Goal: Task Accomplishment & Management: Manage account settings

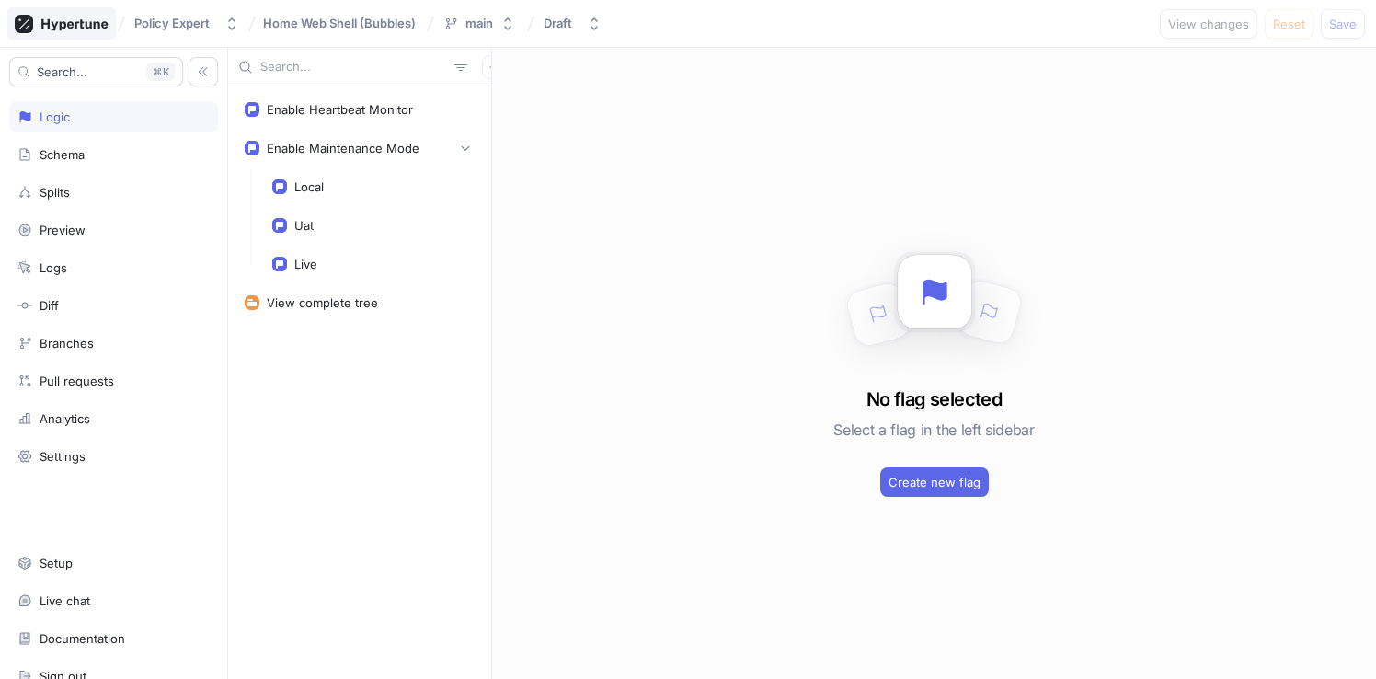
click at [89, 22] on icon at bounding box center [62, 24] width 94 height 18
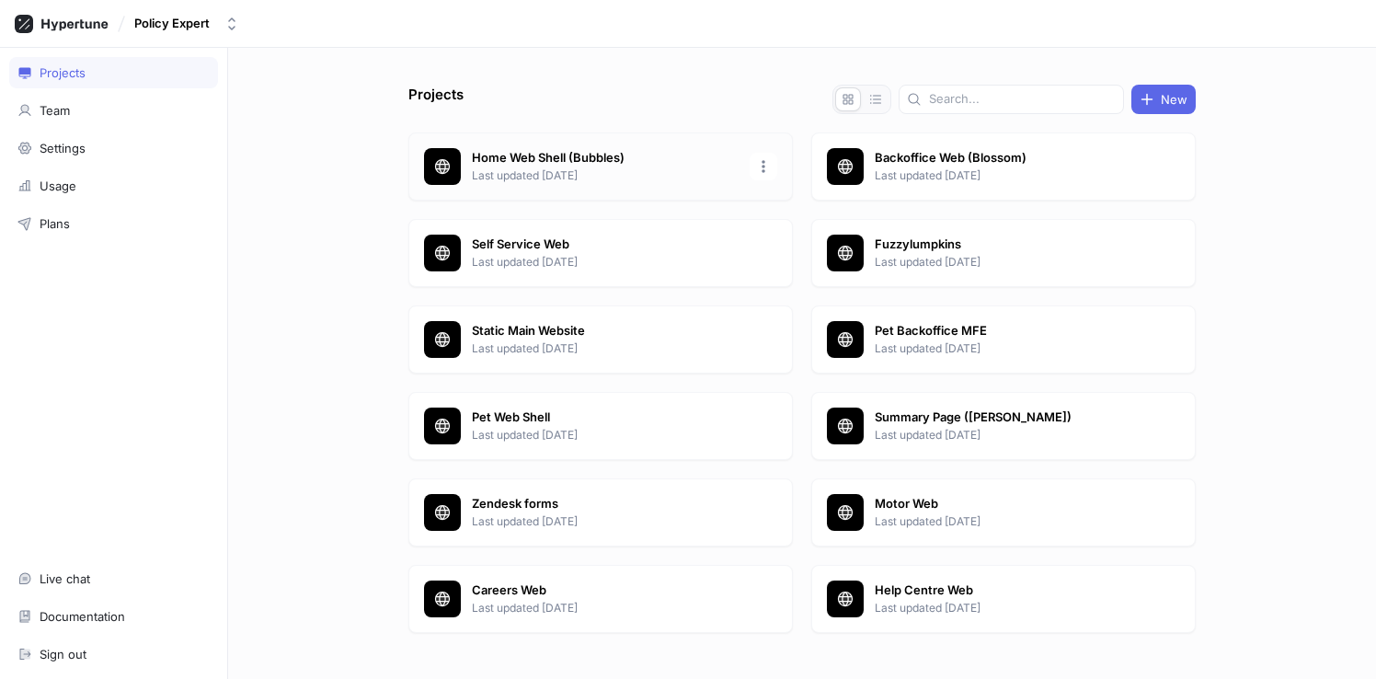
click at [562, 174] on p "Last updated [DATE]" at bounding box center [605, 175] width 267 height 17
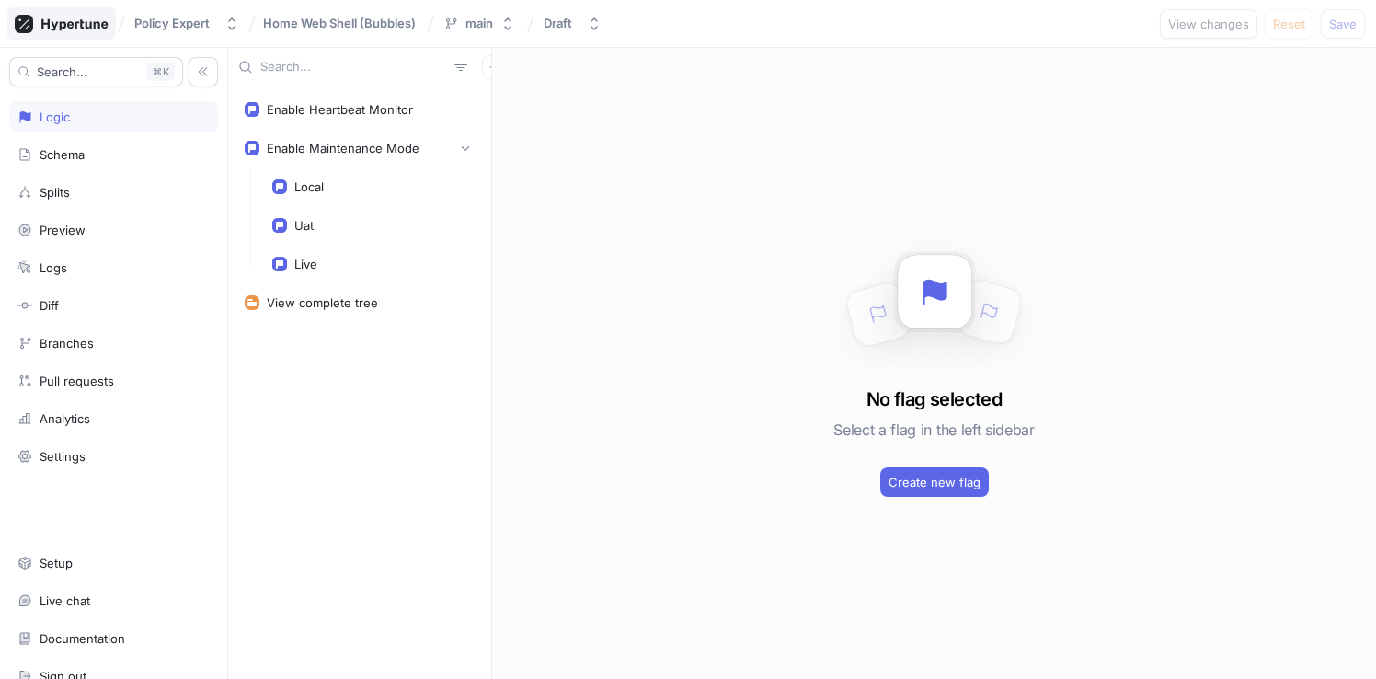
click at [86, 20] on icon at bounding box center [62, 24] width 94 height 18
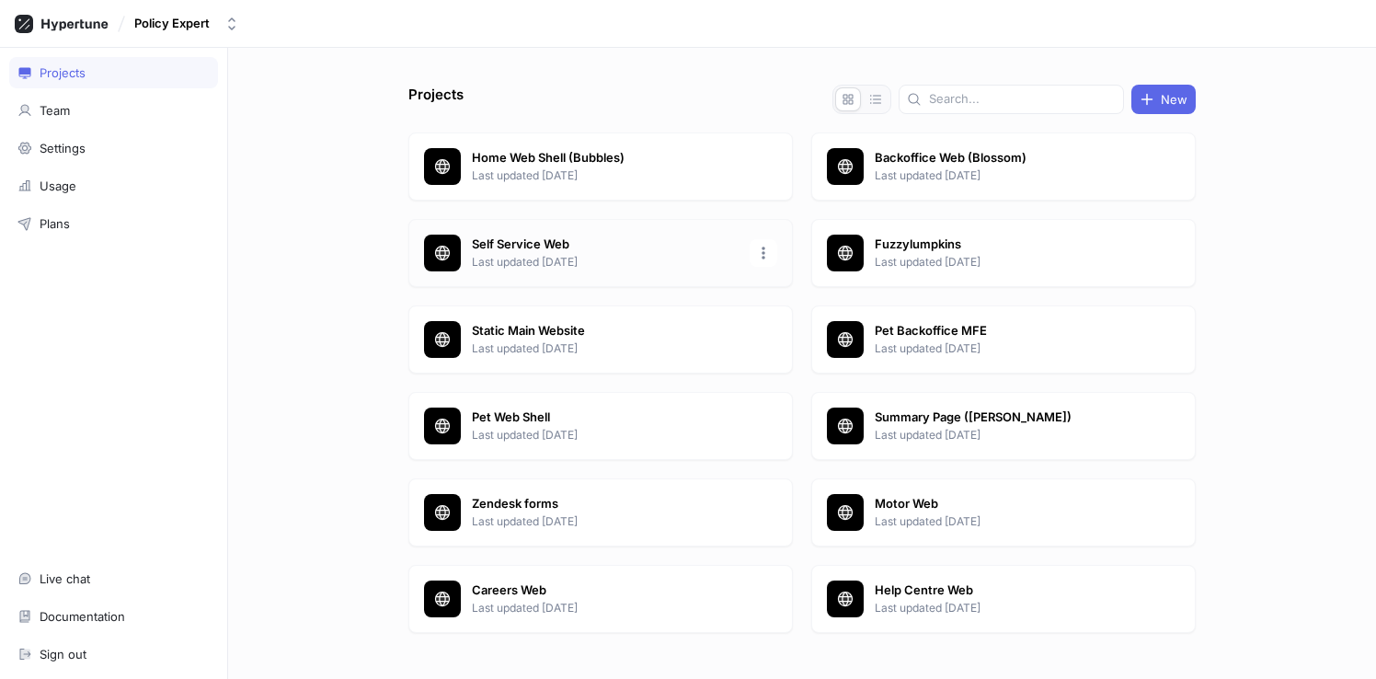
click at [590, 252] on p "Self Service Web" at bounding box center [605, 244] width 267 height 18
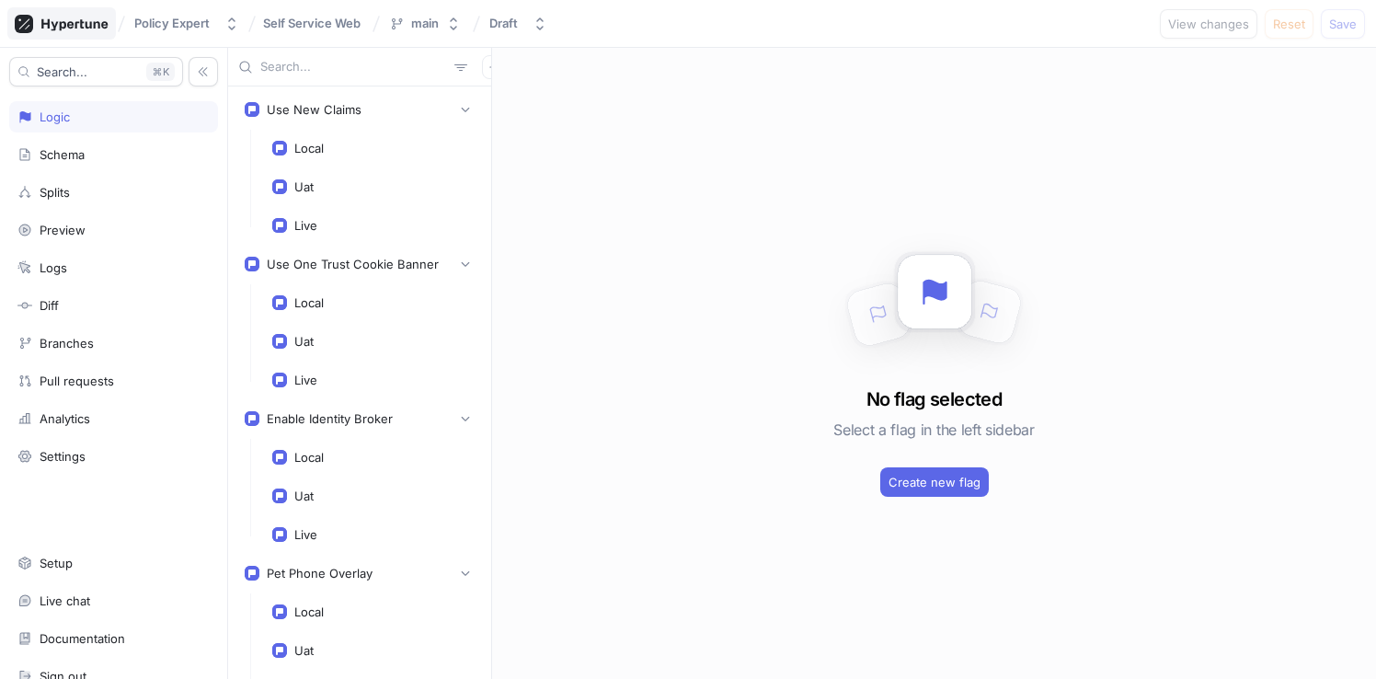
click at [79, 25] on icon at bounding box center [62, 24] width 94 height 18
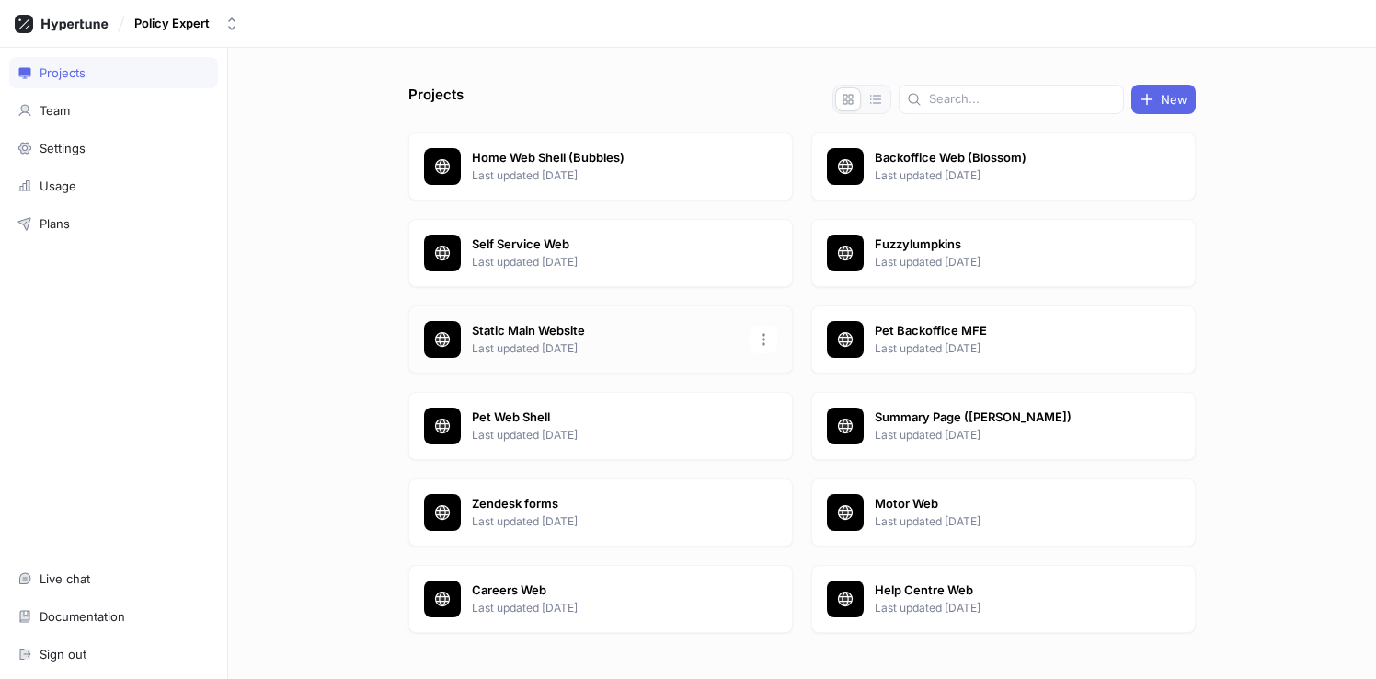
click at [538, 344] on p "Last updated 6 days ago" at bounding box center [605, 348] width 267 height 17
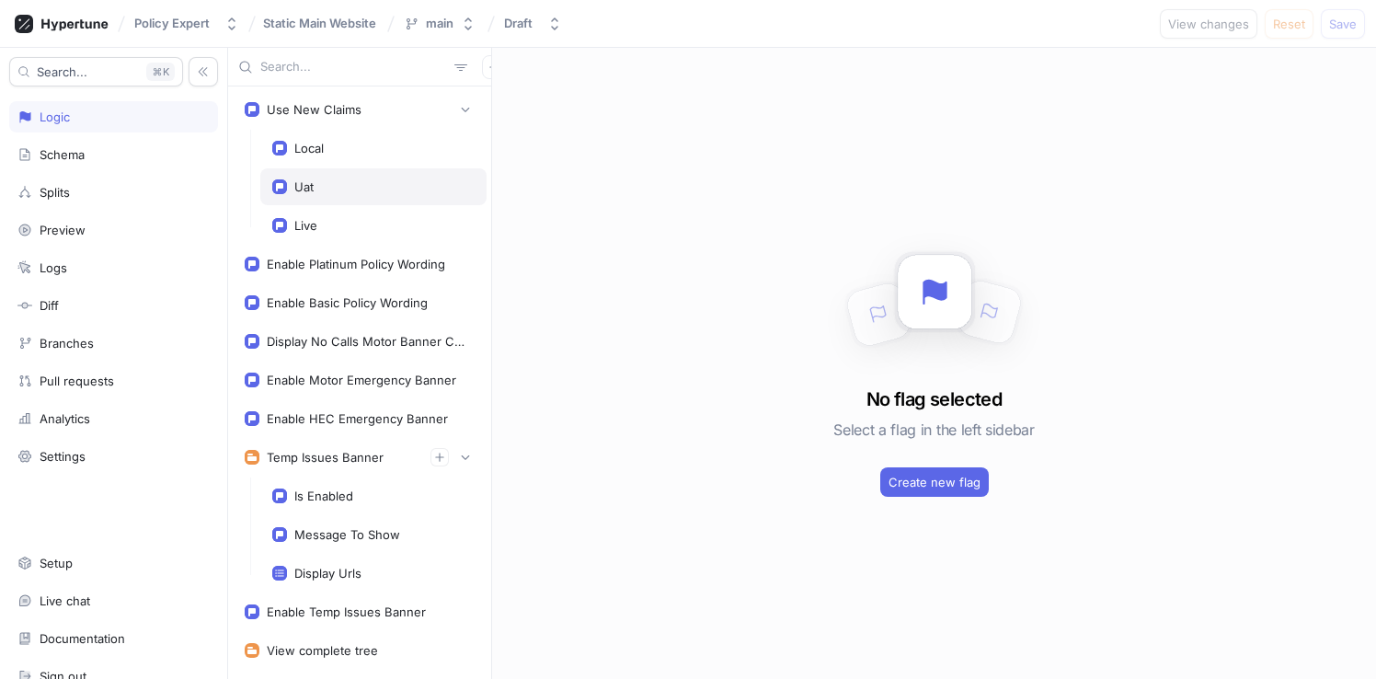
scroll to position [49, 0]
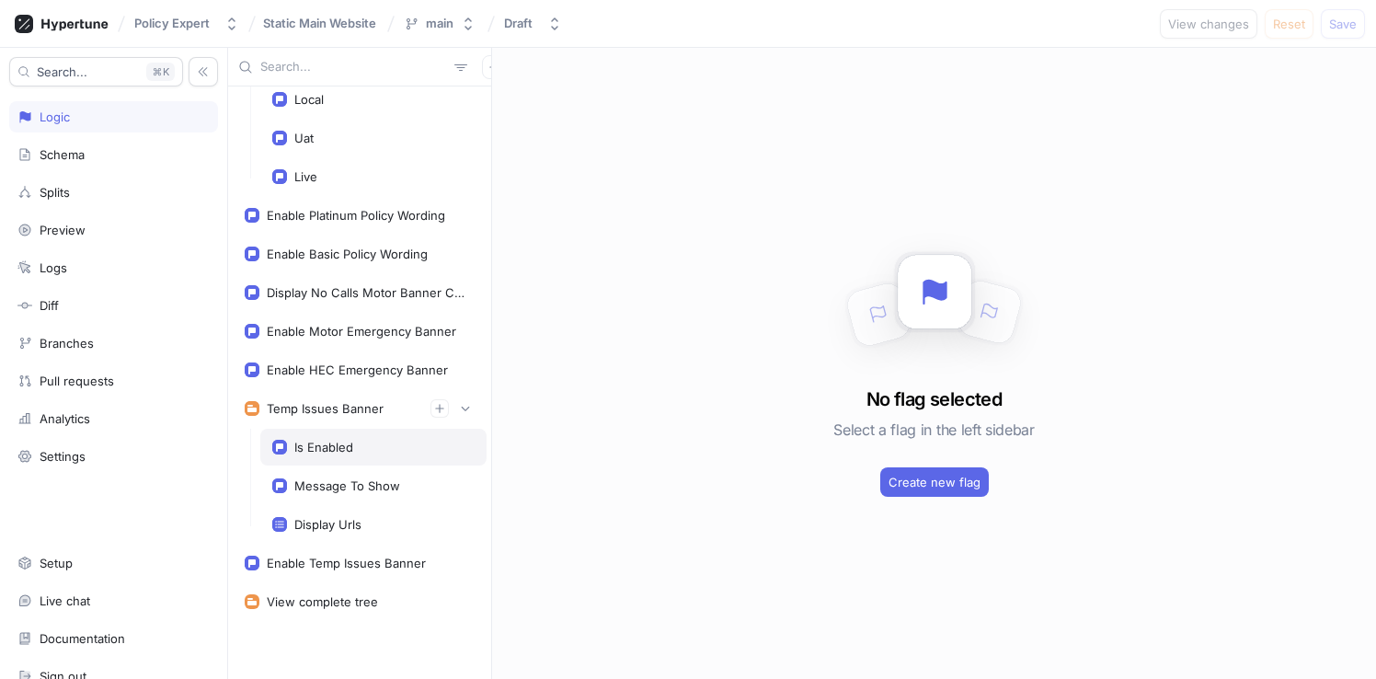
click at [336, 445] on div "Is Enabled" at bounding box center [323, 447] width 59 height 15
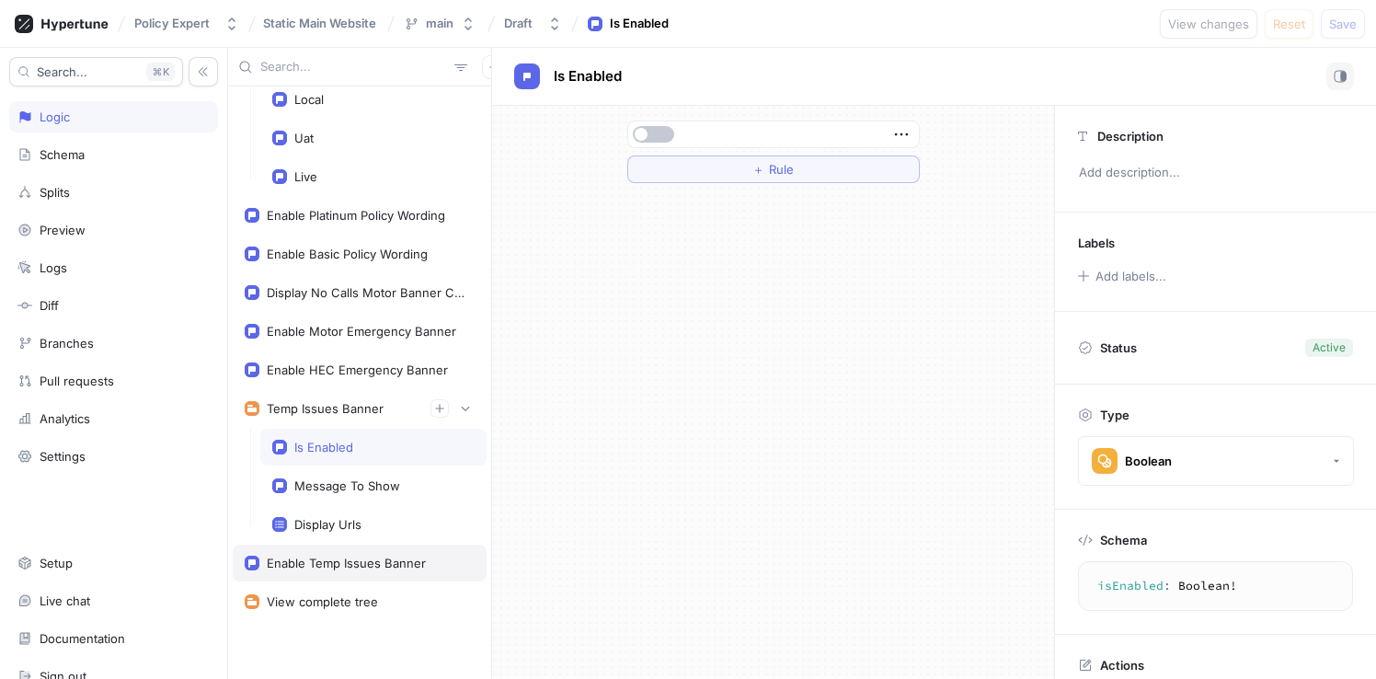
click at [364, 566] on div "Enable Temp Issues Banner" at bounding box center [346, 562] width 159 height 15
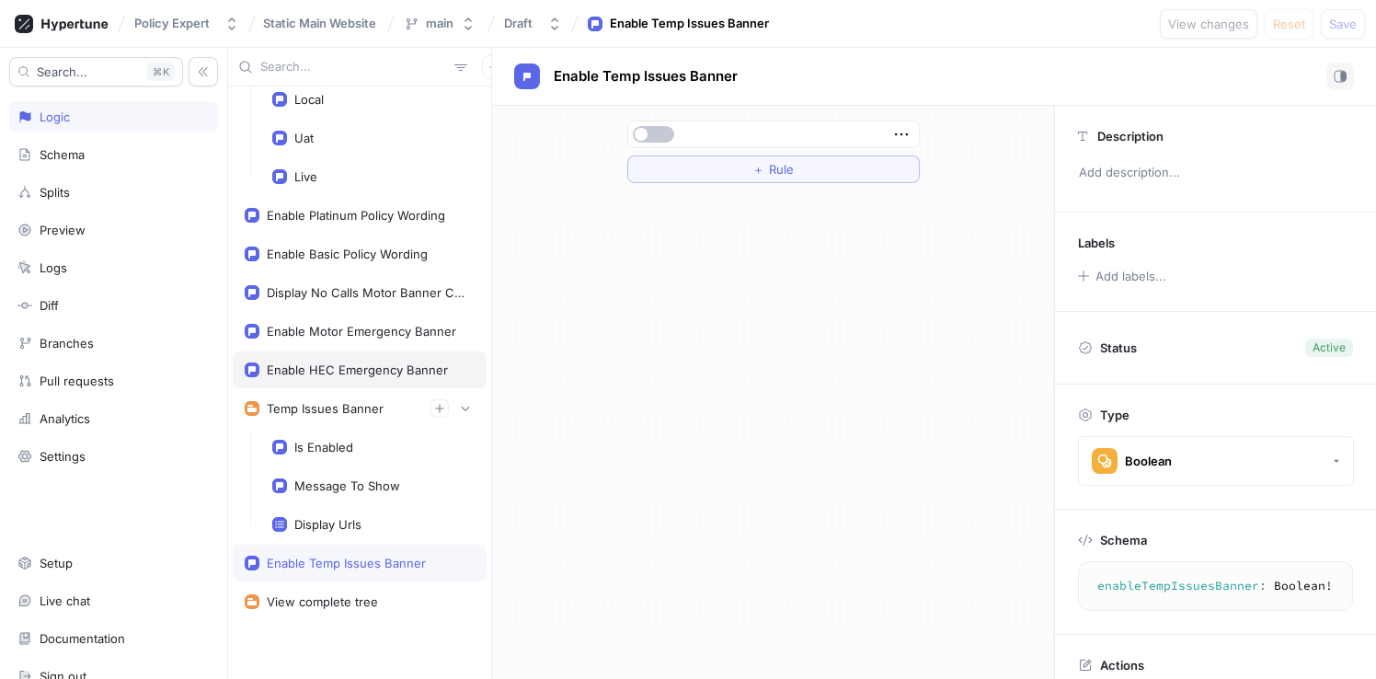
click at [350, 369] on div "Enable HEC Emergency Banner" at bounding box center [357, 369] width 181 height 15
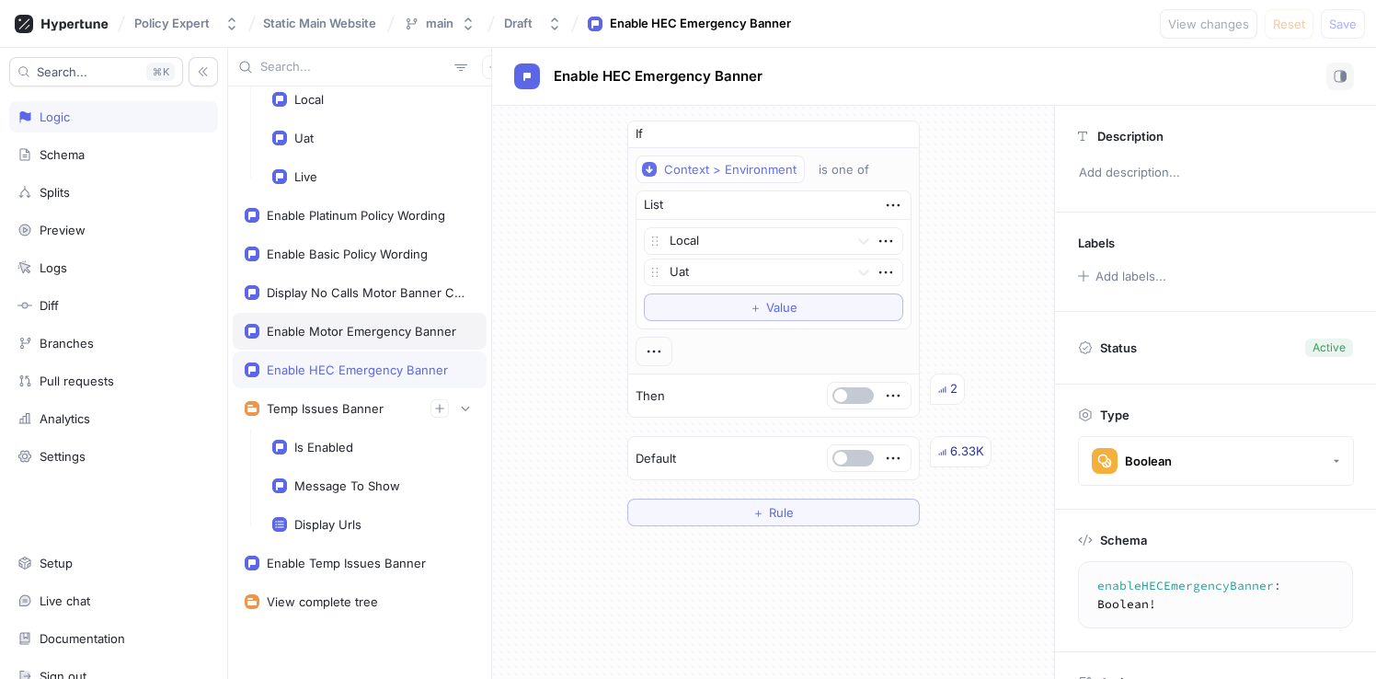
click at [368, 332] on div "Enable Motor Emergency Banner" at bounding box center [361, 331] width 189 height 15
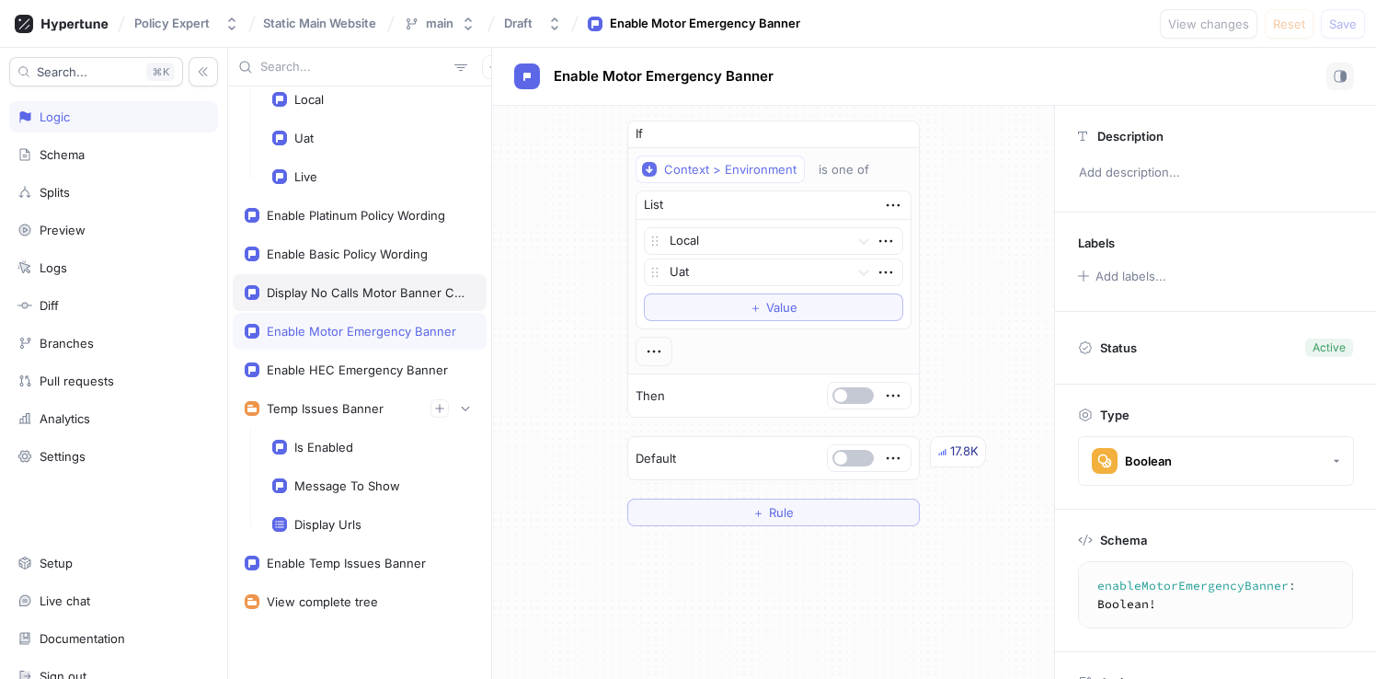
click at [372, 294] on div "Display No Calls Motor Banner Content" at bounding box center [367, 292] width 200 height 15
type textarea "displayNoCallsMotorBannerContent: Boolean!"
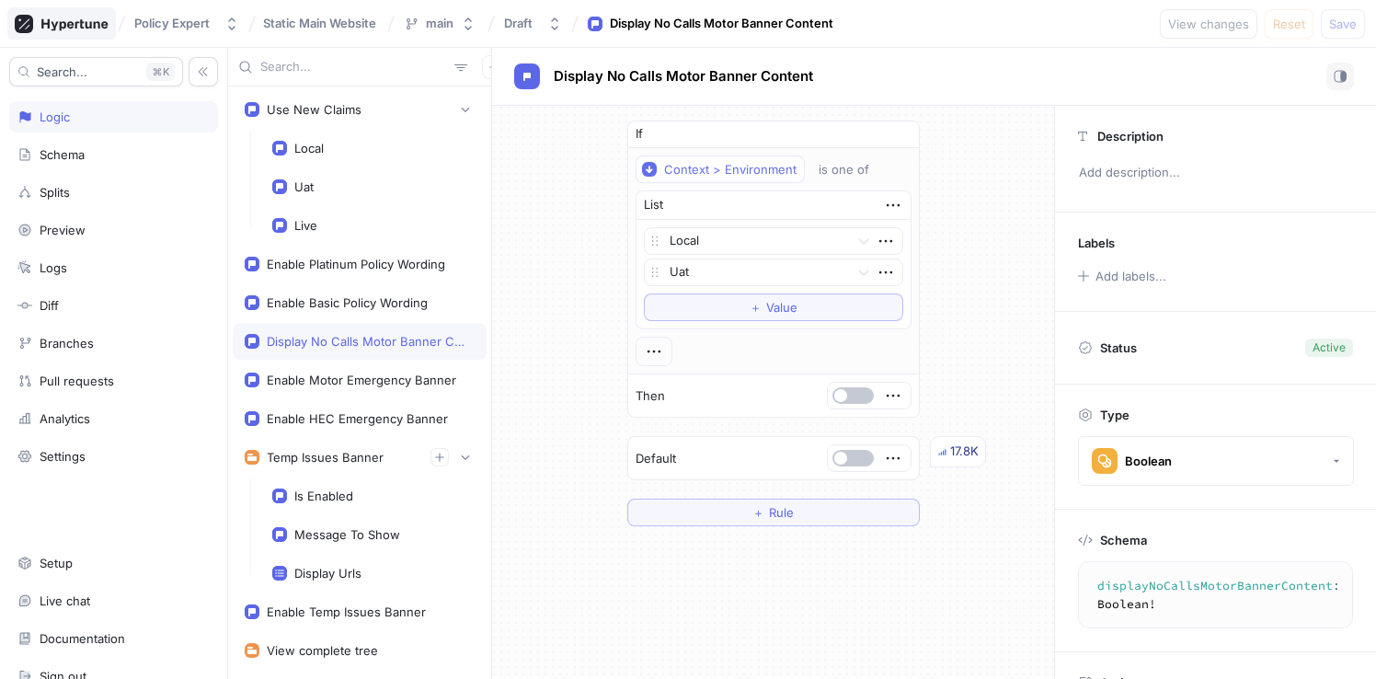
click at [70, 29] on icon at bounding box center [62, 24] width 94 height 18
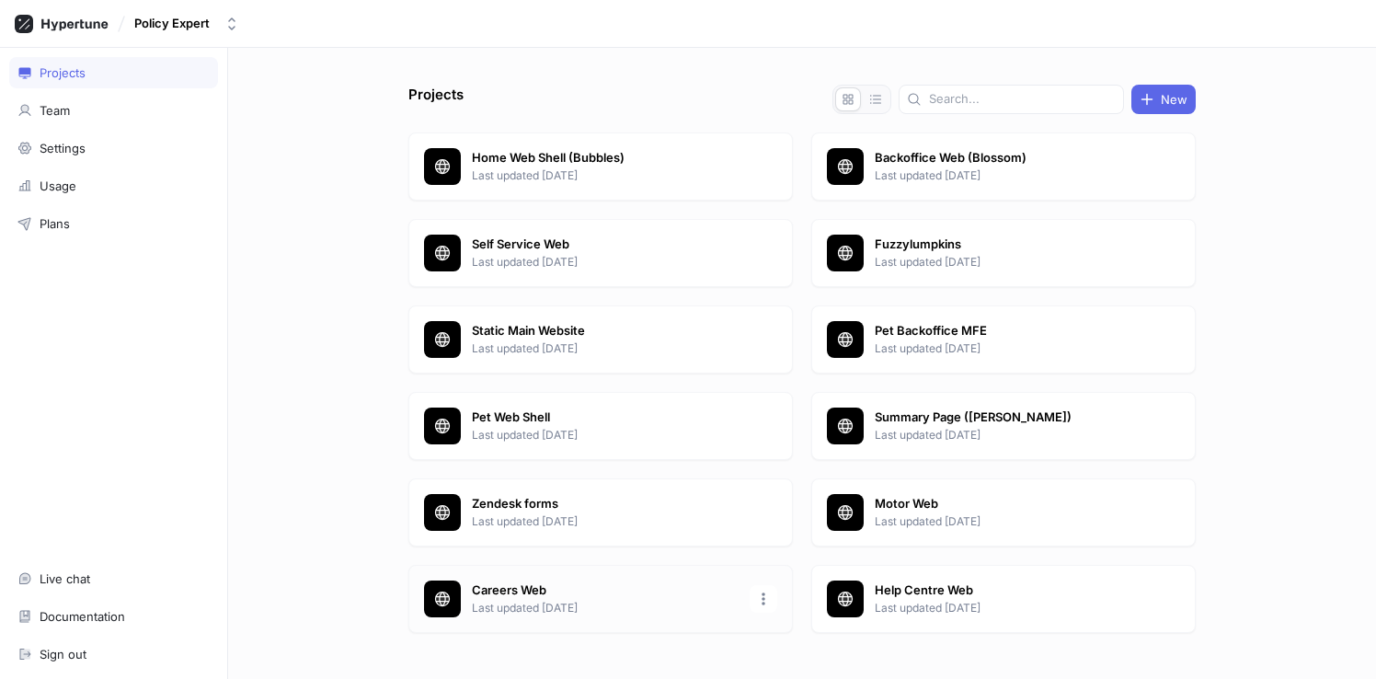
click at [569, 589] on p "Careers Web" at bounding box center [605, 590] width 267 height 18
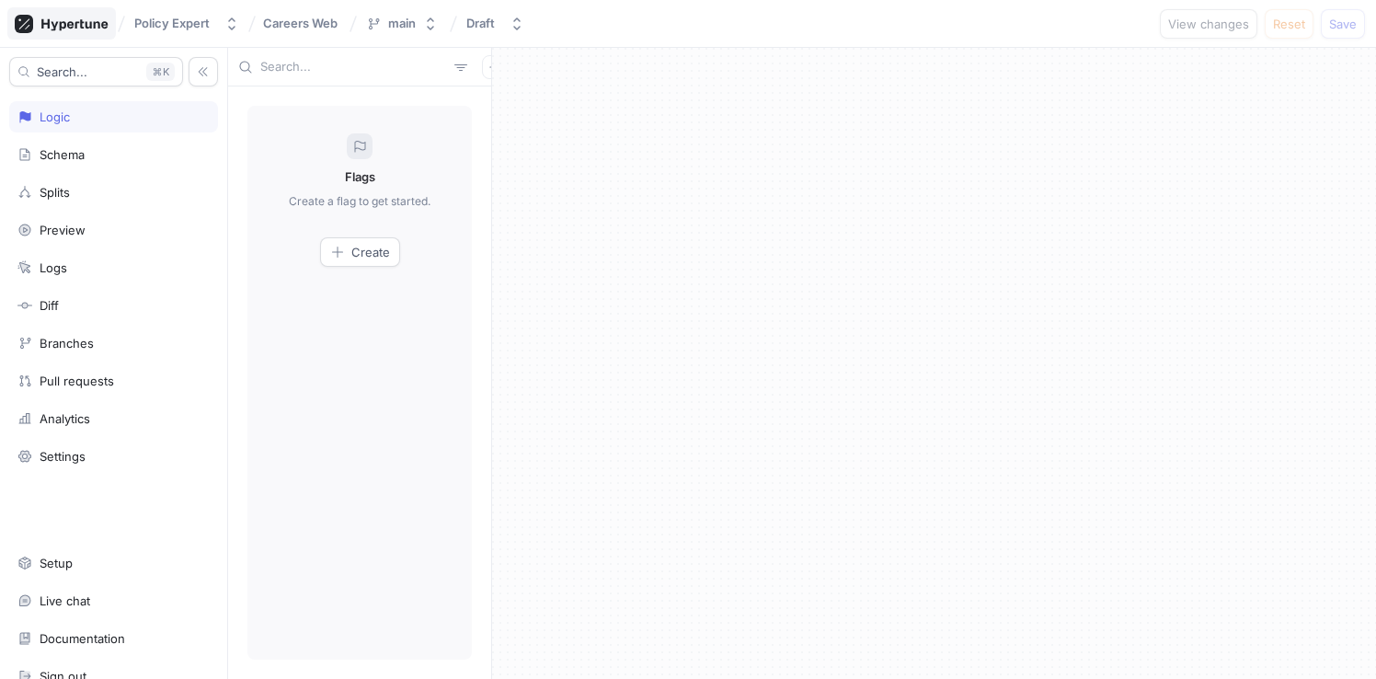
click at [86, 30] on icon at bounding box center [62, 24] width 94 height 18
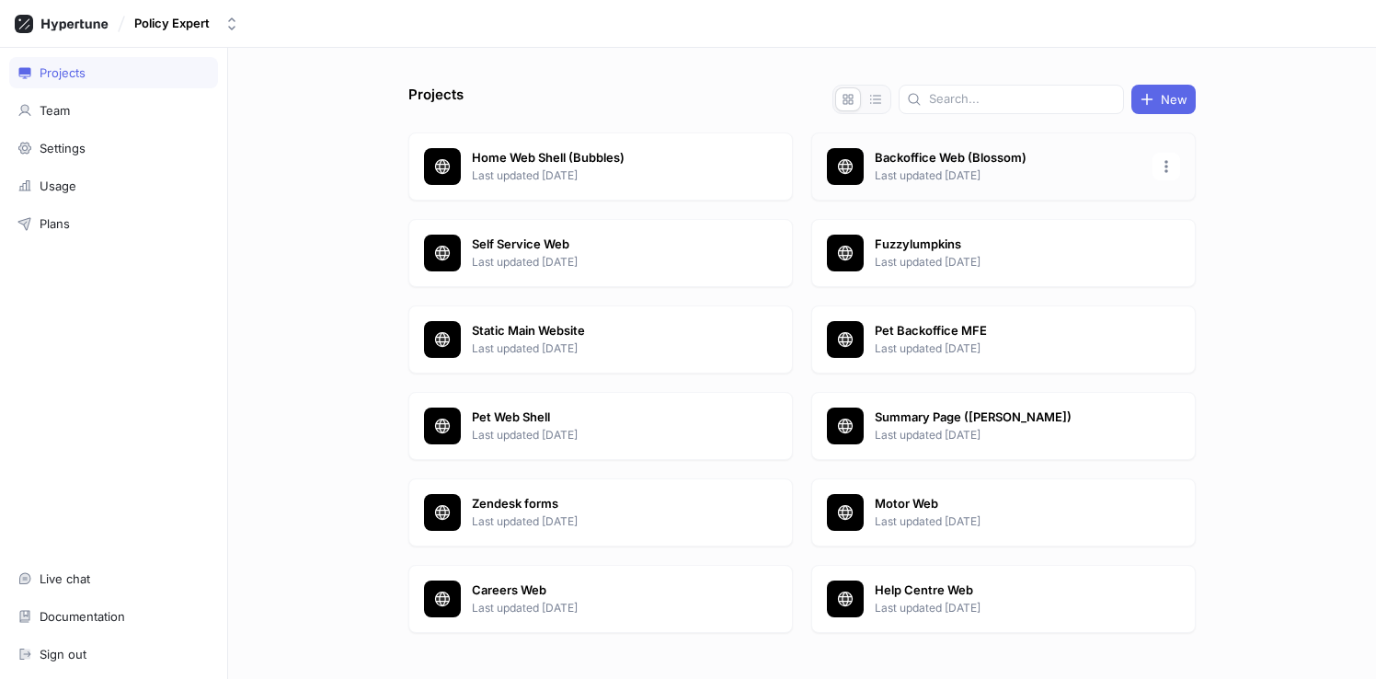
click at [888, 167] on p "Last updated 3 months ago" at bounding box center [1008, 175] width 267 height 17
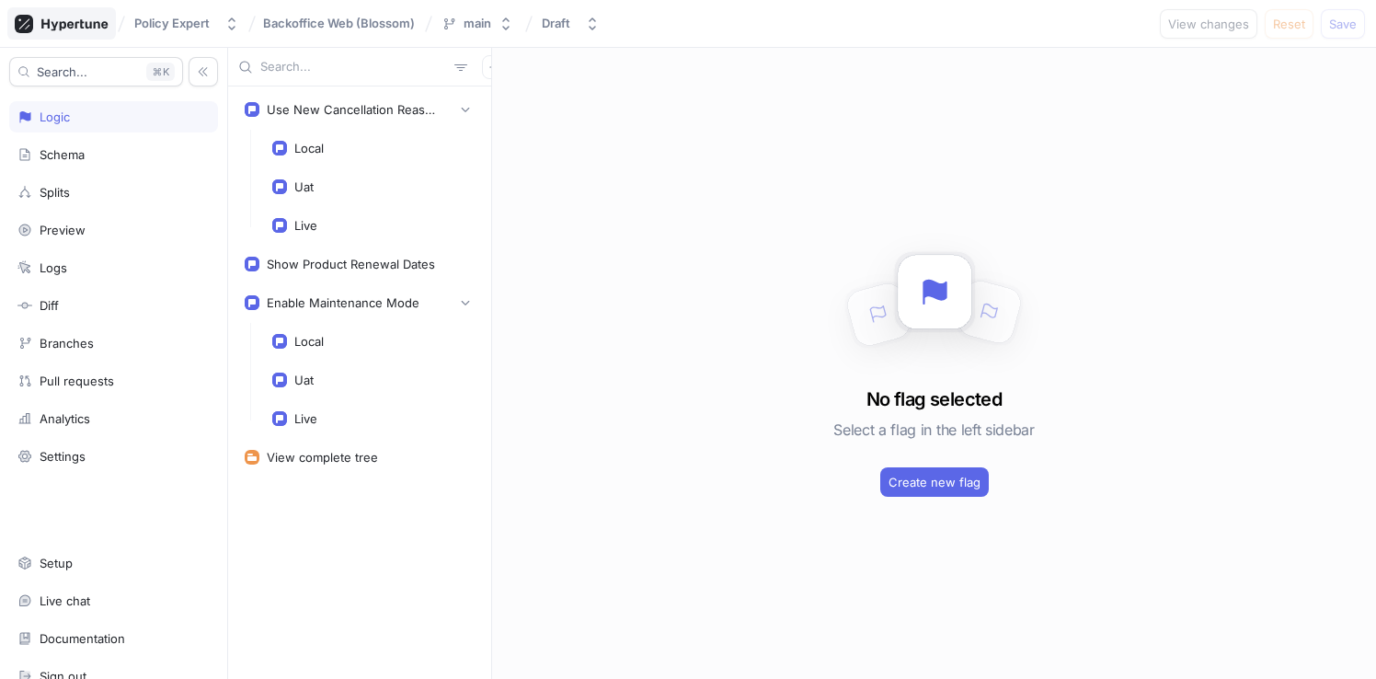
click at [82, 33] on div at bounding box center [61, 23] width 109 height 32
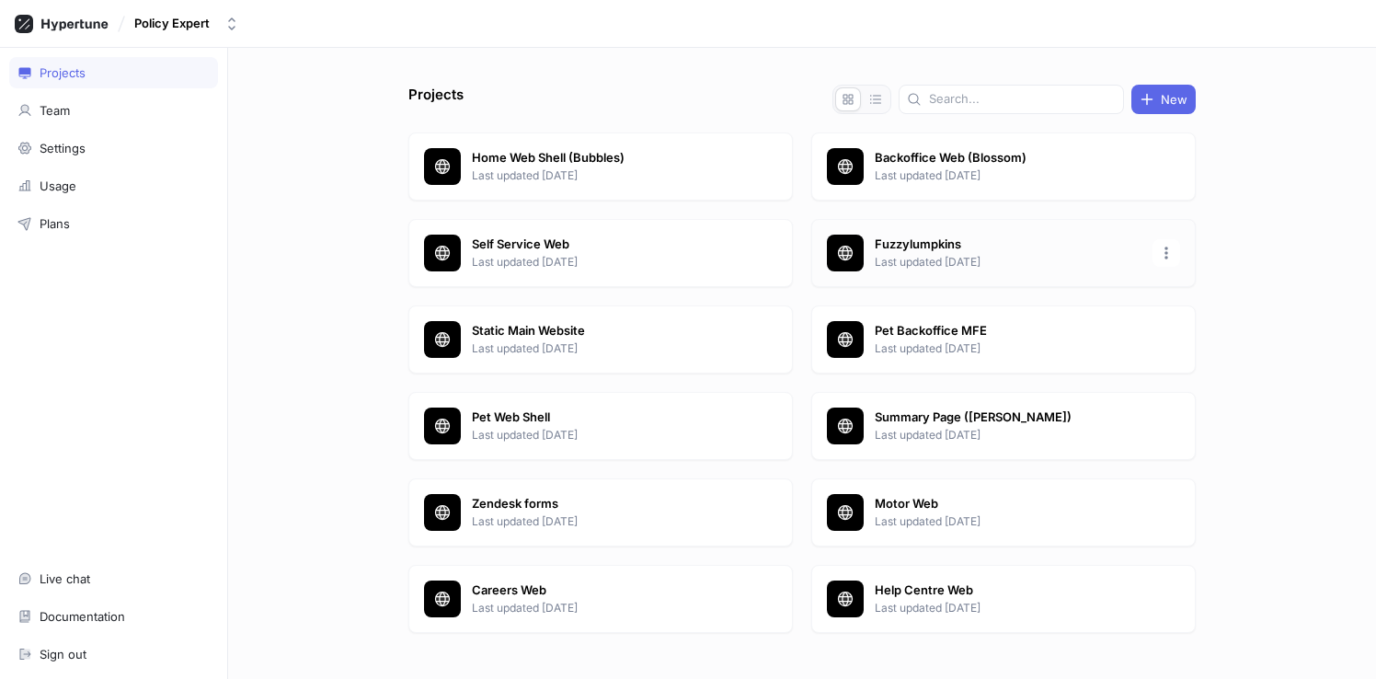
click at [1013, 269] on p "Last updated 5 days ago" at bounding box center [1008, 262] width 267 height 17
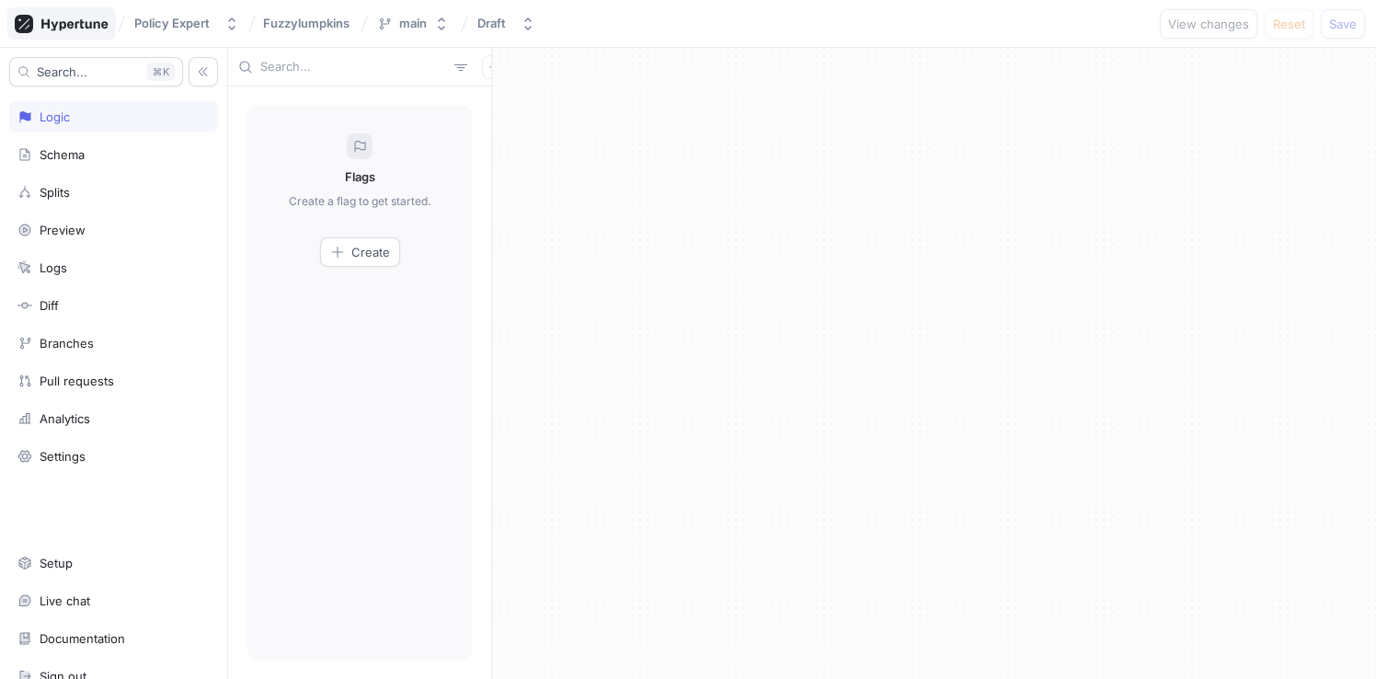
click at [79, 27] on icon at bounding box center [62, 24] width 94 height 18
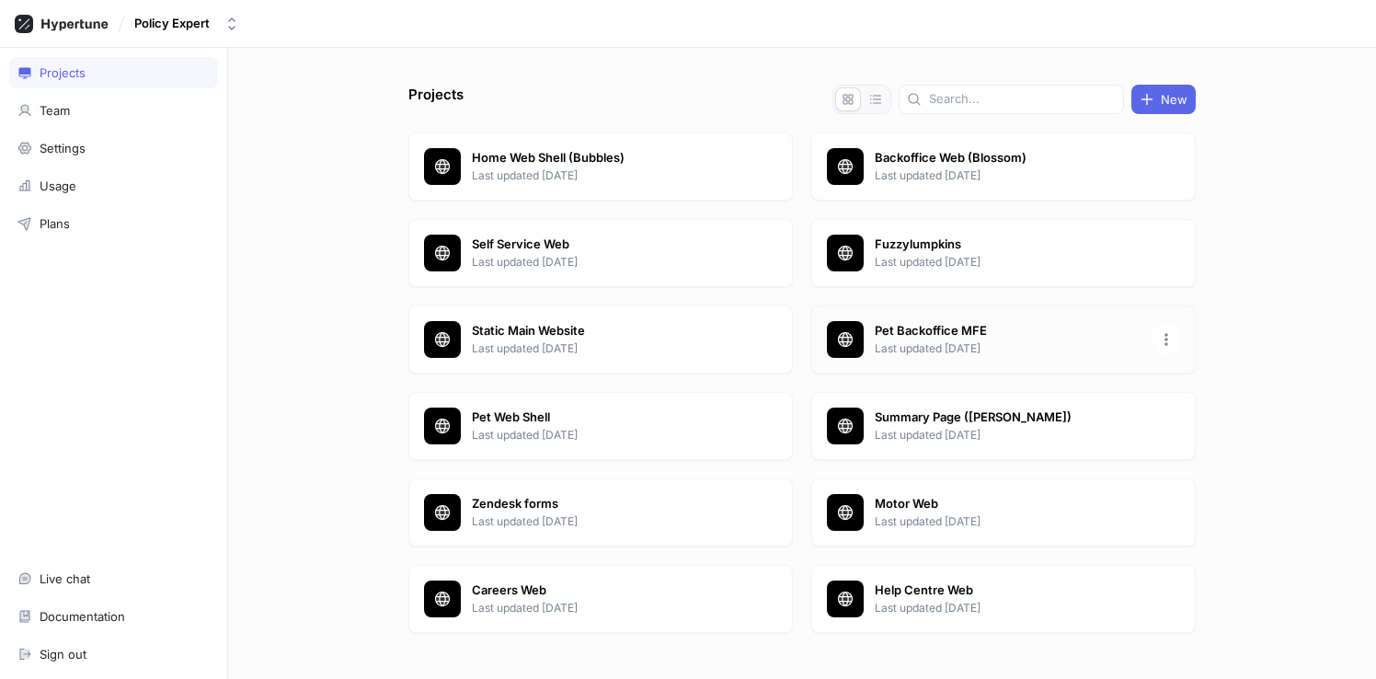
click at [945, 329] on p "Pet Backoffice MFE" at bounding box center [1008, 331] width 267 height 18
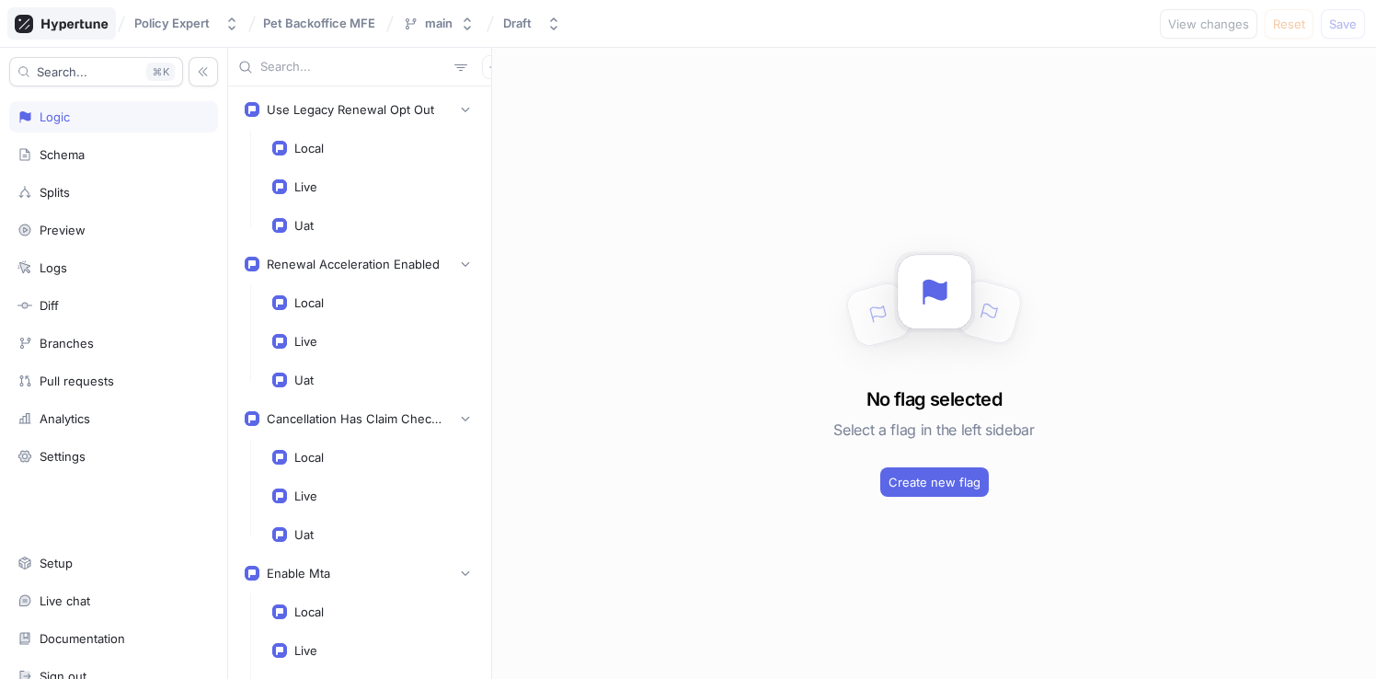
click at [91, 23] on icon at bounding box center [74, 24] width 66 height 12
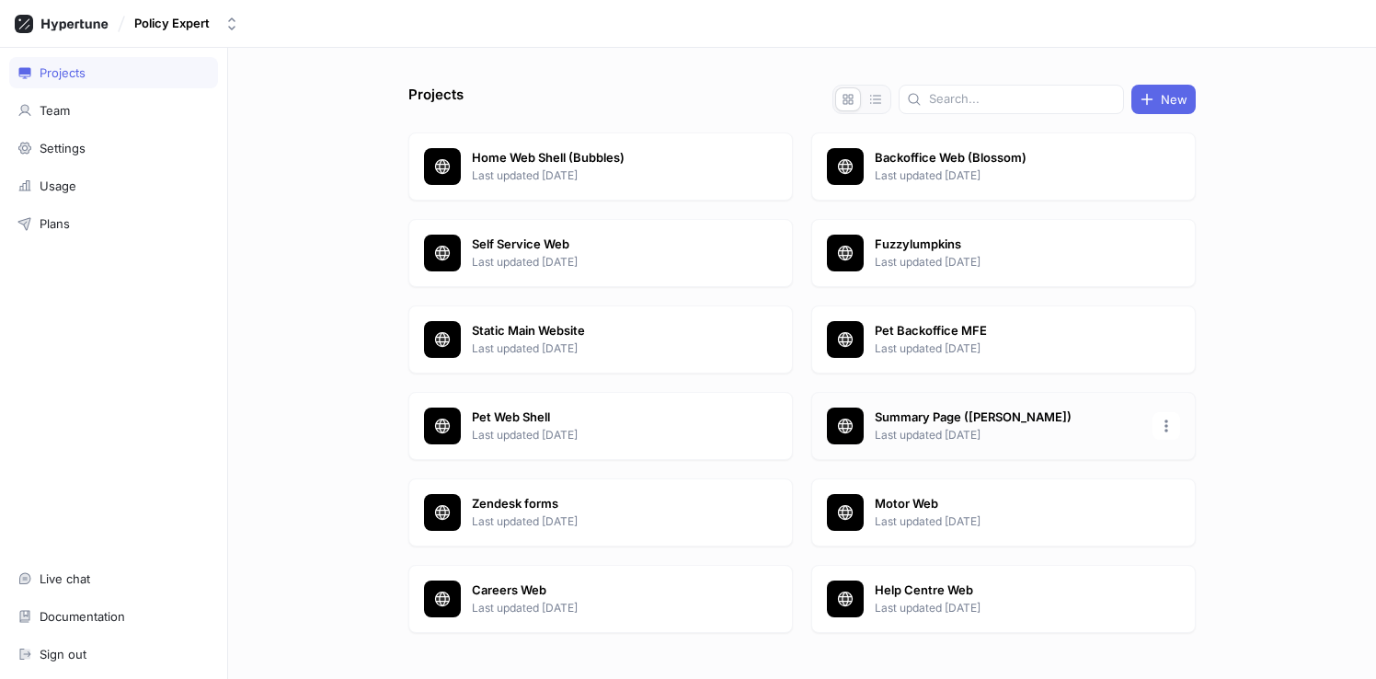
click at [984, 418] on p "Summary Page (Mitchelson)" at bounding box center [1008, 417] width 267 height 18
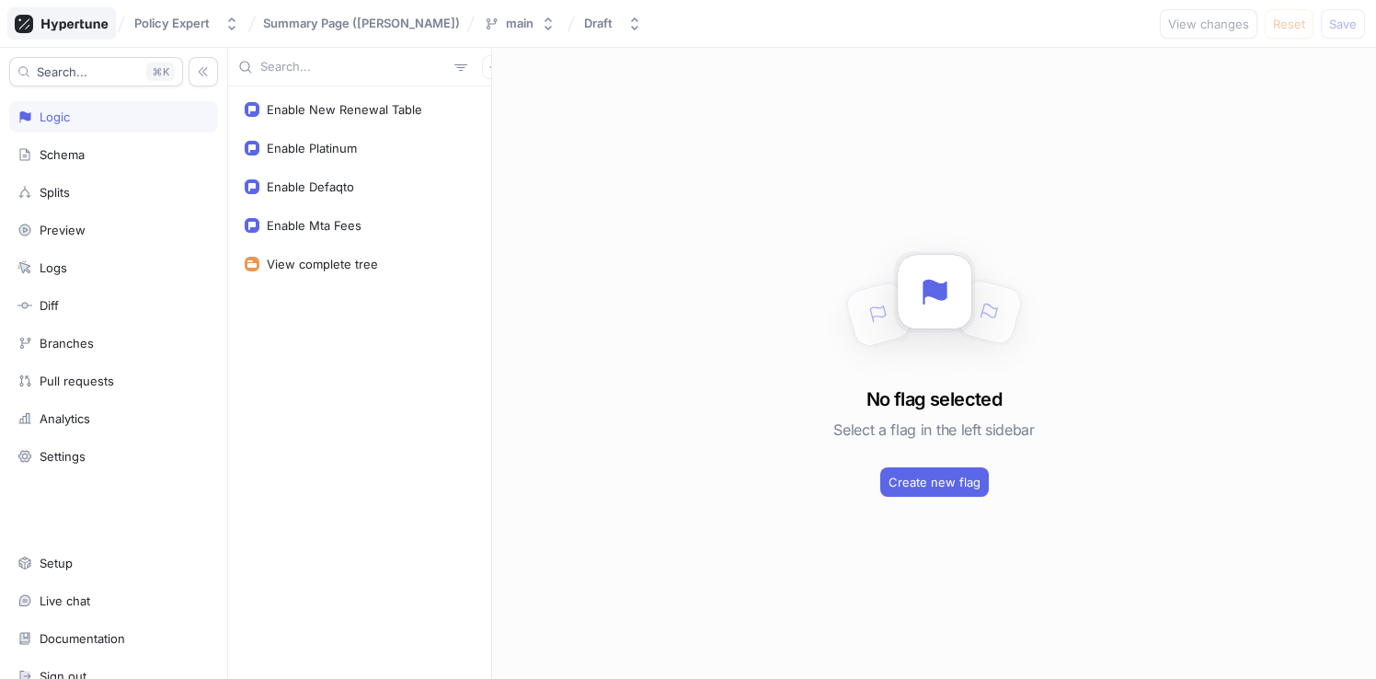
click at [74, 27] on icon at bounding box center [62, 24] width 94 height 18
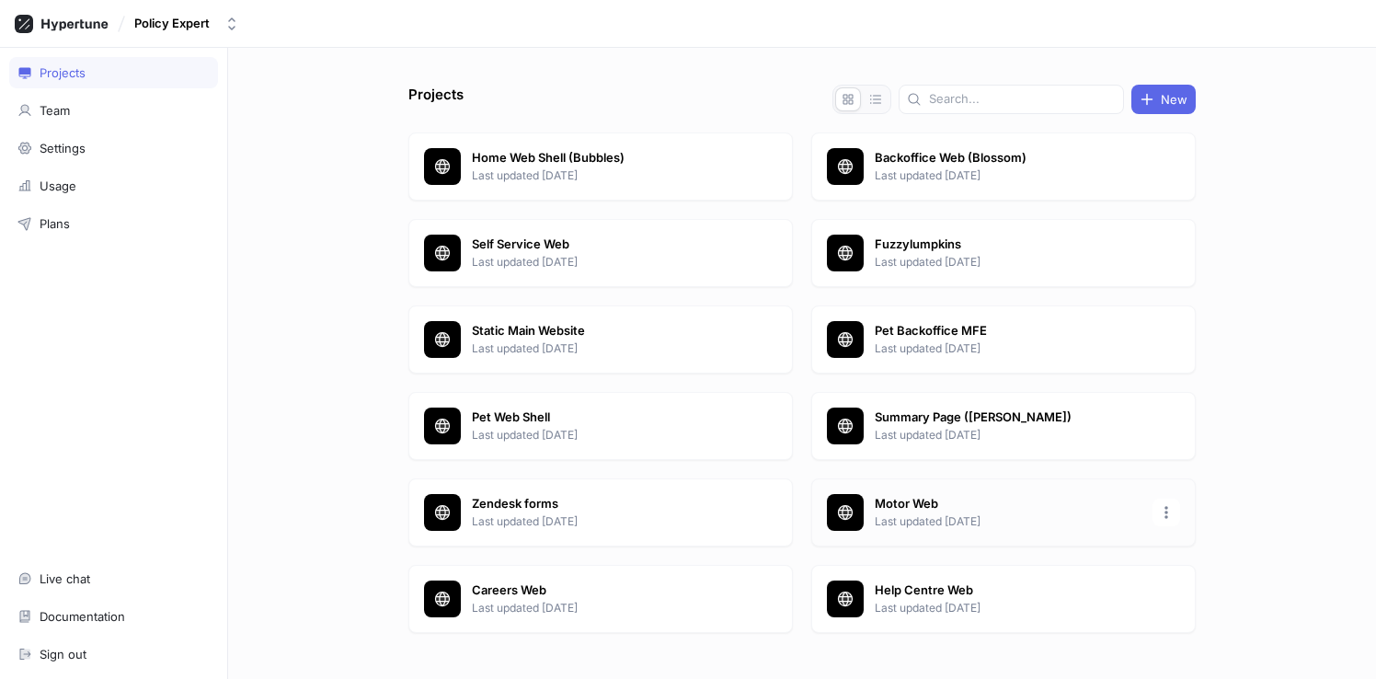
click at [1045, 509] on p "Motor Web" at bounding box center [1008, 504] width 267 height 18
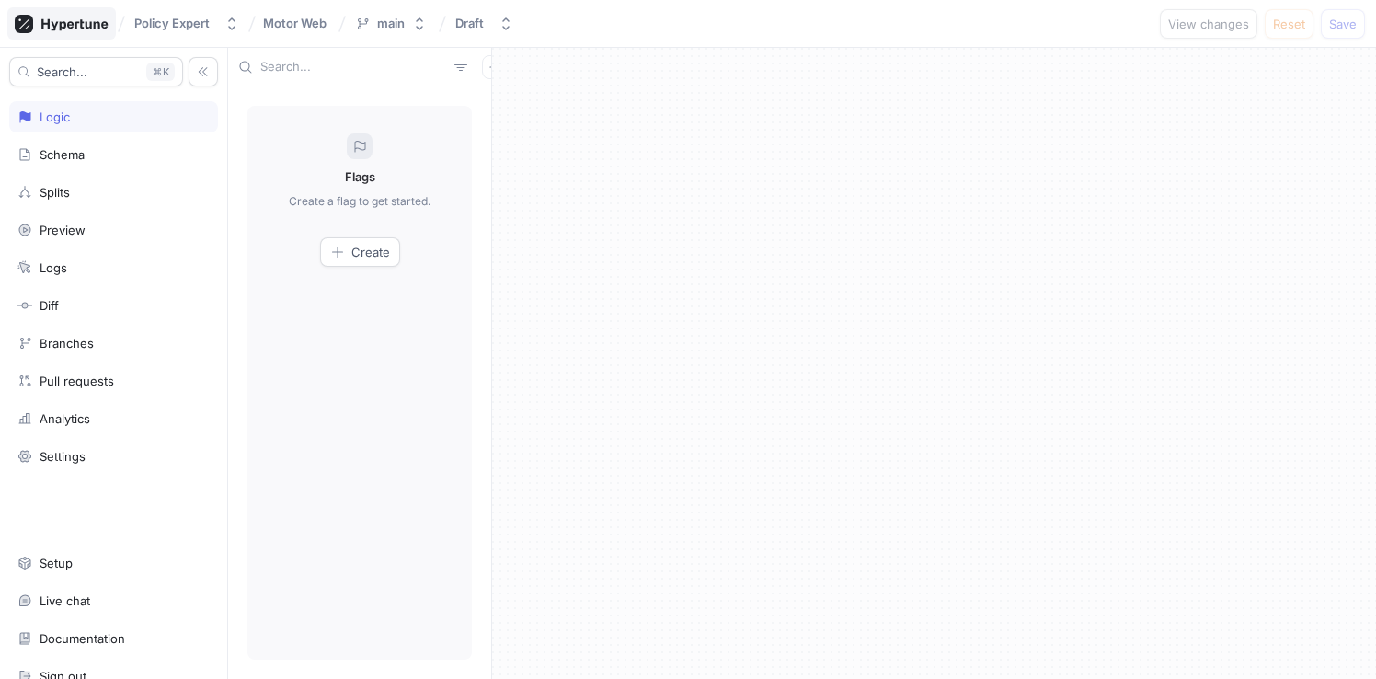
click at [85, 32] on icon at bounding box center [62, 24] width 94 height 18
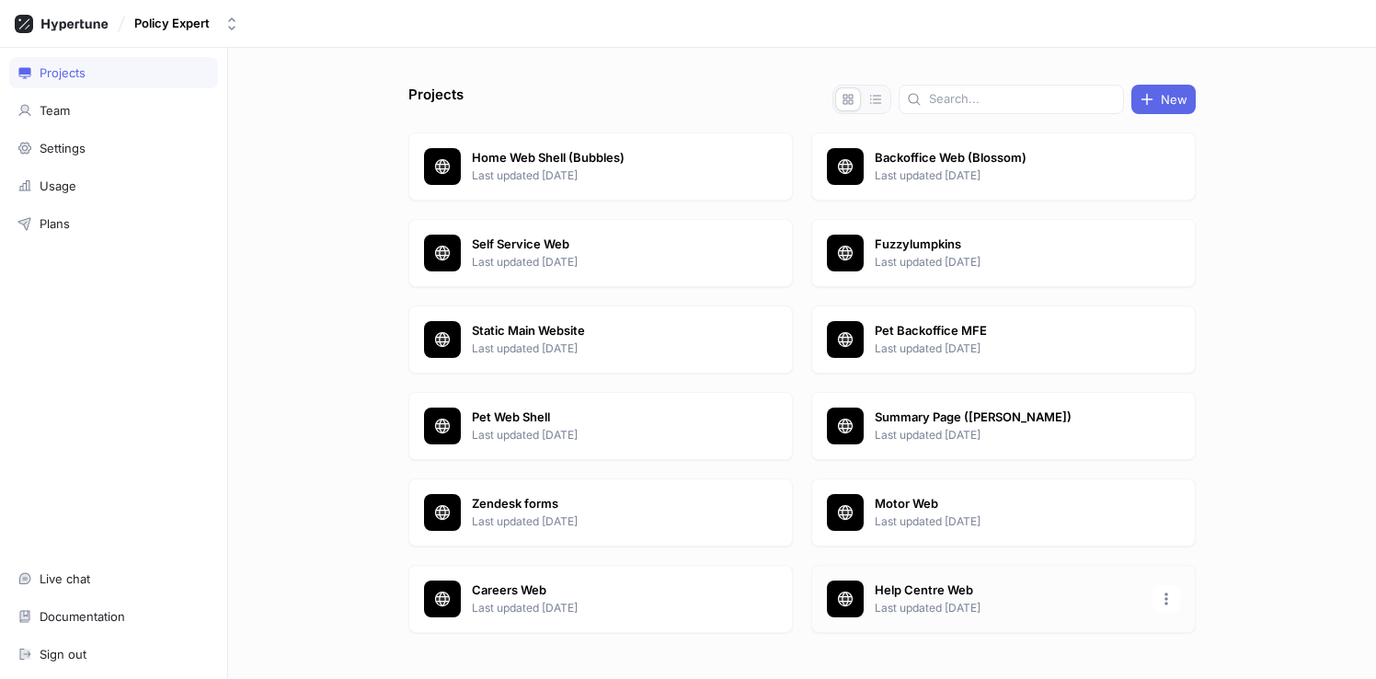
click at [945, 581] on p "Help Centre Web" at bounding box center [1008, 590] width 267 height 18
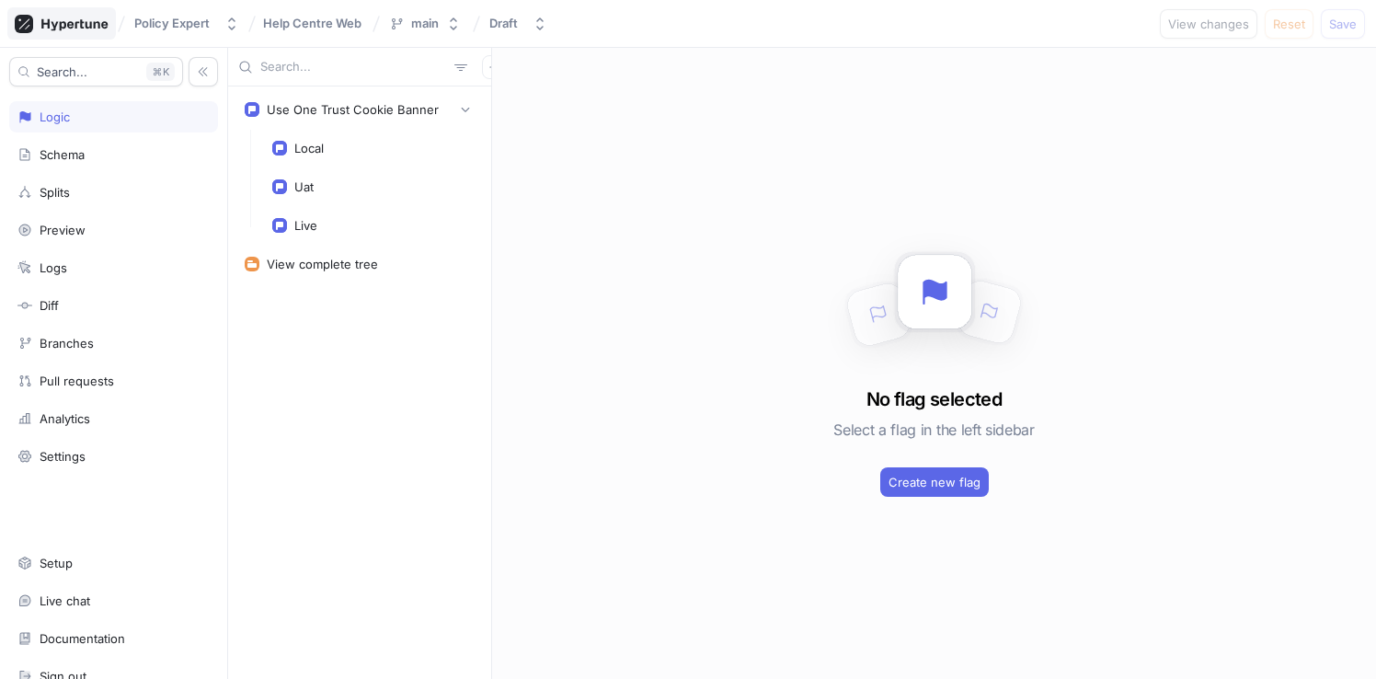
click at [72, 29] on icon at bounding box center [62, 24] width 94 height 18
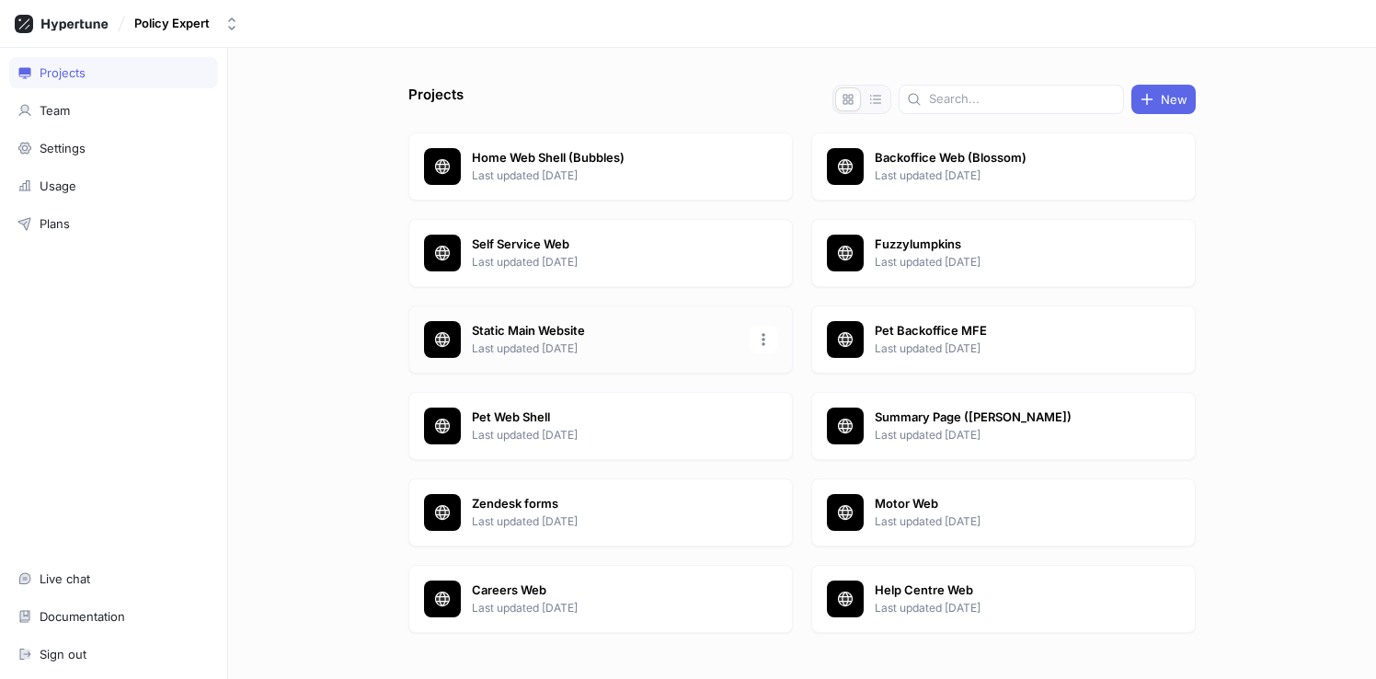
click at [605, 340] on p "Last updated 6 days ago" at bounding box center [605, 348] width 267 height 17
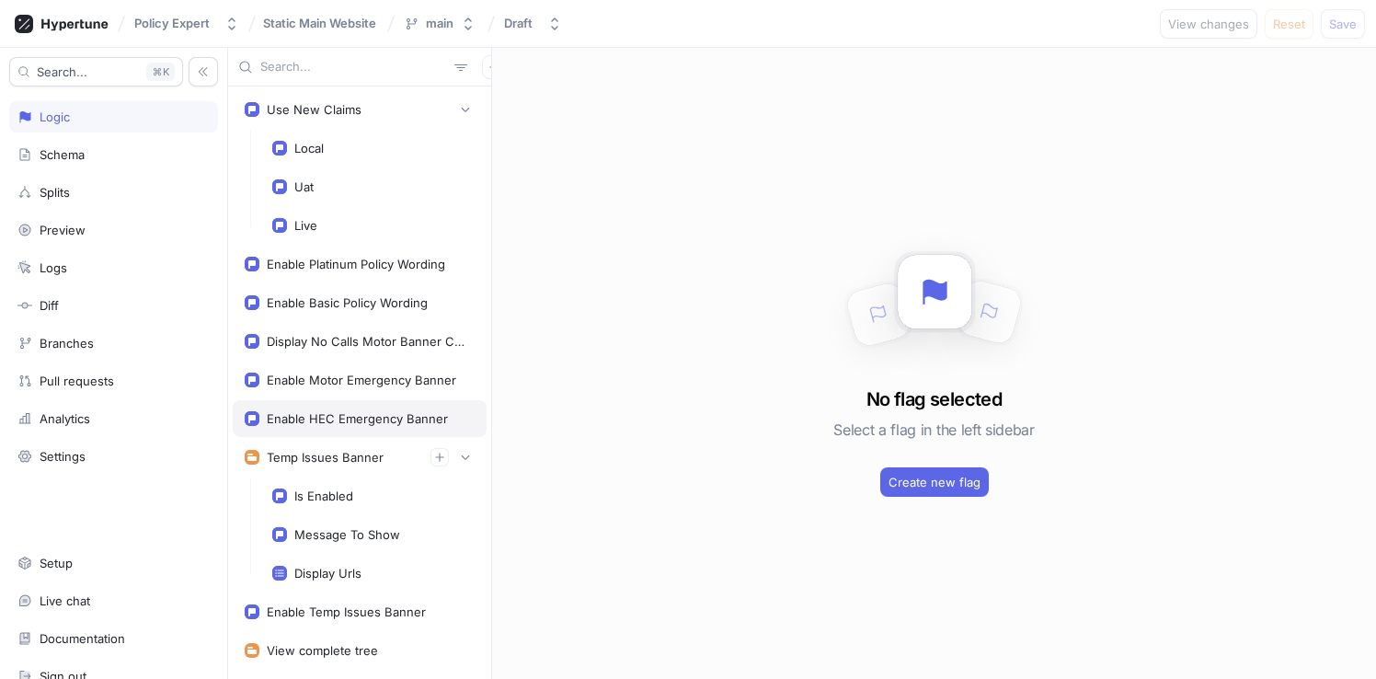
click at [358, 408] on div "Enable HEC Emergency Banner" at bounding box center [360, 418] width 254 height 37
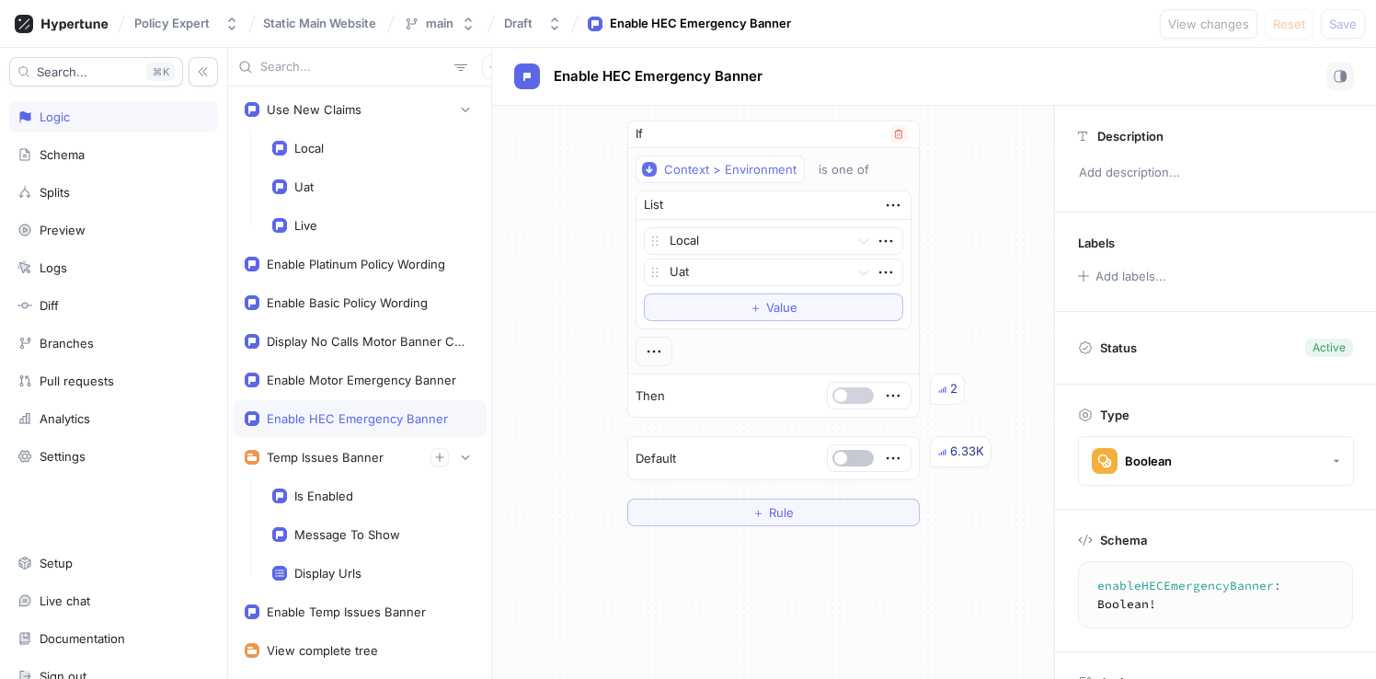
click at [855, 400] on button "button" at bounding box center [852, 395] width 41 height 17
click at [1342, 24] on span "Save" at bounding box center [1343, 23] width 28 height 11
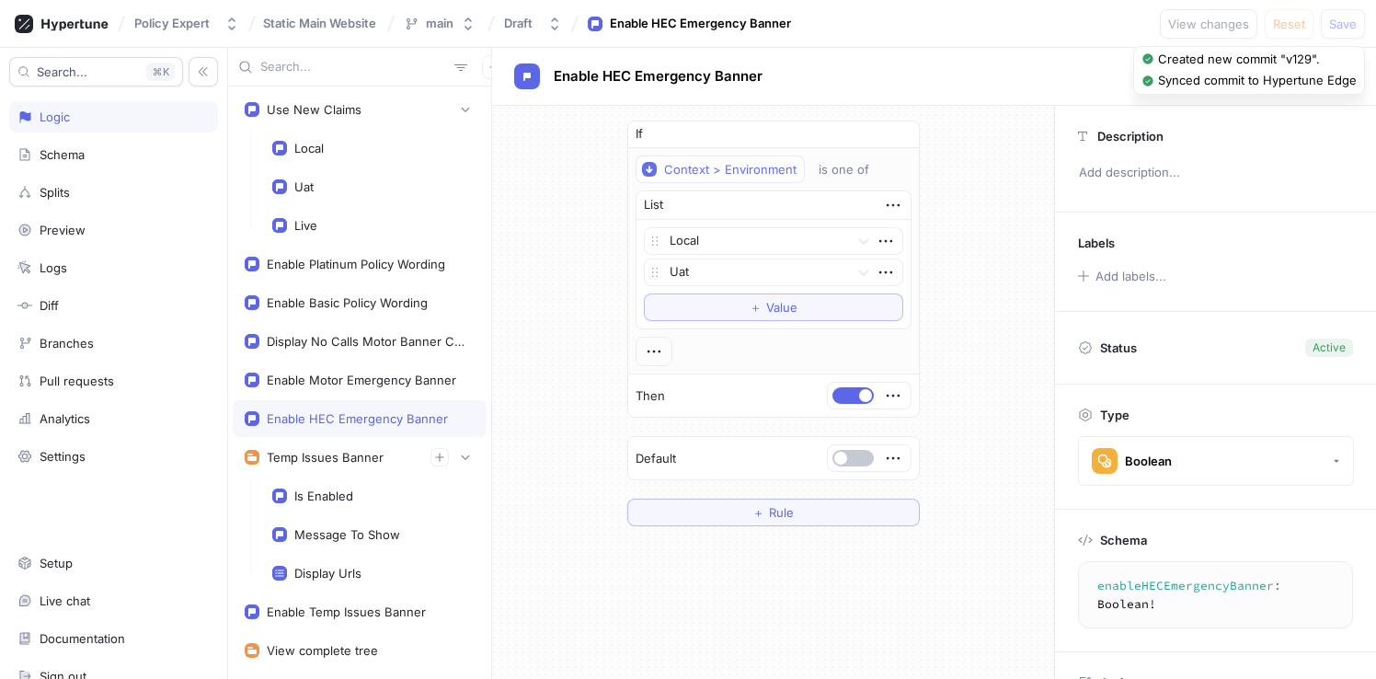
click at [1167, 590] on textarea "enableHECEmergencyBanner: Boolean!" at bounding box center [1219, 594] width 266 height 51
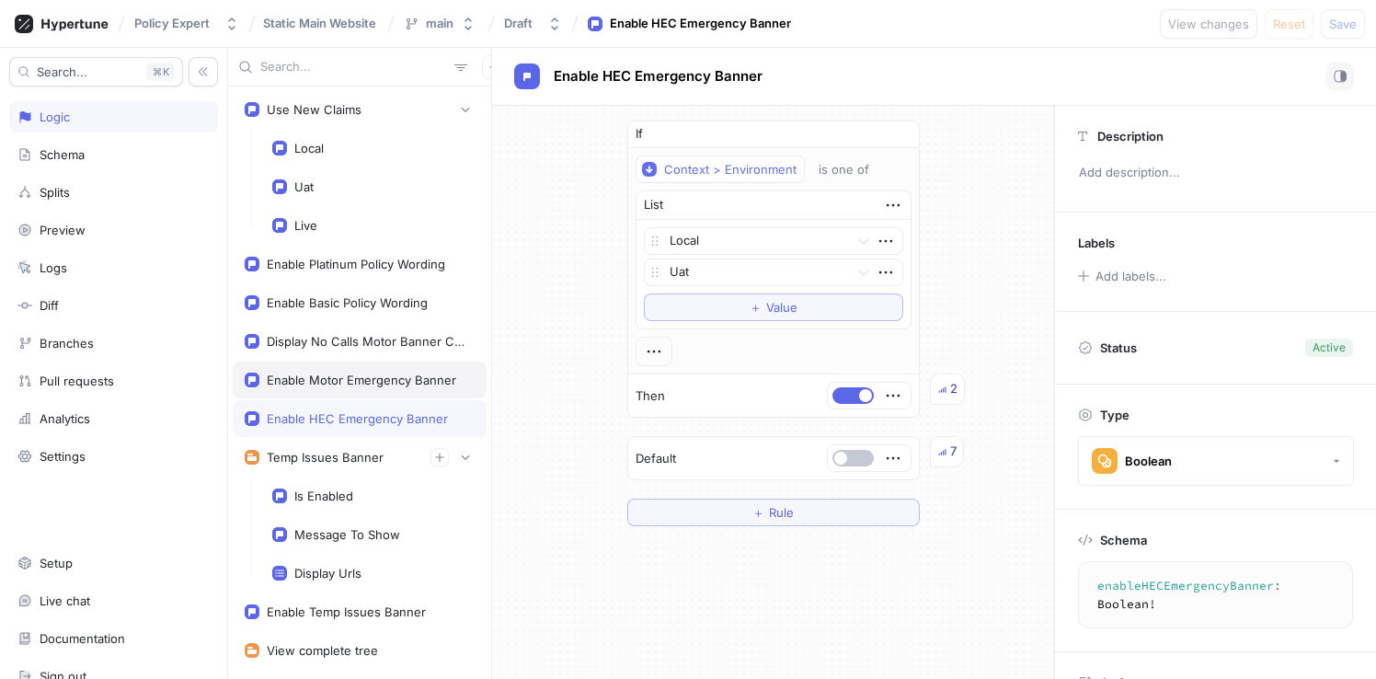
click at [361, 386] on div "Enable Motor Emergency Banner" at bounding box center [361, 379] width 189 height 15
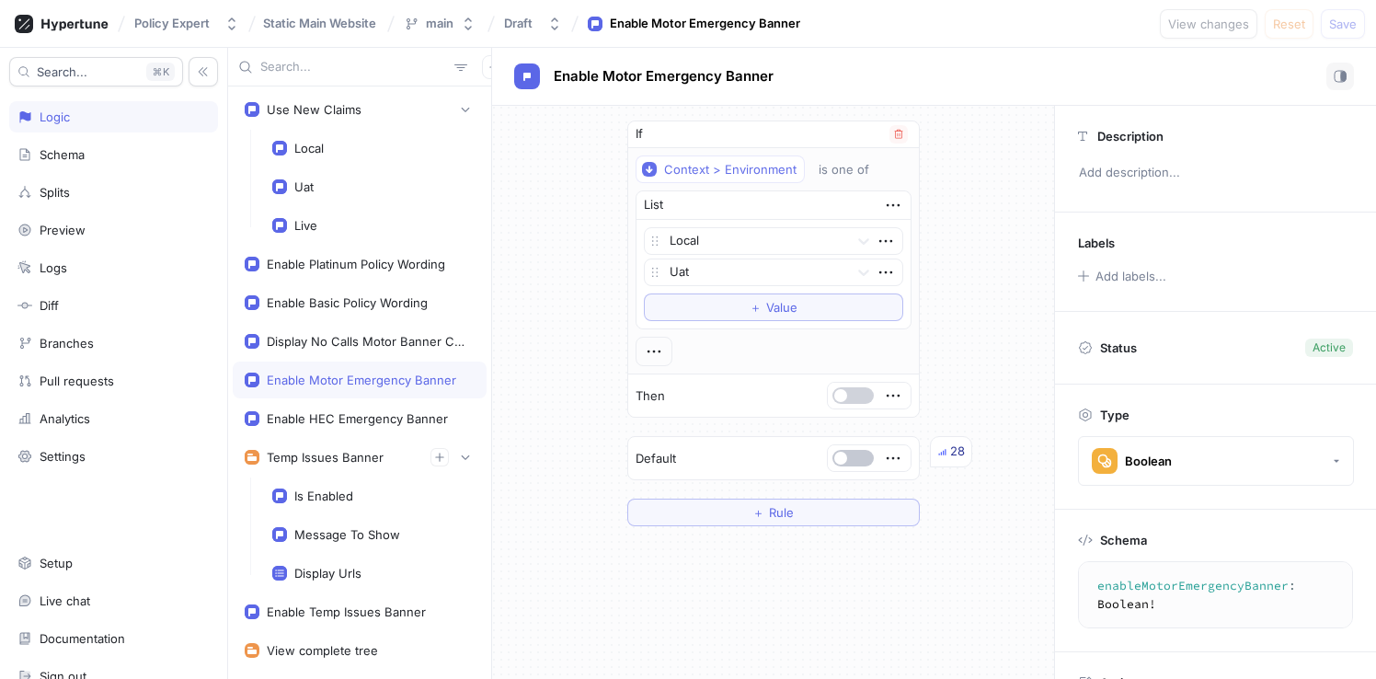
click at [844, 388] on button "button" at bounding box center [852, 395] width 41 height 17
click at [1343, 26] on span "Save" at bounding box center [1343, 23] width 28 height 11
click at [342, 341] on div "Display No Calls Motor Banner Content" at bounding box center [367, 341] width 200 height 15
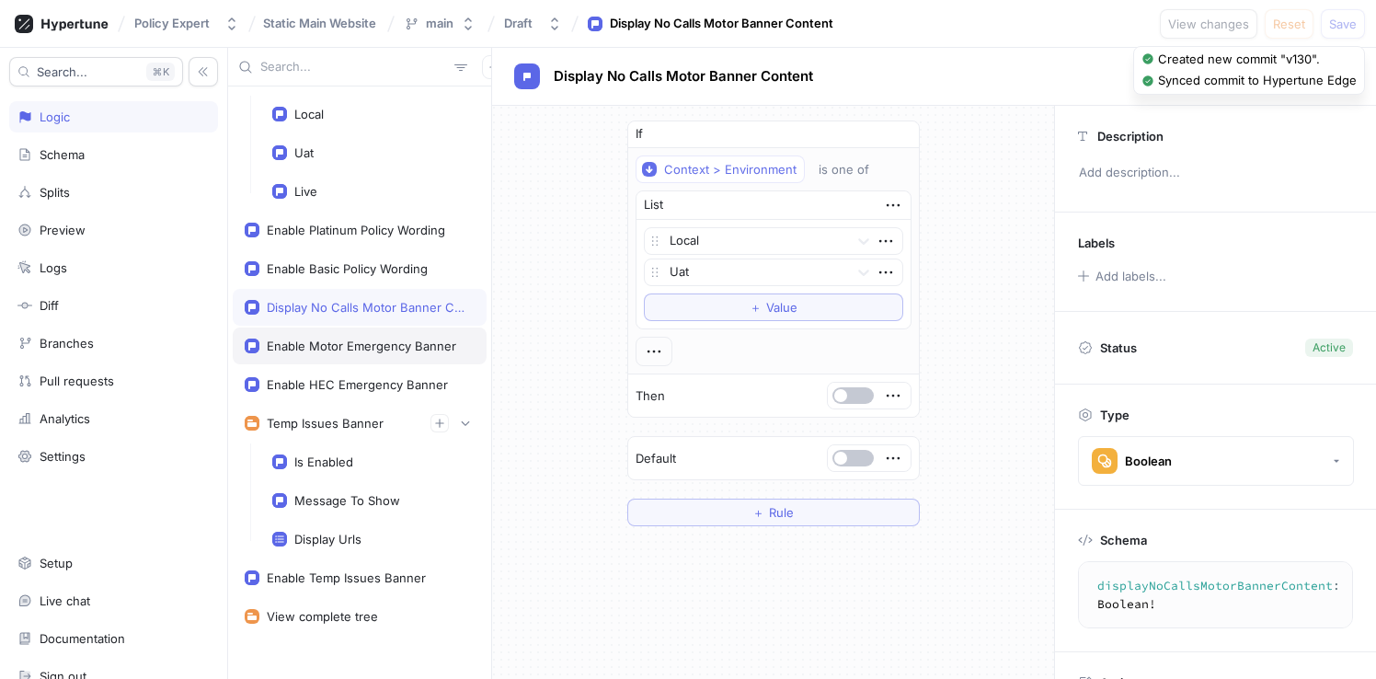
scroll to position [49, 0]
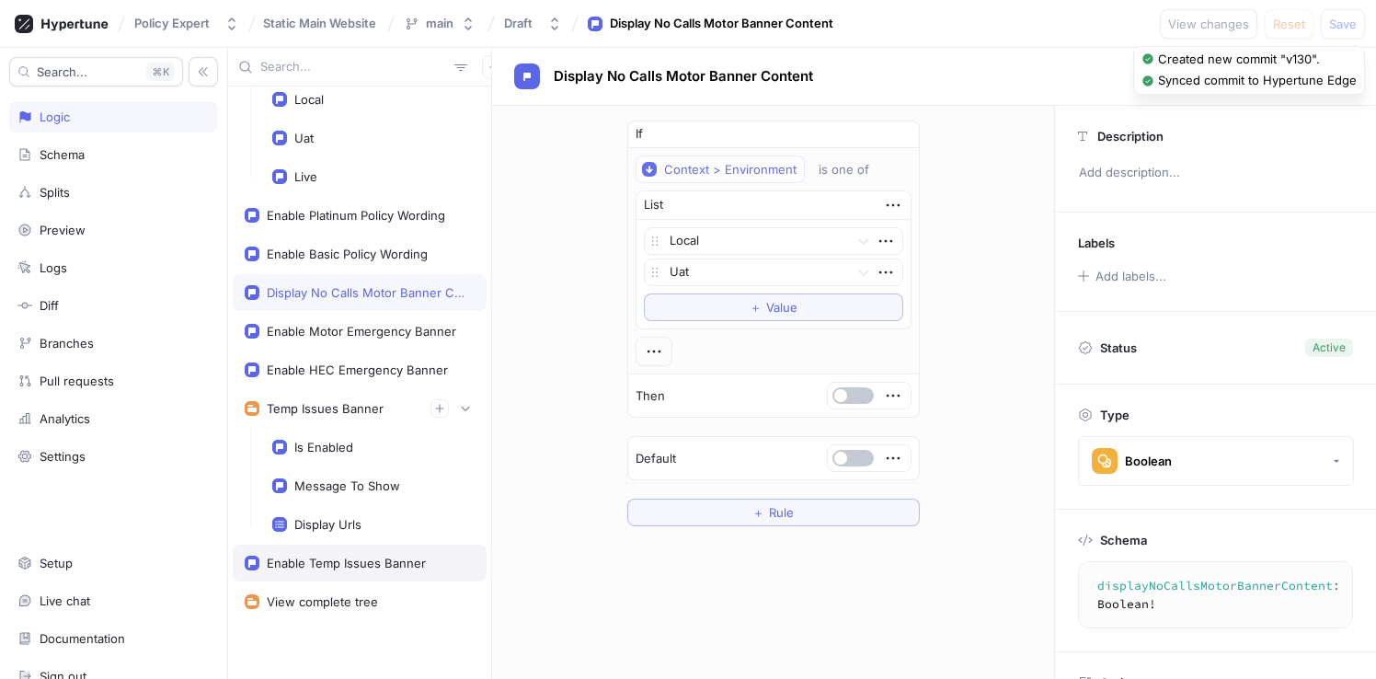
click at [386, 559] on div "Enable Temp Issues Banner" at bounding box center [346, 562] width 159 height 15
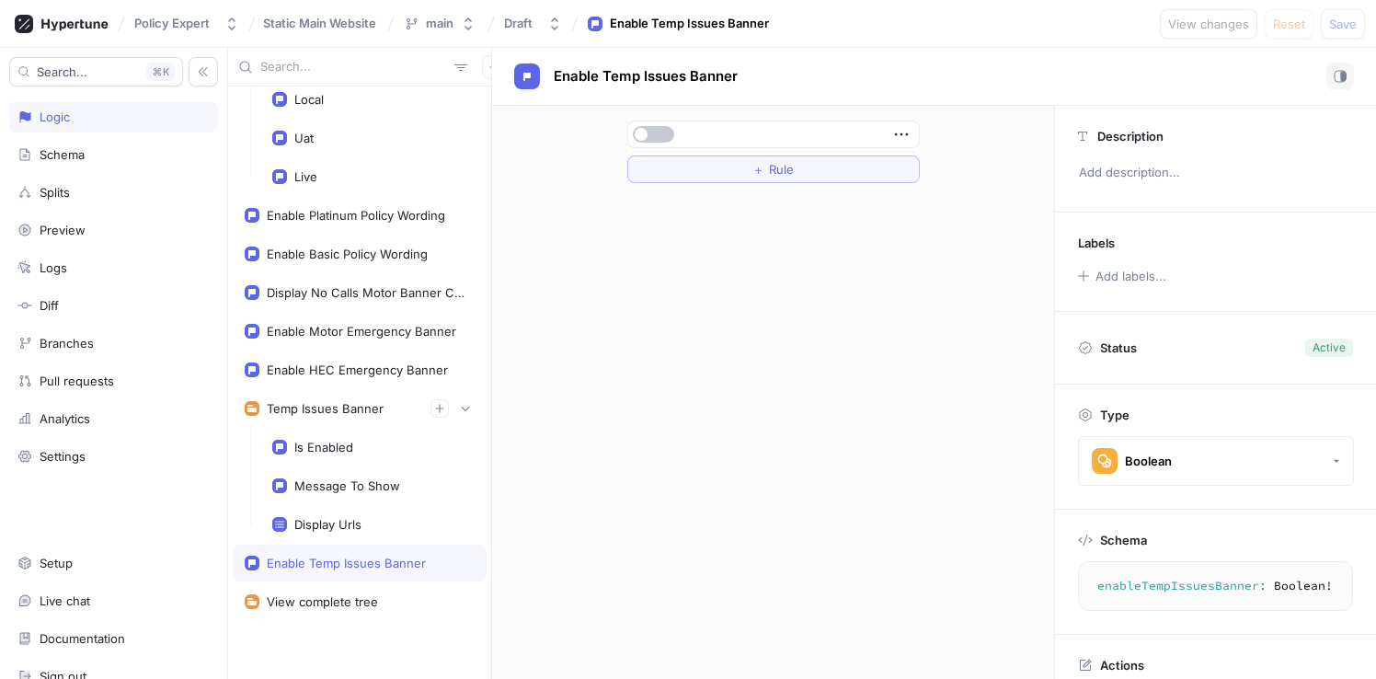
click at [1163, 587] on textarea "enableTempIssuesBanner: Boolean!" at bounding box center [1215, 585] width 258 height 33
click at [361, 443] on div "Is Enabled" at bounding box center [373, 447] width 202 height 15
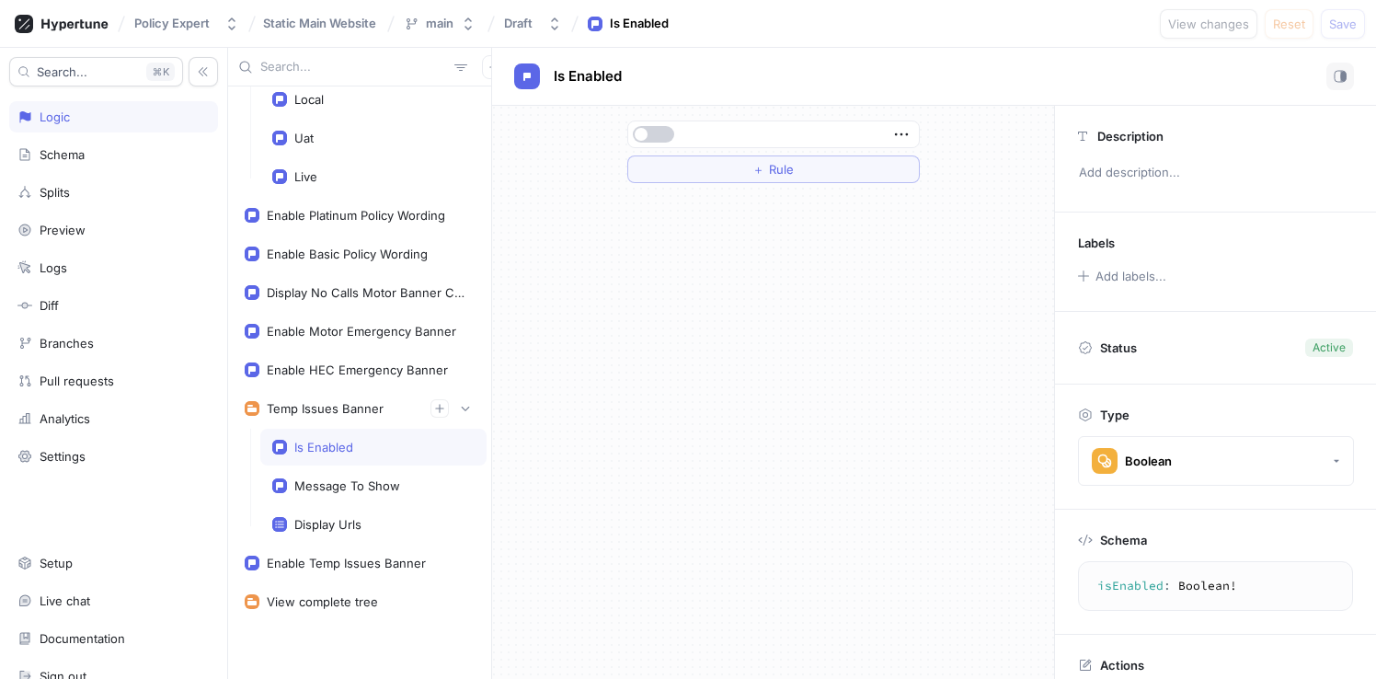
click at [659, 132] on button "button" at bounding box center [653, 134] width 41 height 17
click at [402, 494] on div "Message To Show" at bounding box center [373, 485] width 226 height 37
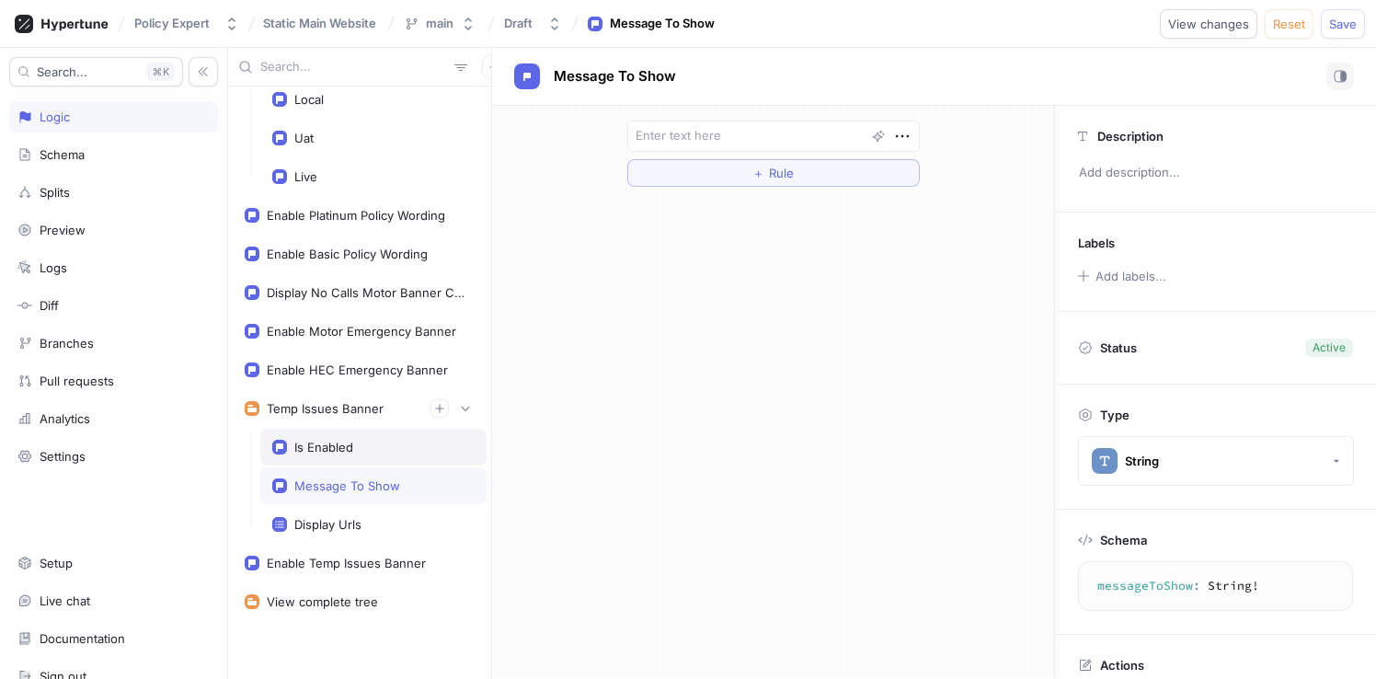
click at [397, 464] on div "Is Enabled" at bounding box center [373, 447] width 226 height 37
click at [1350, 18] on span "Save" at bounding box center [1343, 23] width 28 height 11
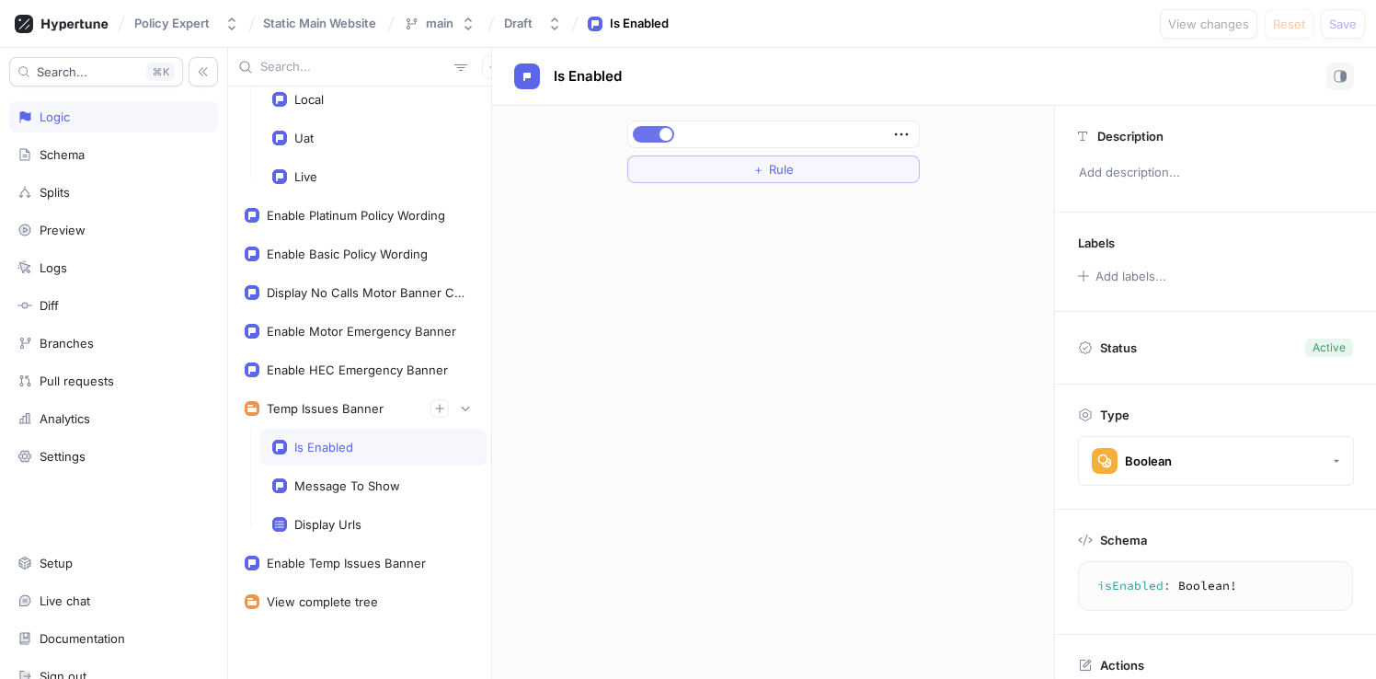
click at [650, 131] on button "button" at bounding box center [653, 134] width 41 height 17
click at [1343, 19] on span "Save" at bounding box center [1343, 23] width 28 height 11
click at [395, 495] on div "Message To Show" at bounding box center [373, 485] width 226 height 37
type textarea "messageToShow: String!"
type textarea "x"
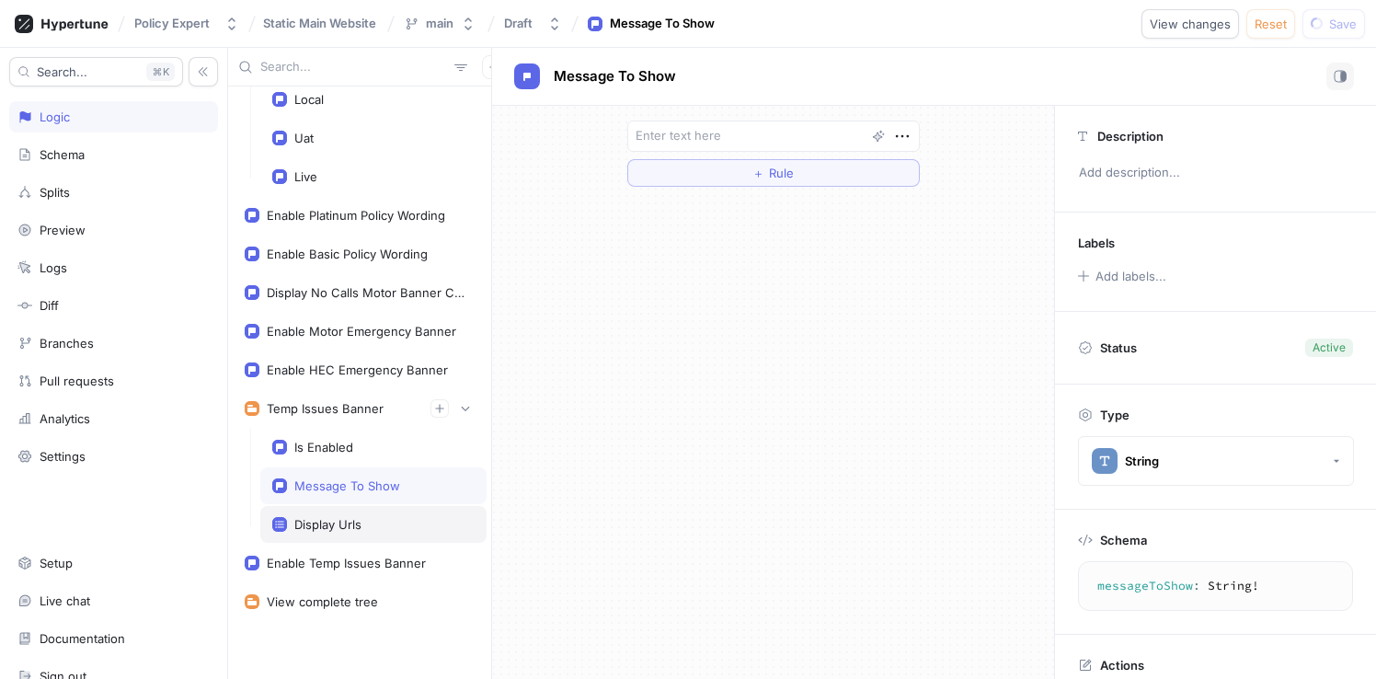
click at [373, 517] on div "Display Urls" at bounding box center [373, 524] width 202 height 15
type textarea "displayUrls: [String!]!"
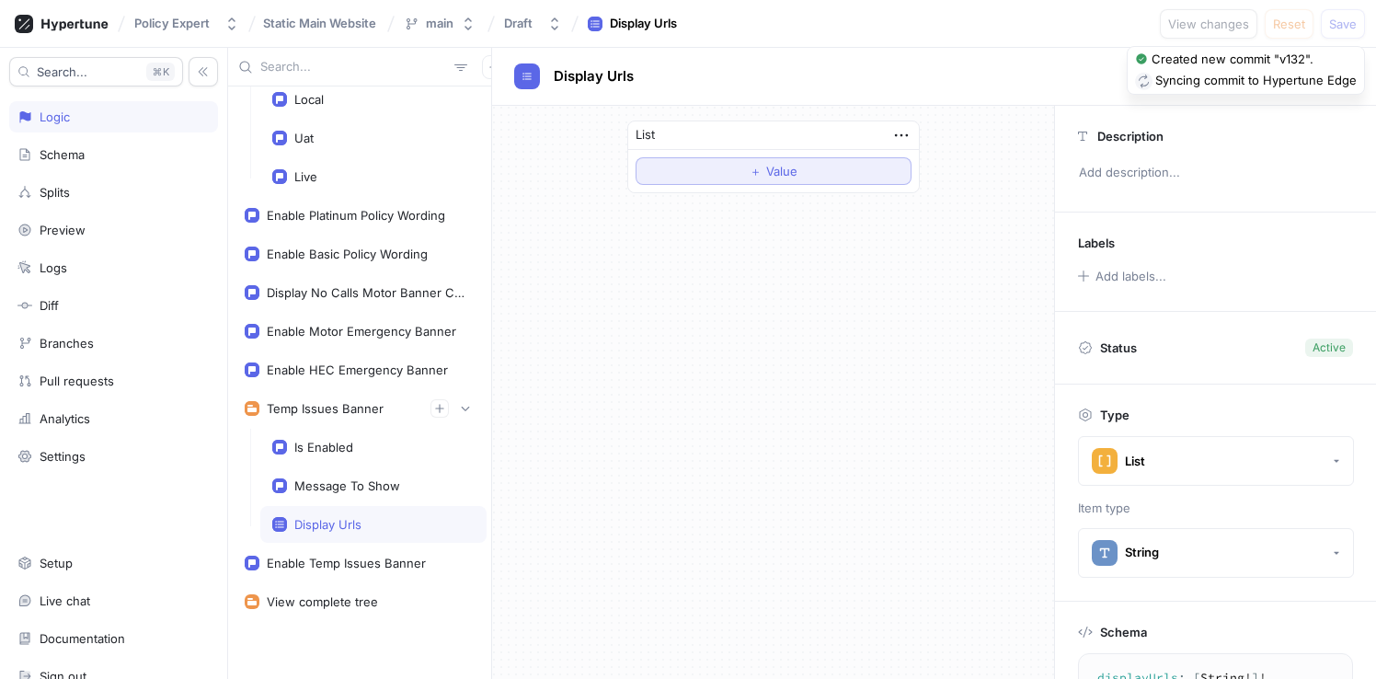
click at [819, 177] on button "＋ Value" at bounding box center [774, 171] width 276 height 28
type textarea "x"
click at [926, 443] on div "List Empty string To pick up a draggable item, press the space bar. While dragg…" at bounding box center [773, 392] width 562 height 573
click at [895, 358] on div "List Empty string To pick up a draggable item, press the space bar. While dragg…" at bounding box center [773, 392] width 562 height 573
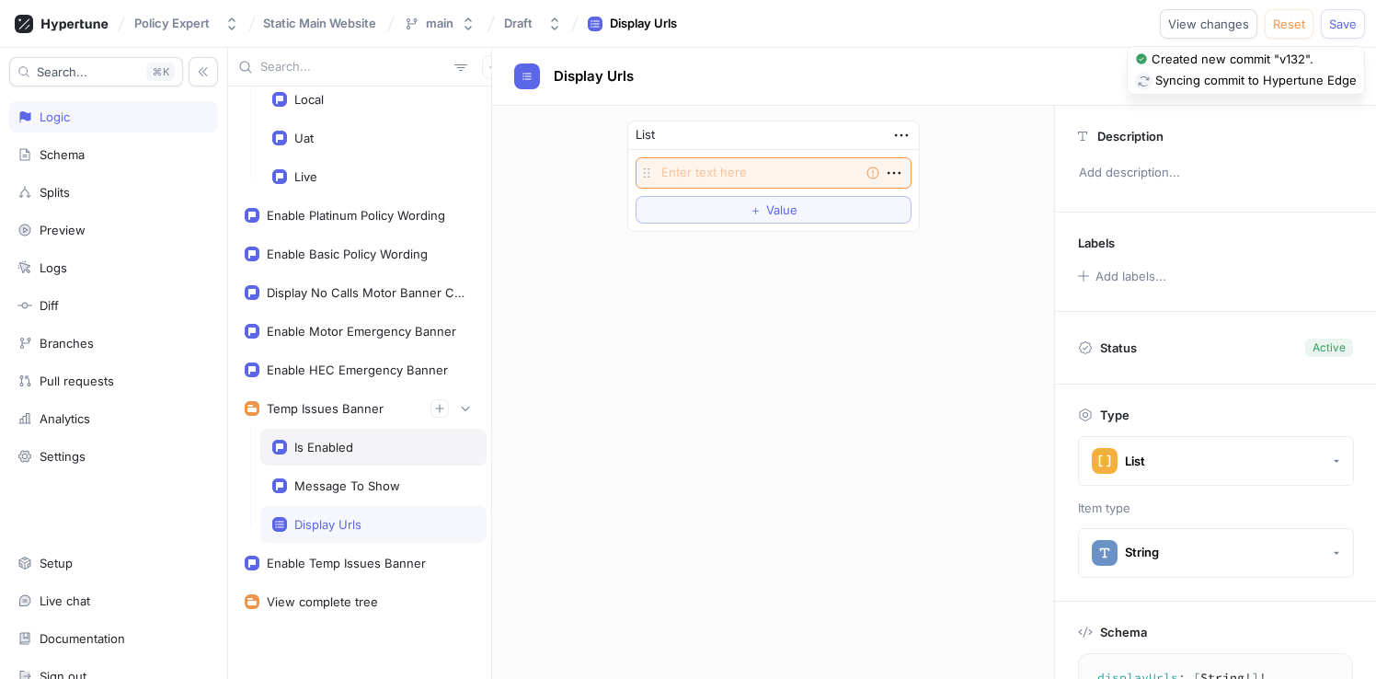
click at [337, 446] on div "Is Enabled" at bounding box center [323, 447] width 59 height 15
type textarea "isEnabled: Boolean!"
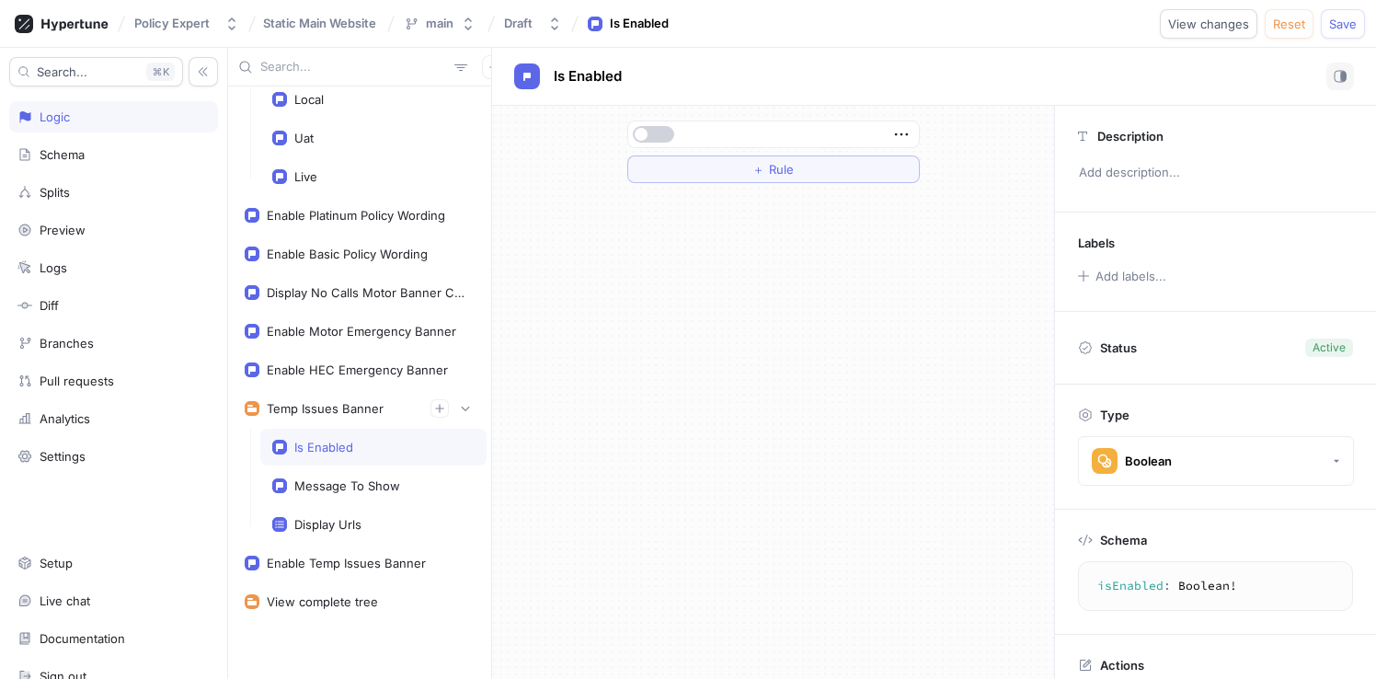
click at [660, 133] on button "button" at bounding box center [653, 134] width 41 height 17
click at [1352, 19] on span "Save" at bounding box center [1343, 23] width 28 height 11
click at [647, 129] on button "button" at bounding box center [653, 134] width 41 height 17
click at [373, 584] on div "View complete tree" at bounding box center [360, 601] width 254 height 37
type textarea "x"
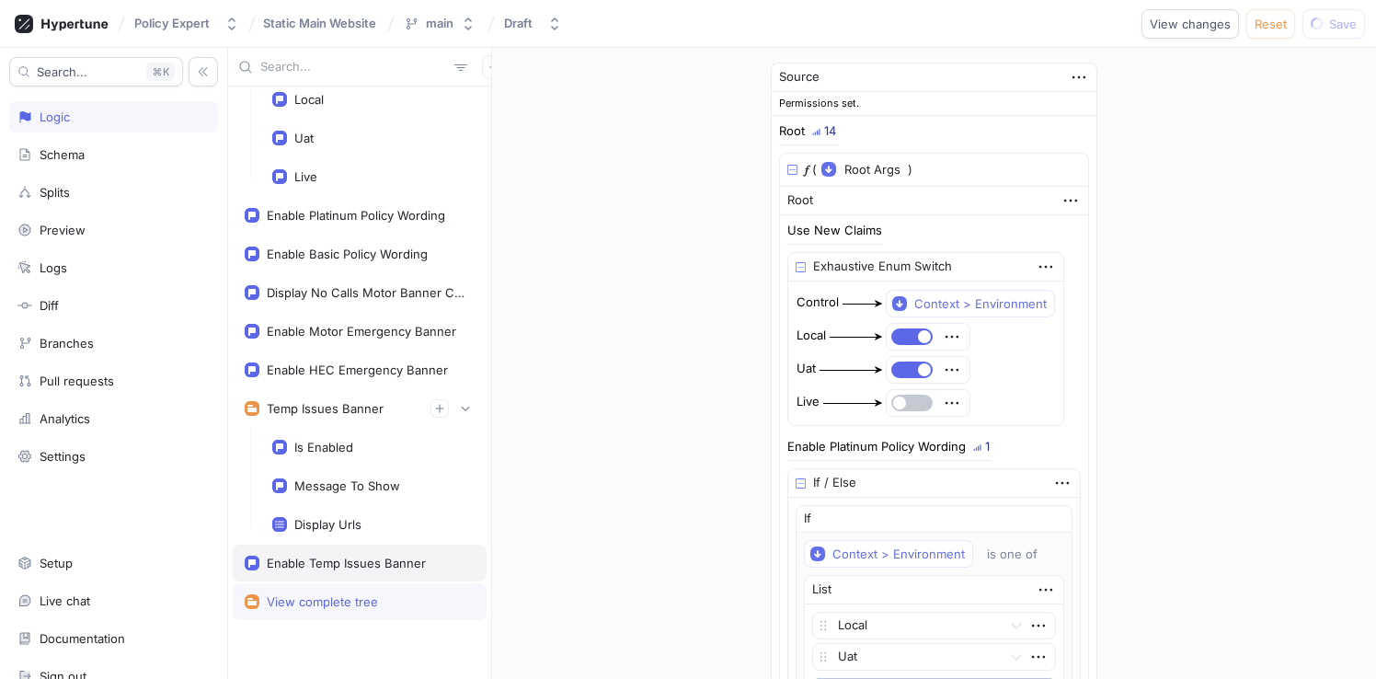
click at [395, 564] on div "Enable Temp Issues Banner" at bounding box center [346, 562] width 159 height 15
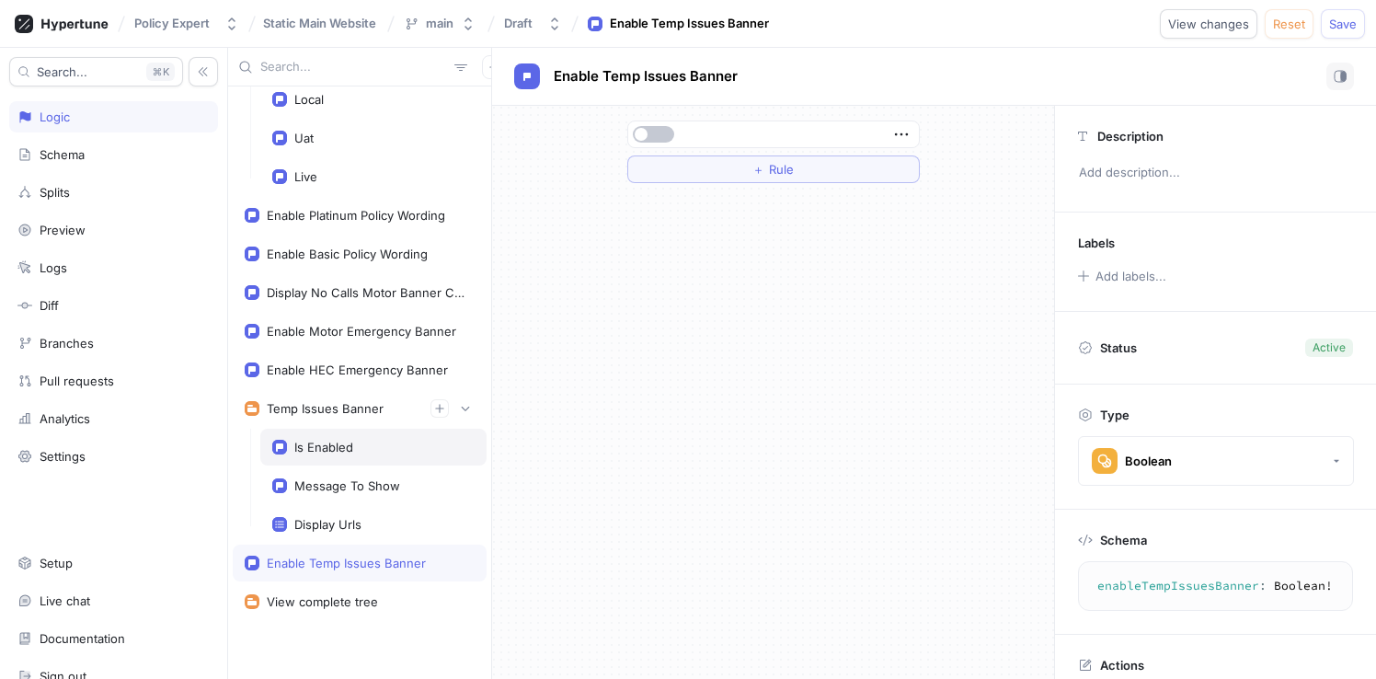
click at [329, 436] on div "Is Enabled" at bounding box center [373, 447] width 226 height 37
type textarea "isEnabled: Boolean!"
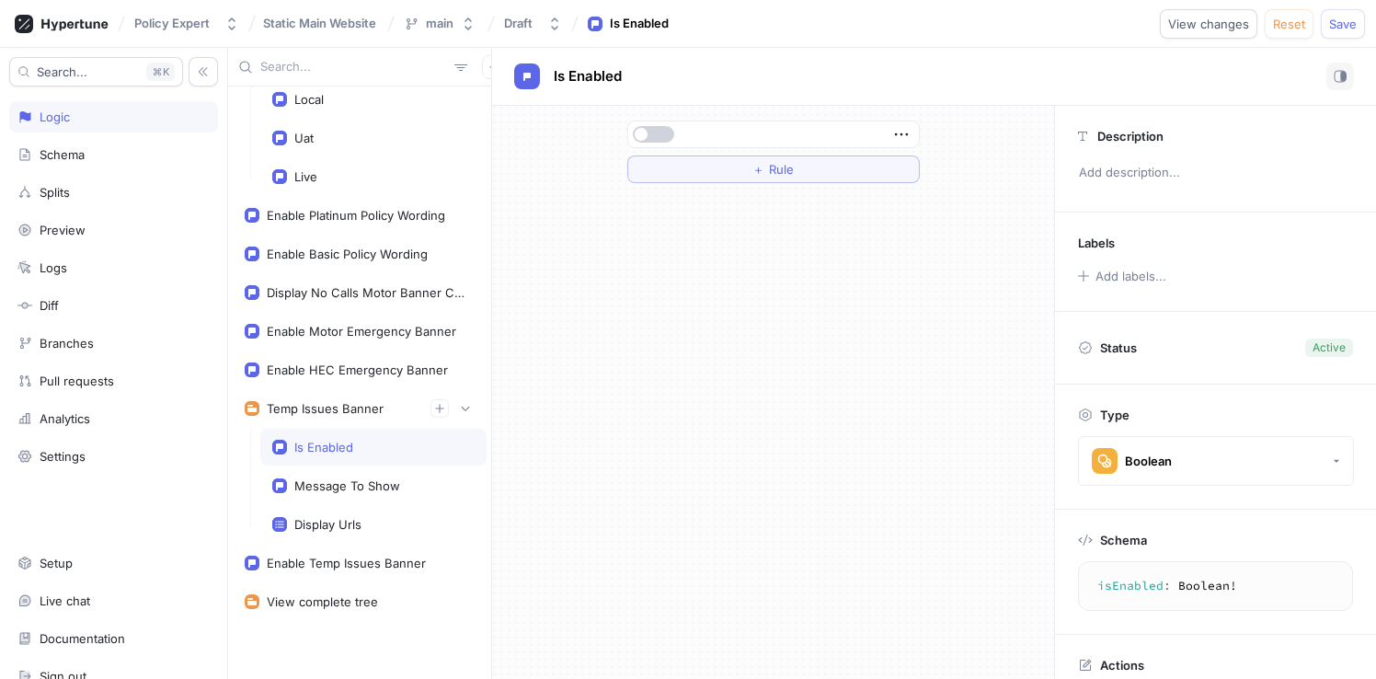
click at [654, 129] on button "button" at bounding box center [653, 134] width 41 height 17
click at [1024, 86] on div "Is Enabled" at bounding box center [934, 77] width 840 height 28
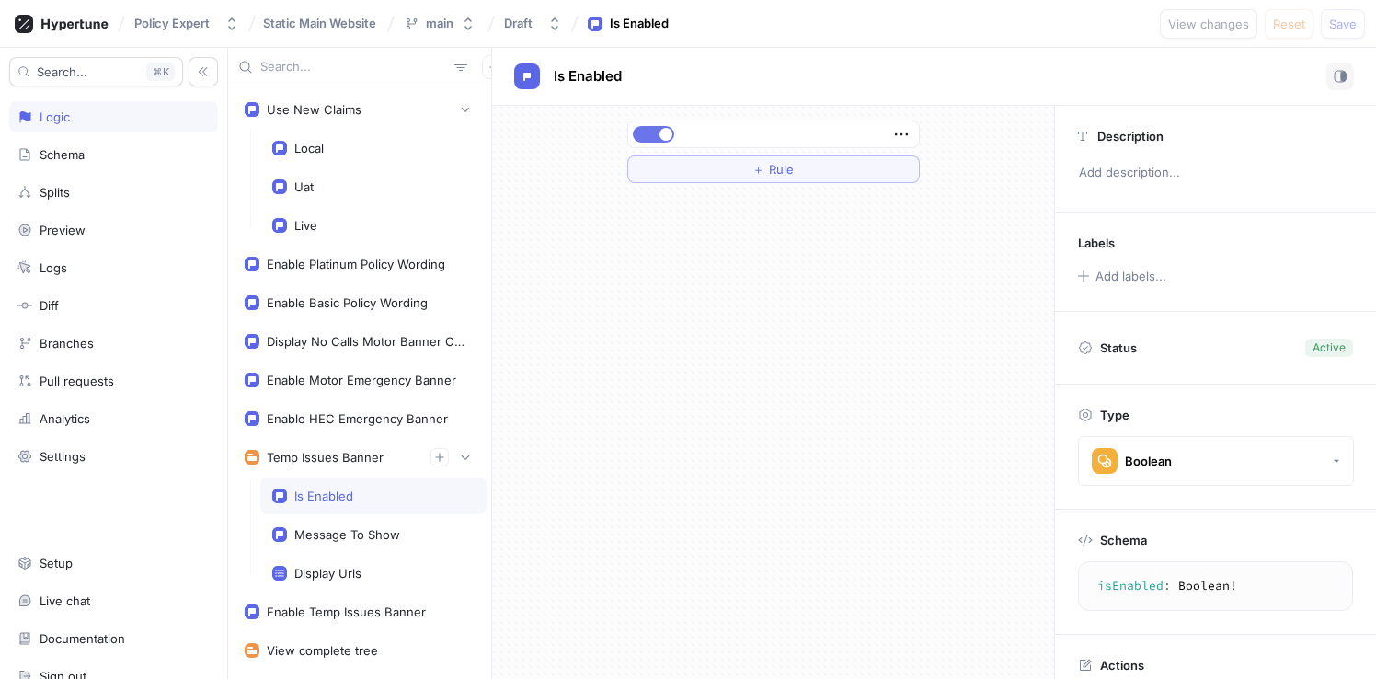
click at [648, 138] on button "button" at bounding box center [653, 134] width 41 height 17
click at [1359, 21] on button "Save" at bounding box center [1343, 23] width 44 height 29
click at [385, 404] on div "Enable HEC Emergency Banner" at bounding box center [360, 418] width 254 height 37
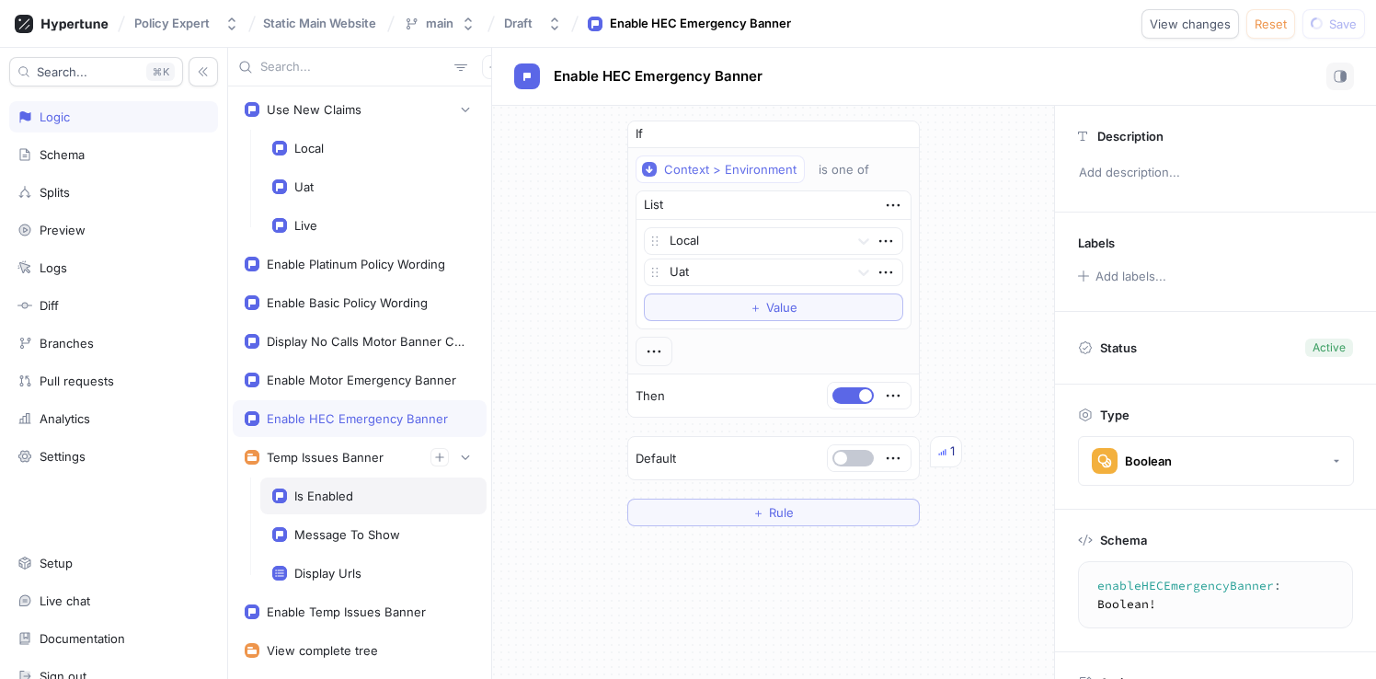
click at [330, 491] on div "Is Enabled" at bounding box center [323, 495] width 59 height 15
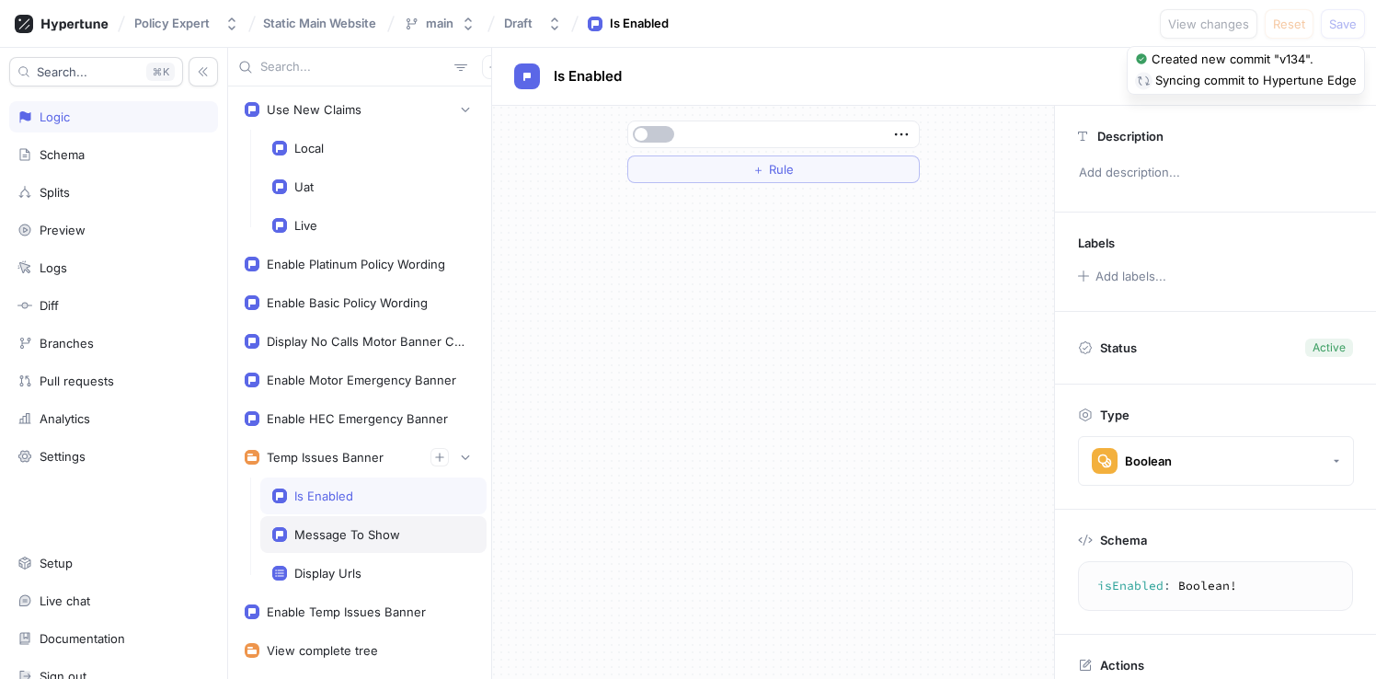
click at [340, 527] on div "Message To Show" at bounding box center [347, 534] width 106 height 15
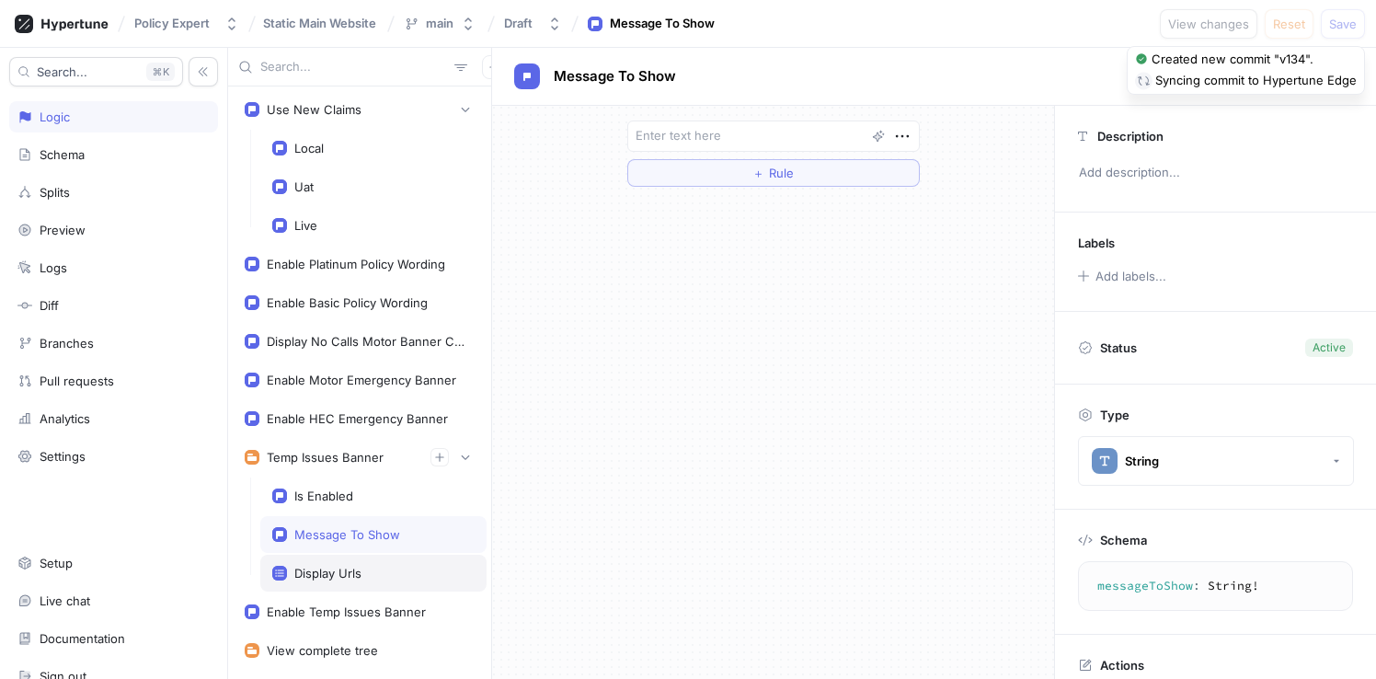
click at [331, 568] on div "Display Urls" at bounding box center [327, 573] width 67 height 15
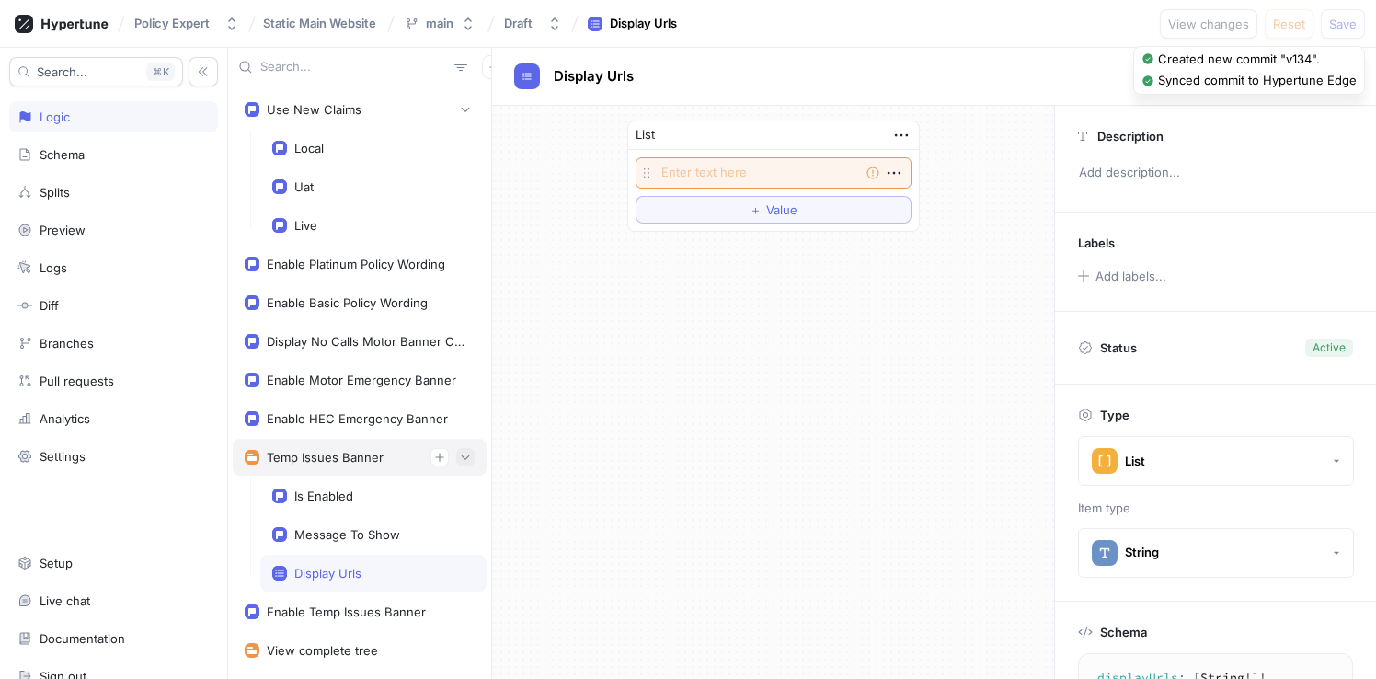
click at [456, 463] on button "button" at bounding box center [465, 457] width 18 height 18
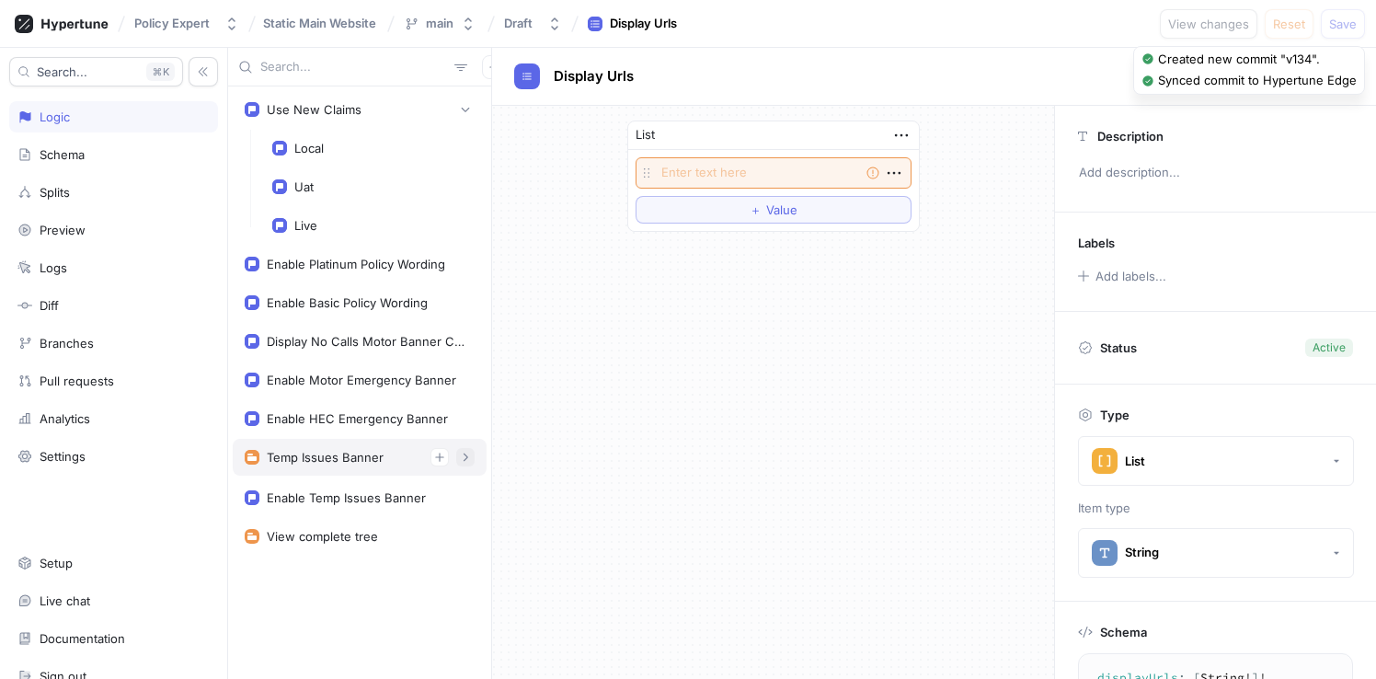
click at [471, 456] on button "button" at bounding box center [465, 457] width 18 height 18
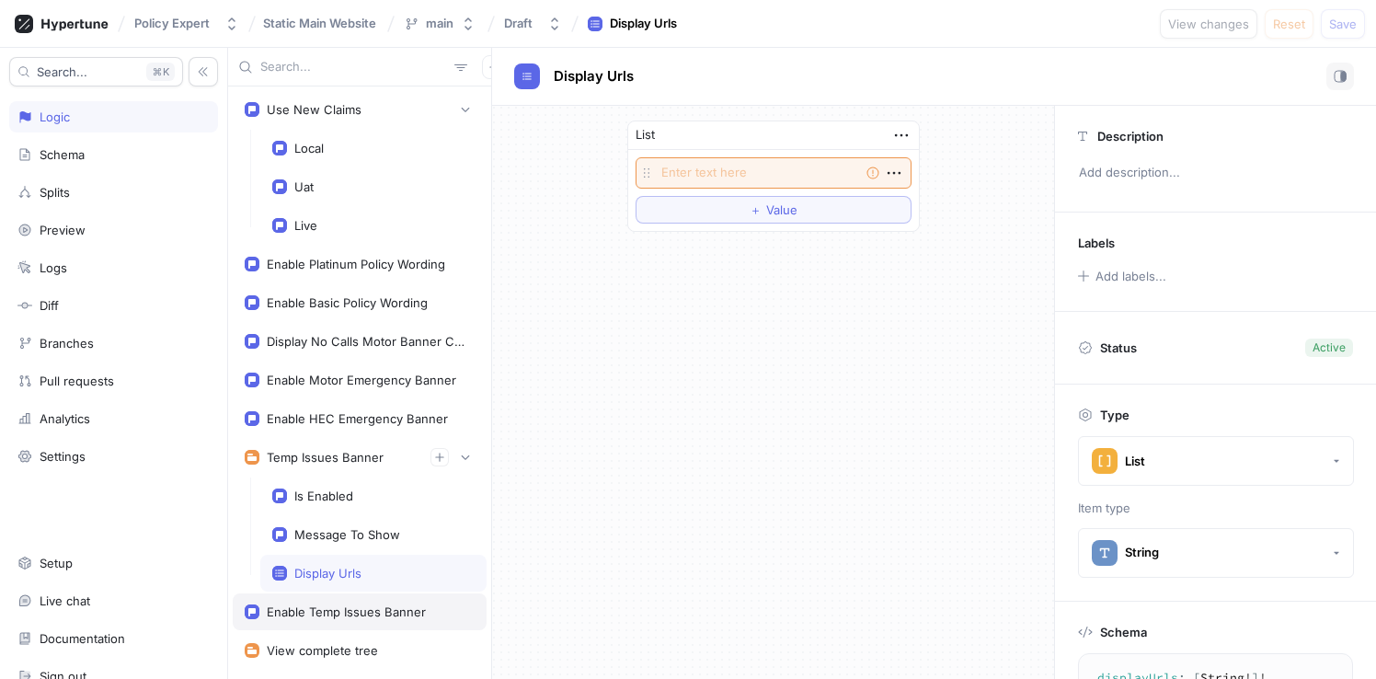
scroll to position [49, 0]
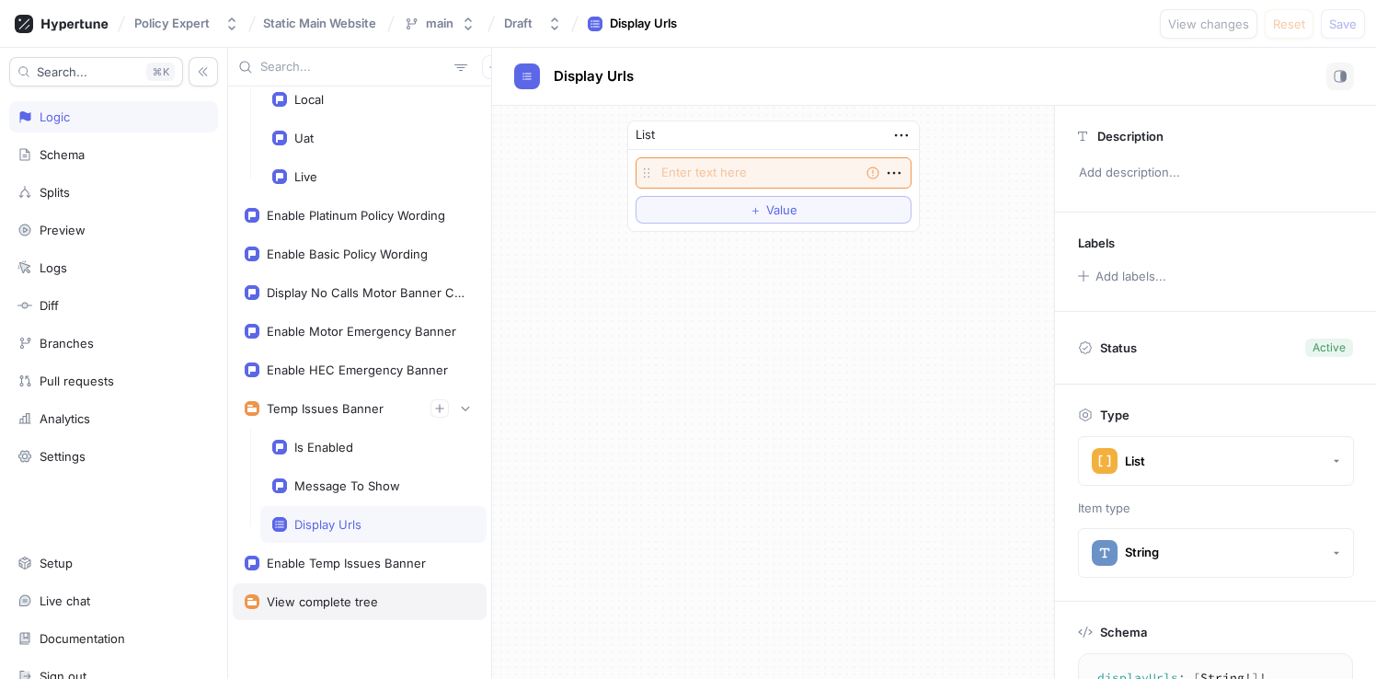
click at [328, 590] on div "View complete tree" at bounding box center [360, 601] width 254 height 37
type textarea "x"
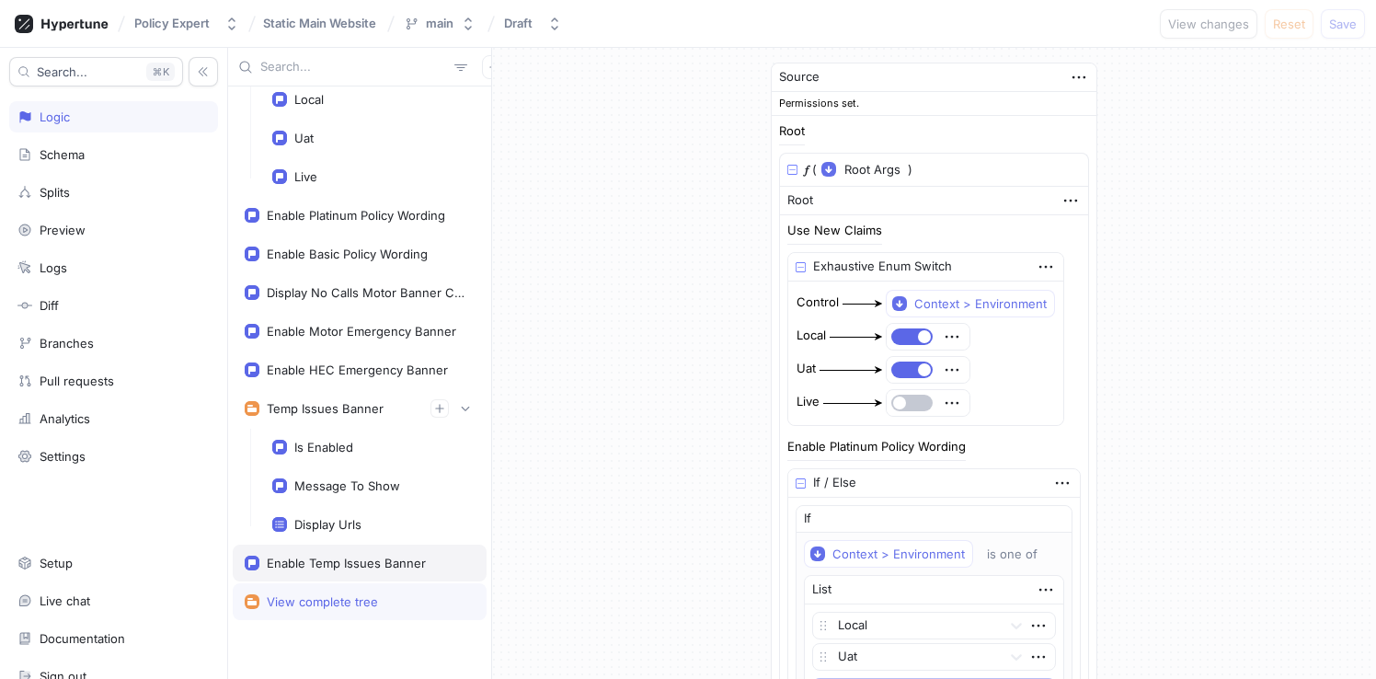
click at [328, 571] on div "Enable Temp Issues Banner" at bounding box center [360, 562] width 254 height 37
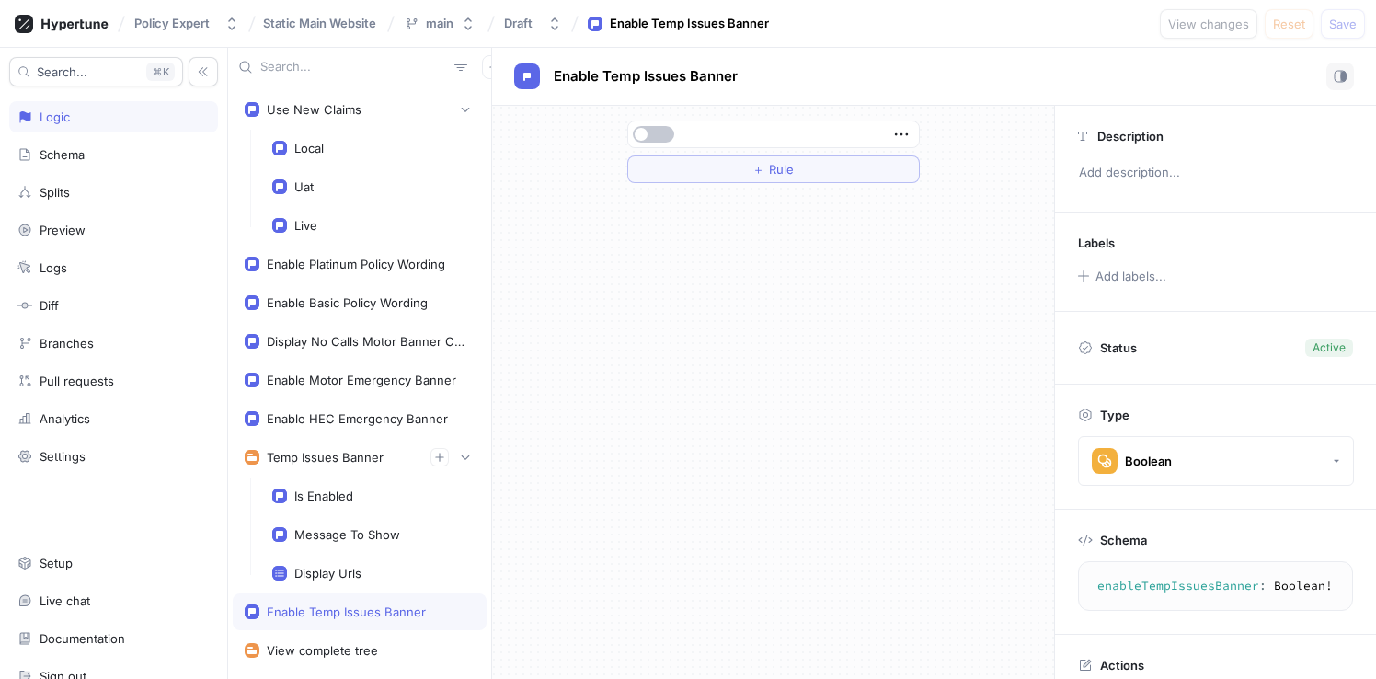
scroll to position [49, 0]
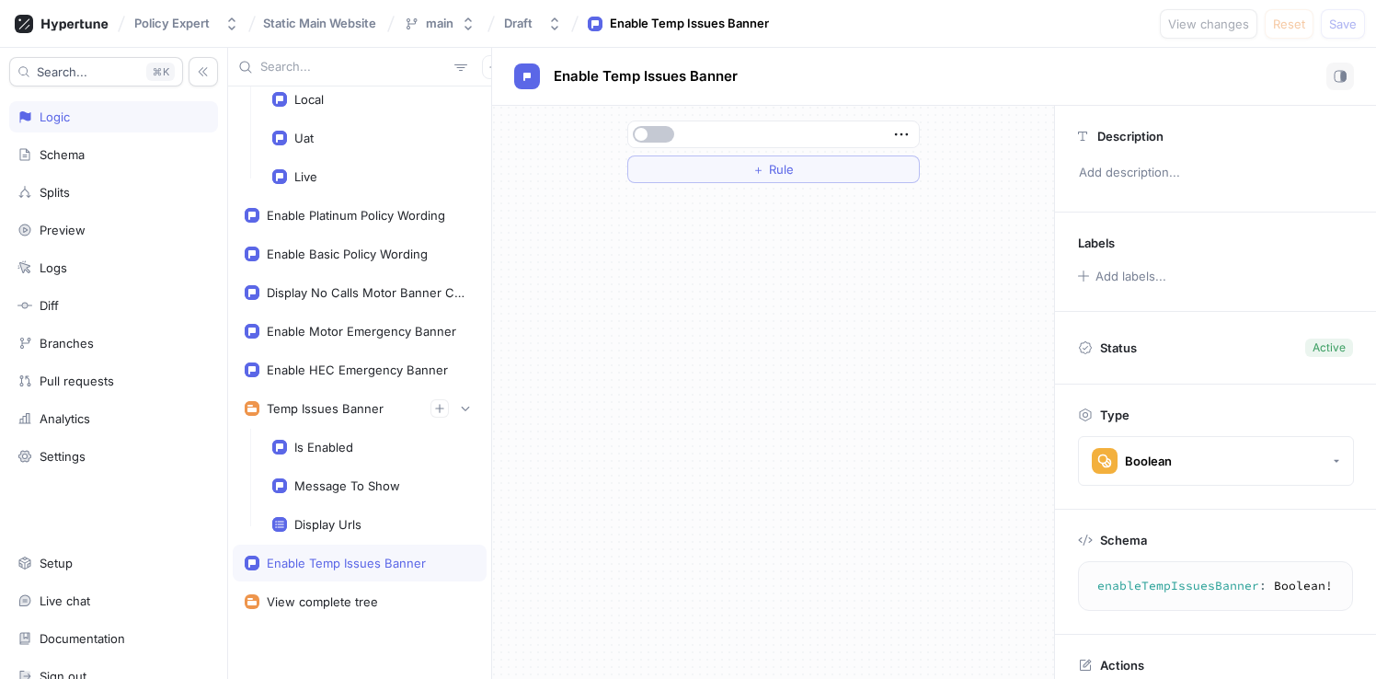
click at [394, 558] on div "Enable Temp Issues Banner" at bounding box center [346, 562] width 159 height 15
click at [647, 134] on button "button" at bounding box center [653, 134] width 41 height 17
click at [1357, 22] on button "Save" at bounding box center [1343, 23] width 44 height 29
click at [1026, 63] on div "Enable Temp Issues Banner" at bounding box center [934, 77] width 840 height 28
click at [653, 132] on button "button" at bounding box center [653, 134] width 41 height 17
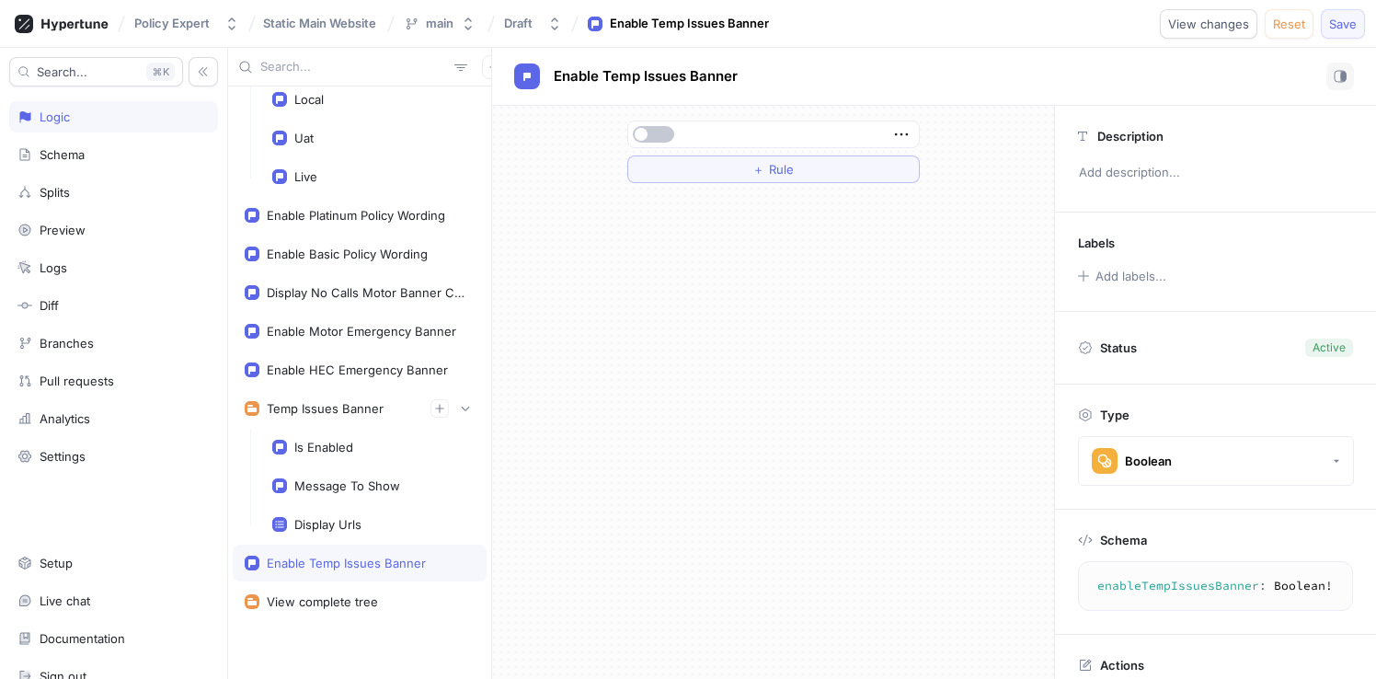
click at [1341, 24] on span "Save" at bounding box center [1343, 23] width 28 height 11
click at [340, 448] on div "Is Enabled" at bounding box center [323, 447] width 59 height 15
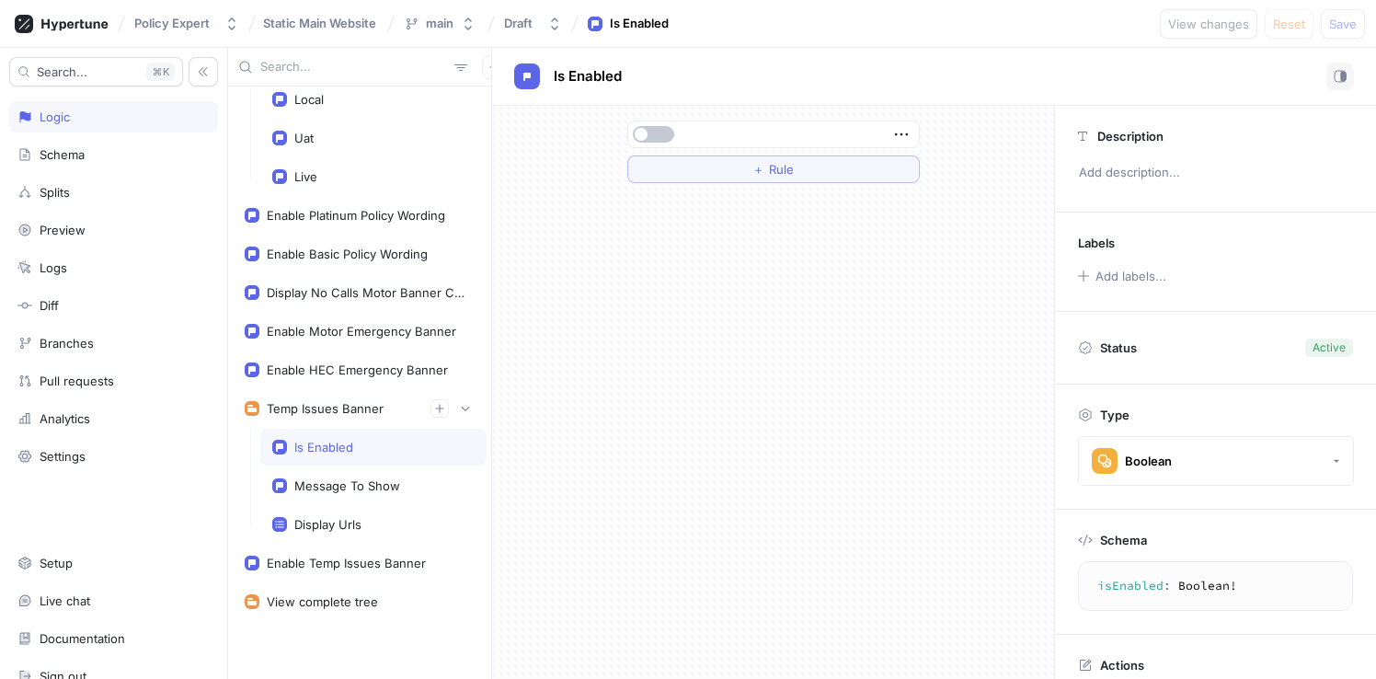
click at [673, 129] on div at bounding box center [654, 134] width 44 height 17
click at [665, 130] on button "button" at bounding box center [653, 134] width 41 height 17
click at [1351, 19] on span "Save" at bounding box center [1343, 23] width 28 height 11
click at [329, 551] on div "Enable Temp Issues Banner" at bounding box center [360, 562] width 254 height 37
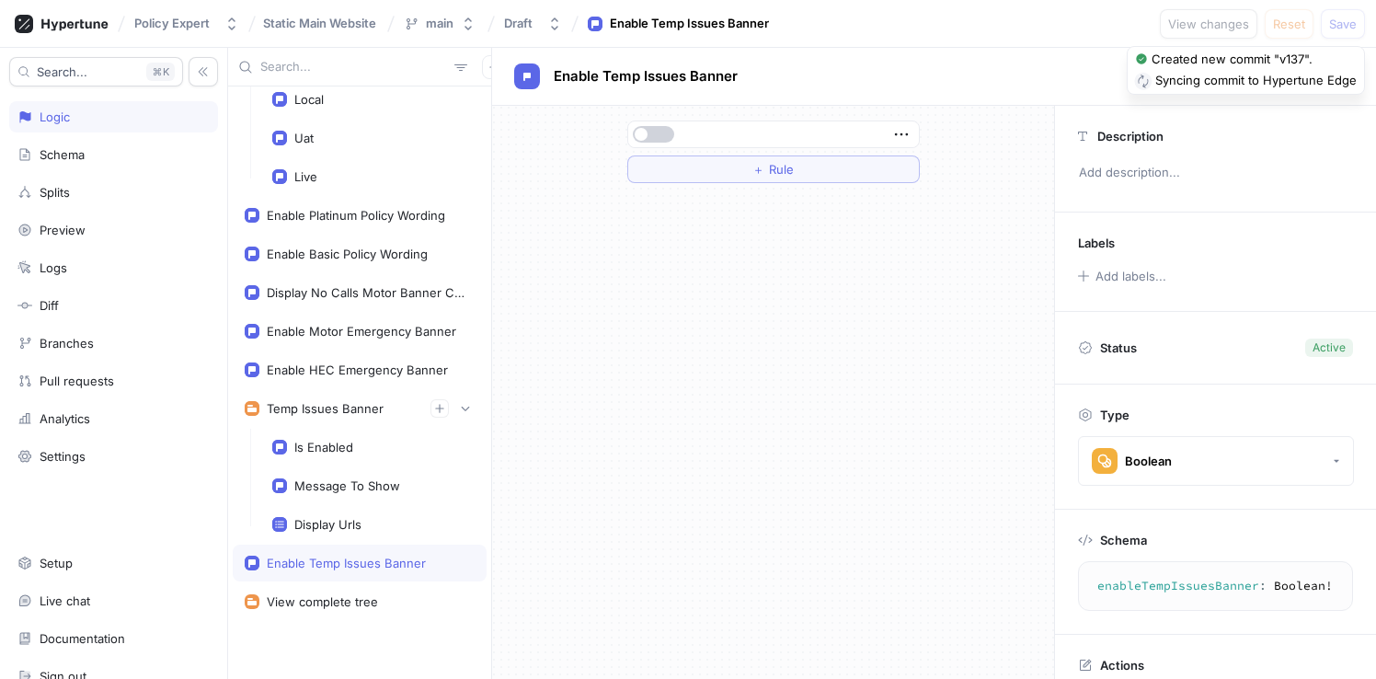
click at [659, 139] on button "button" at bounding box center [653, 134] width 41 height 17
click at [1346, 29] on span "Save" at bounding box center [1343, 23] width 28 height 11
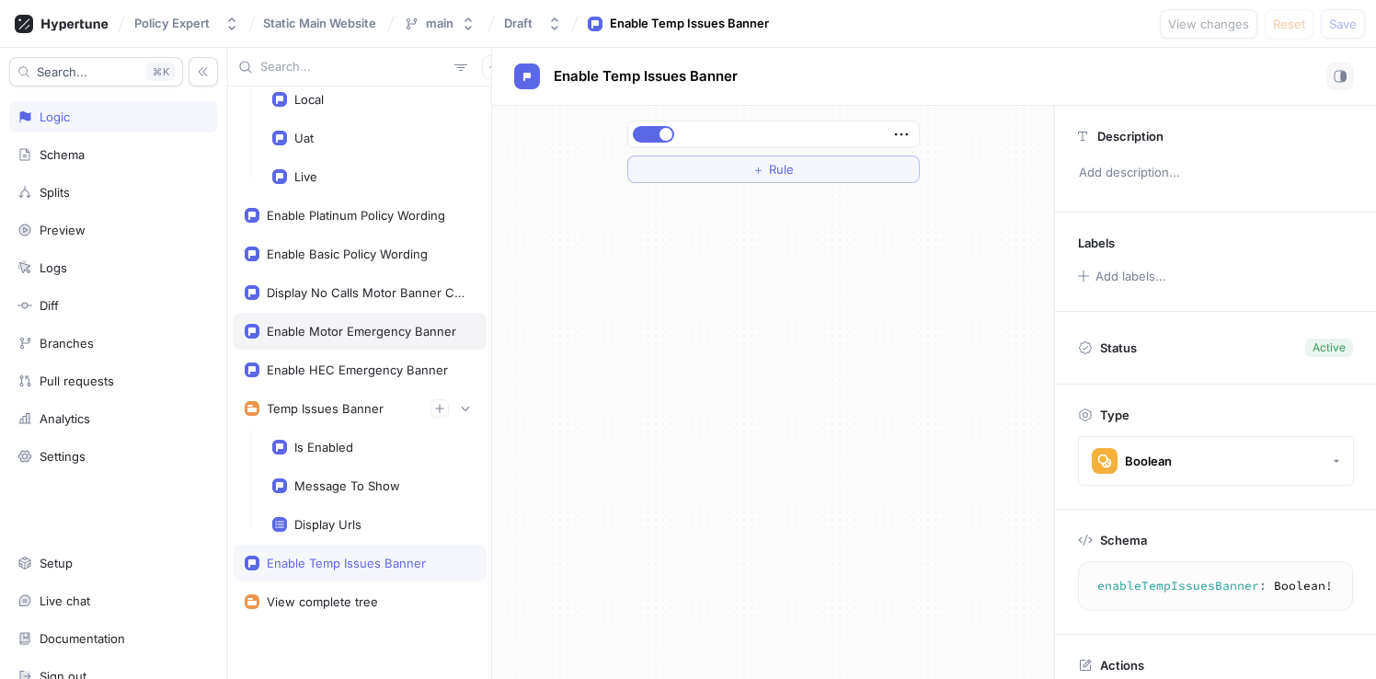
click at [338, 330] on div "Enable Motor Emergency Banner" at bounding box center [361, 331] width 189 height 15
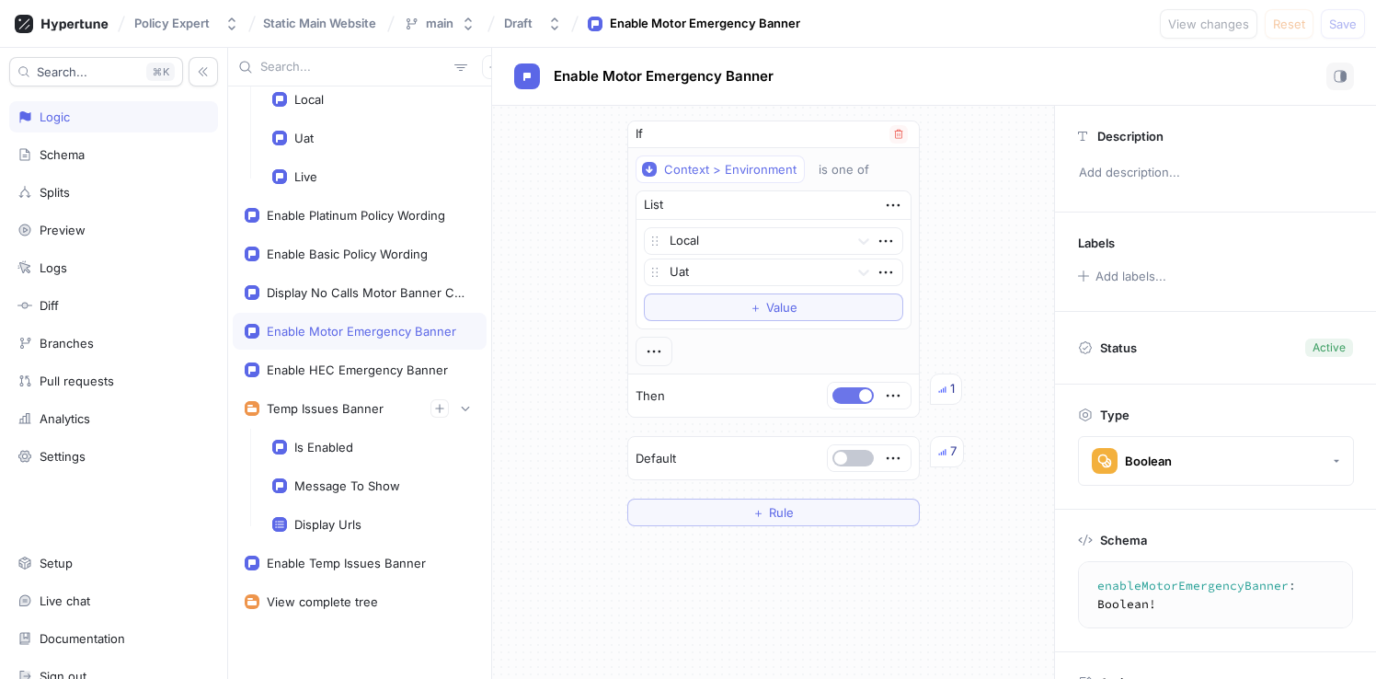
click at [859, 398] on span "button" at bounding box center [865, 395] width 13 height 13
click at [1343, 18] on span "Save" at bounding box center [1343, 23] width 28 height 11
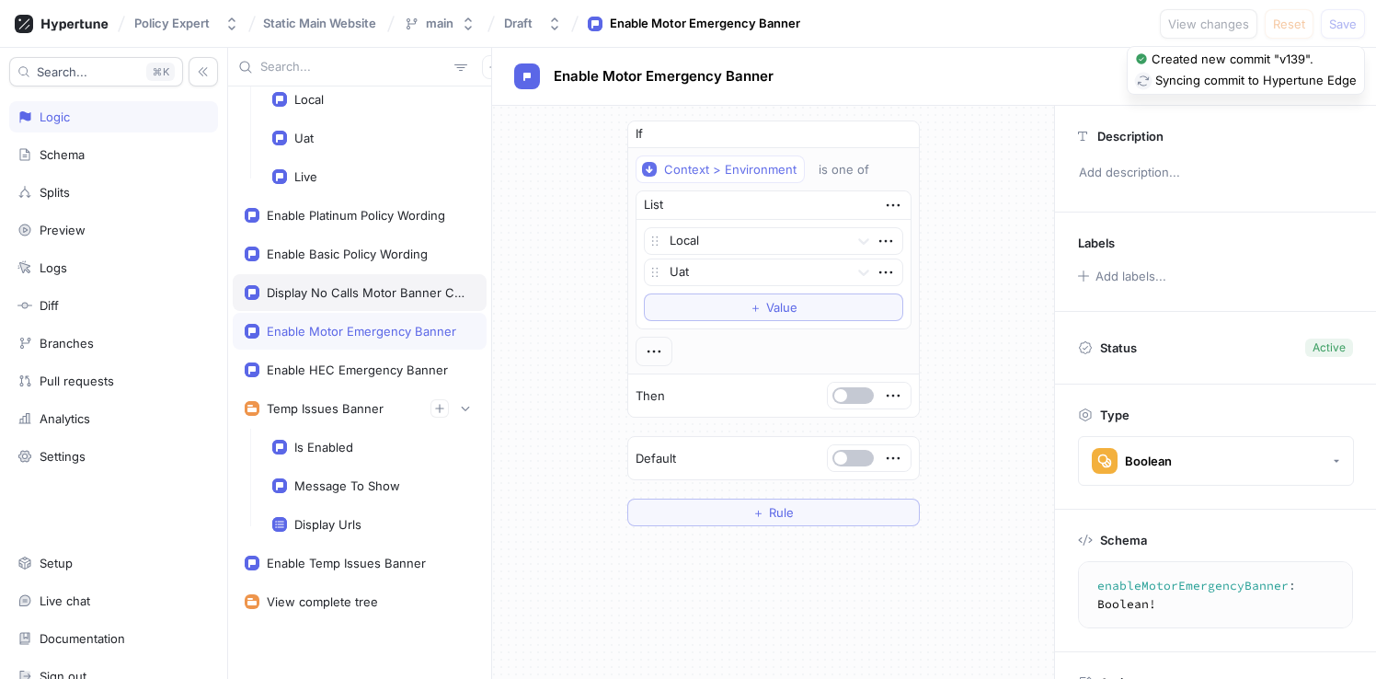
click at [321, 301] on div "Display No Calls Motor Banner Content" at bounding box center [360, 292] width 254 height 37
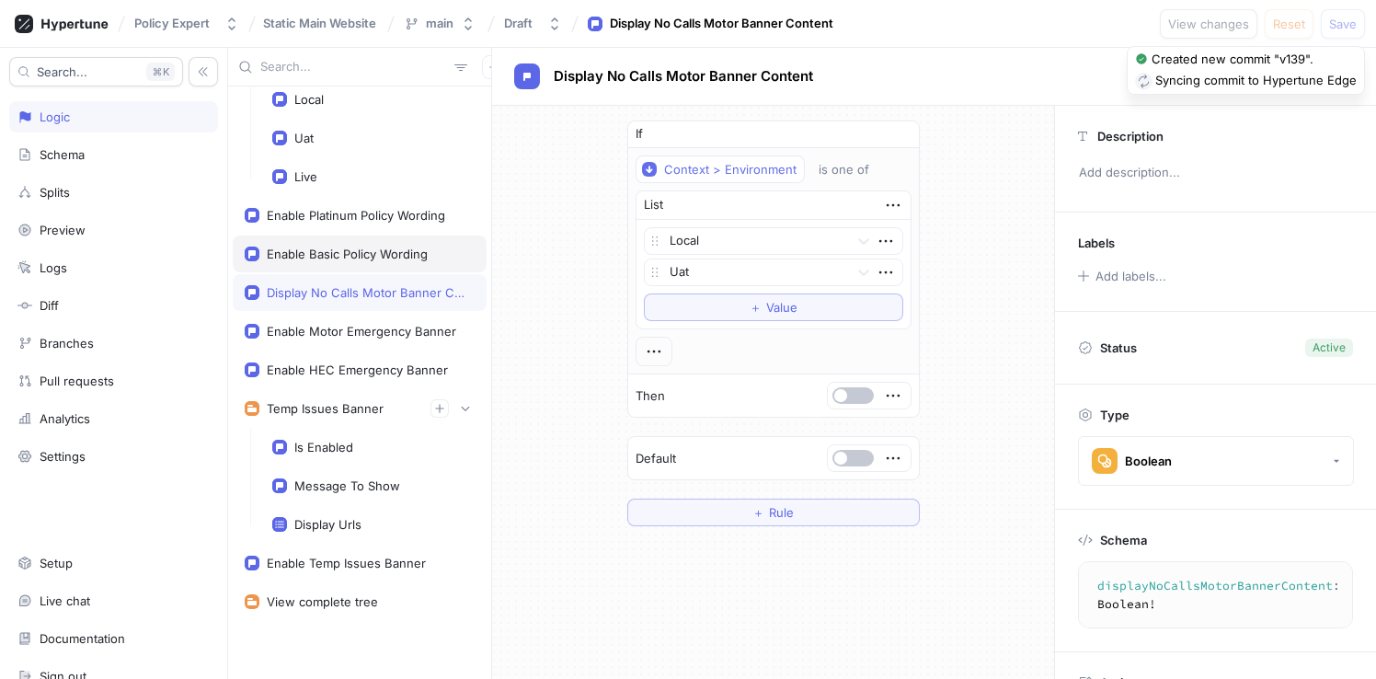
click at [335, 263] on div "Enable Basic Policy Wording" at bounding box center [360, 253] width 254 height 37
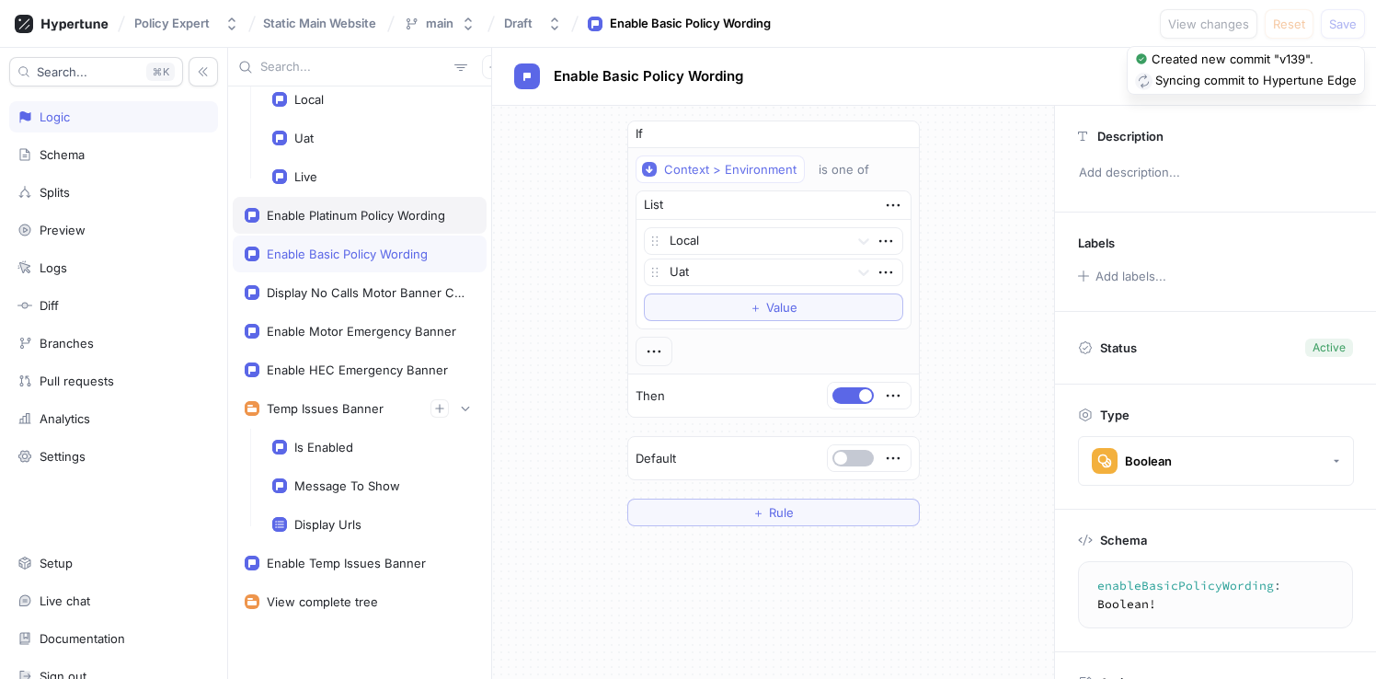
click at [349, 218] on div "Enable Platinum Policy Wording" at bounding box center [356, 215] width 178 height 15
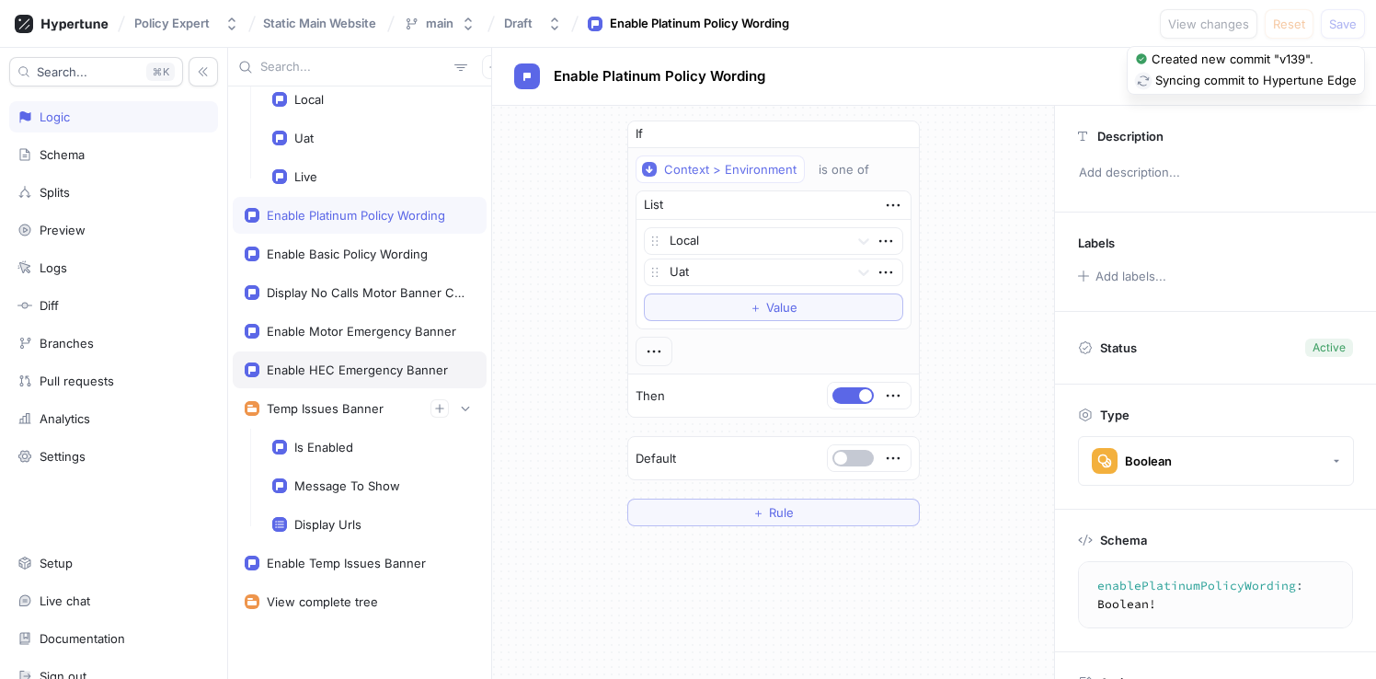
click at [346, 354] on div "Enable HEC Emergency Banner" at bounding box center [360, 369] width 254 height 37
click at [842, 398] on button "button" at bounding box center [852, 395] width 41 height 17
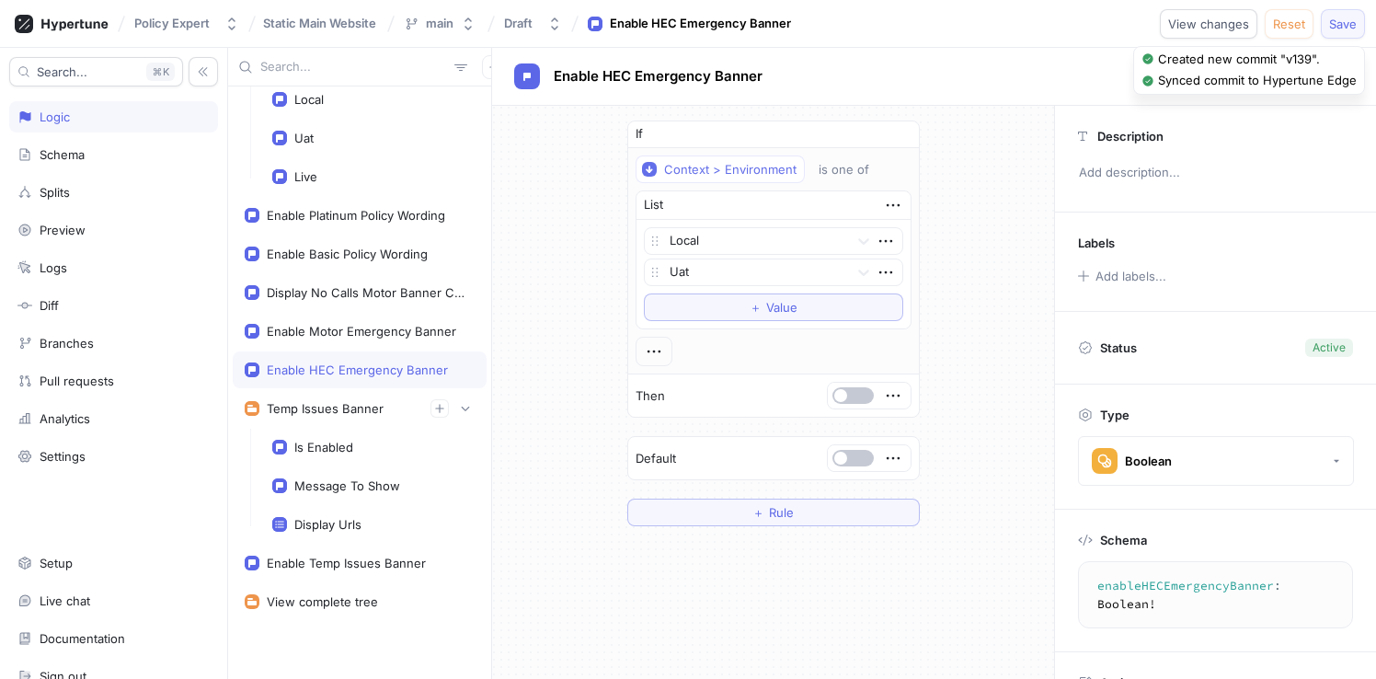
click at [1358, 29] on button "Save" at bounding box center [1343, 23] width 44 height 29
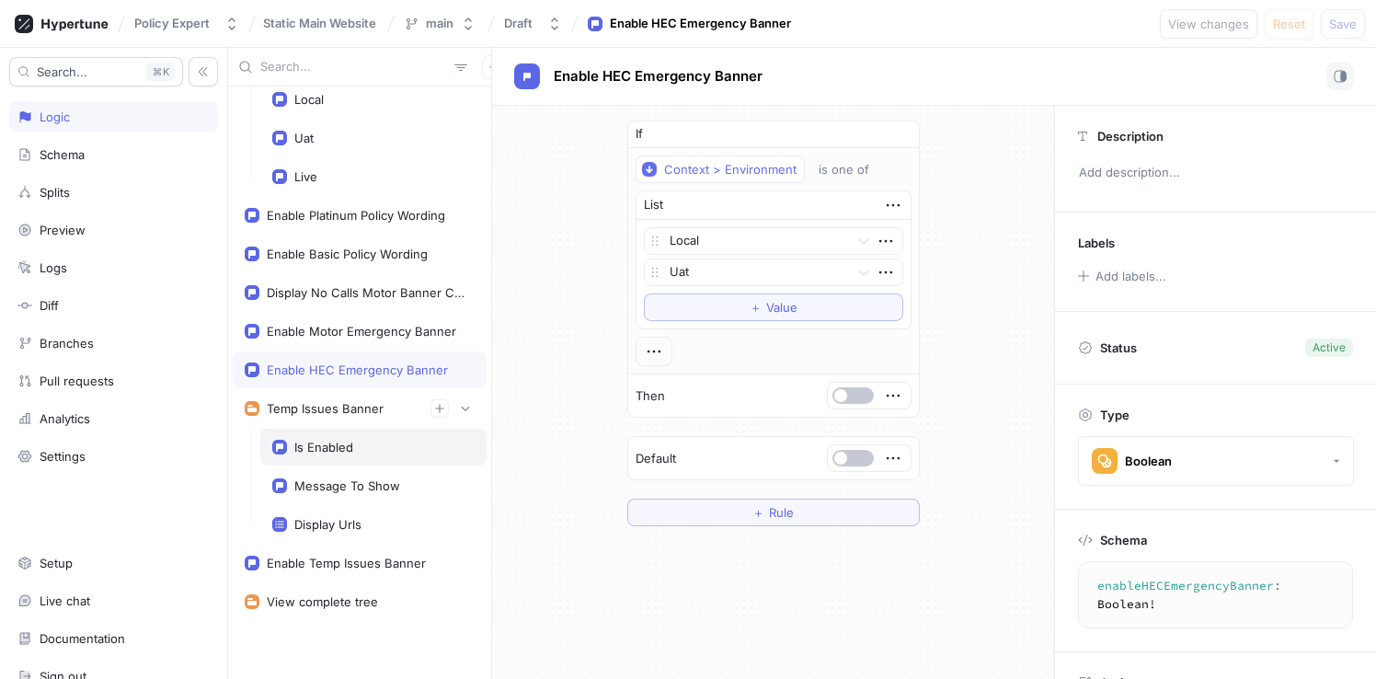
click at [337, 452] on div "Is Enabled" at bounding box center [323, 447] width 59 height 15
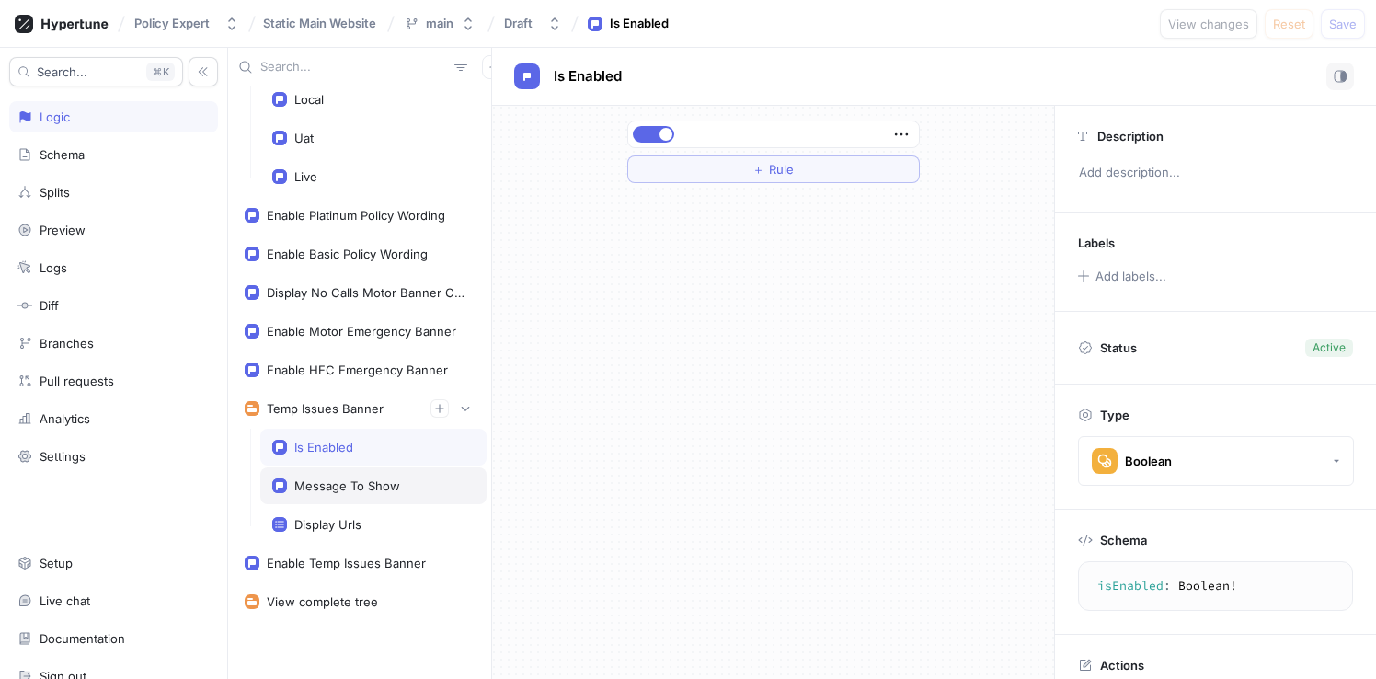
click at [338, 478] on div "Message To Show" at bounding box center [347, 485] width 106 height 15
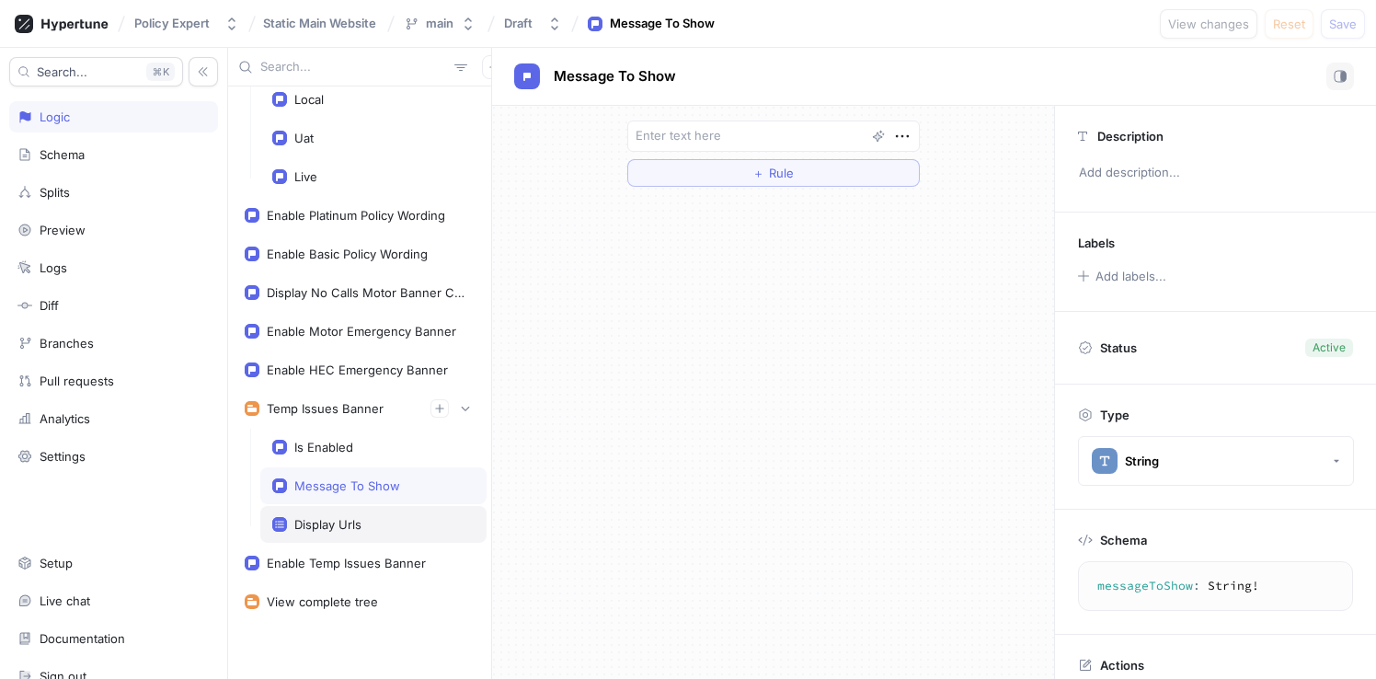
click at [338, 515] on div "Display Urls" at bounding box center [373, 524] width 226 height 37
type textarea "displayUrls: [String!]!"
type textarea "x"
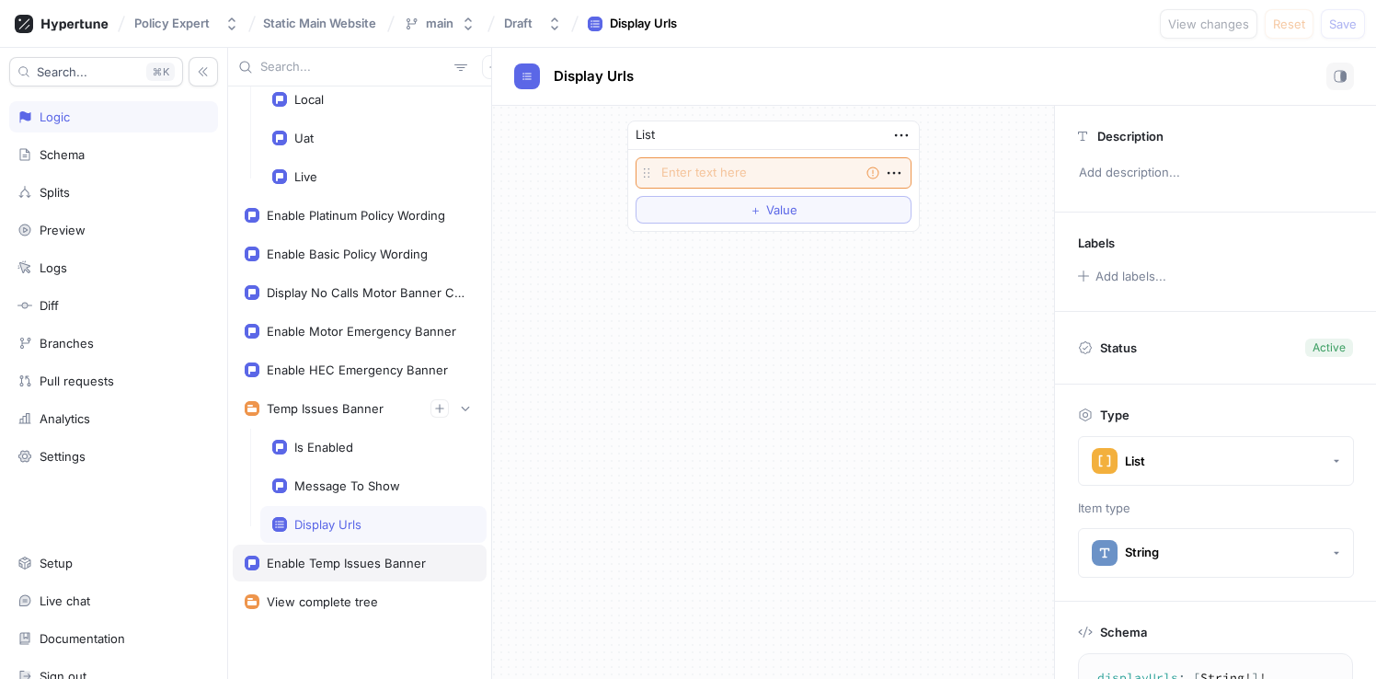
click at [334, 563] on div "Enable Temp Issues Banner" at bounding box center [346, 562] width 159 height 15
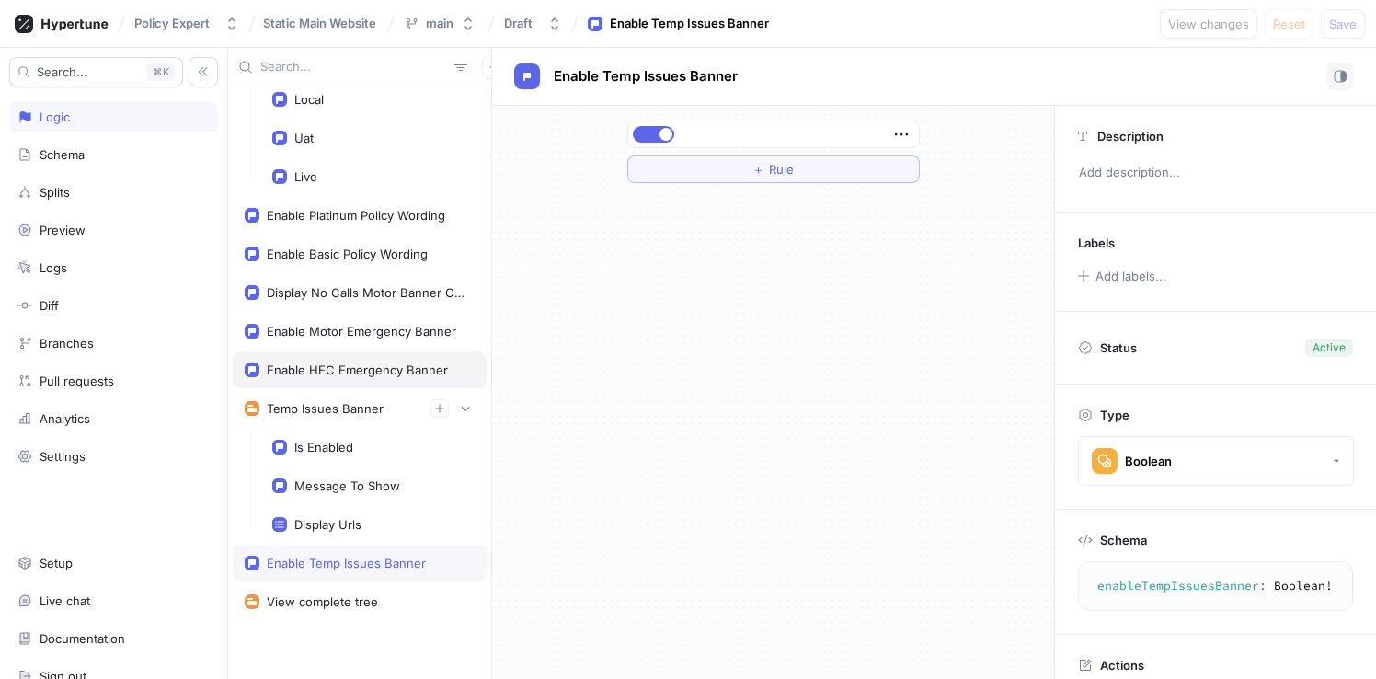
click at [307, 373] on div "Enable HEC Emergency Banner" at bounding box center [357, 369] width 181 height 15
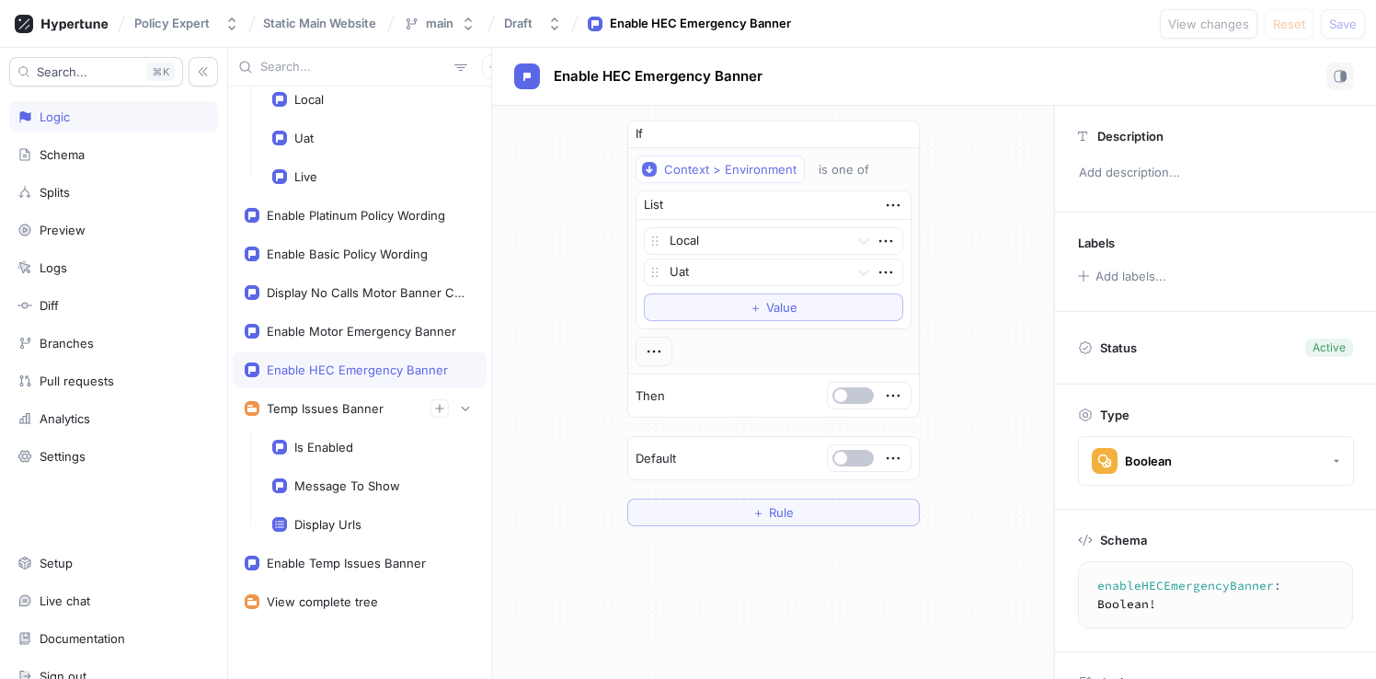
click at [318, 352] on div "Enable HEC Emergency Banner" at bounding box center [360, 369] width 254 height 37
click at [327, 441] on div "Is Enabled" at bounding box center [323, 447] width 59 height 15
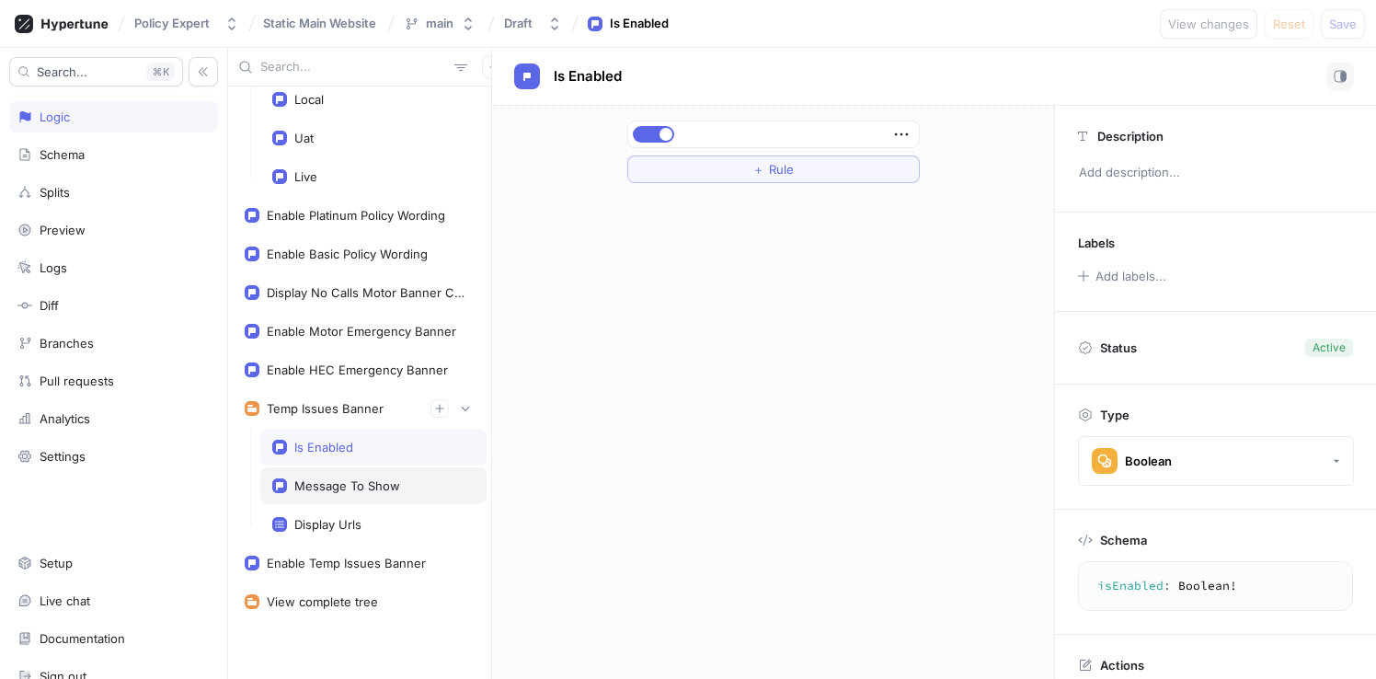
click at [337, 485] on div "Message To Show" at bounding box center [347, 485] width 106 height 15
type textarea "messageToShow: String!"
type textarea "x"
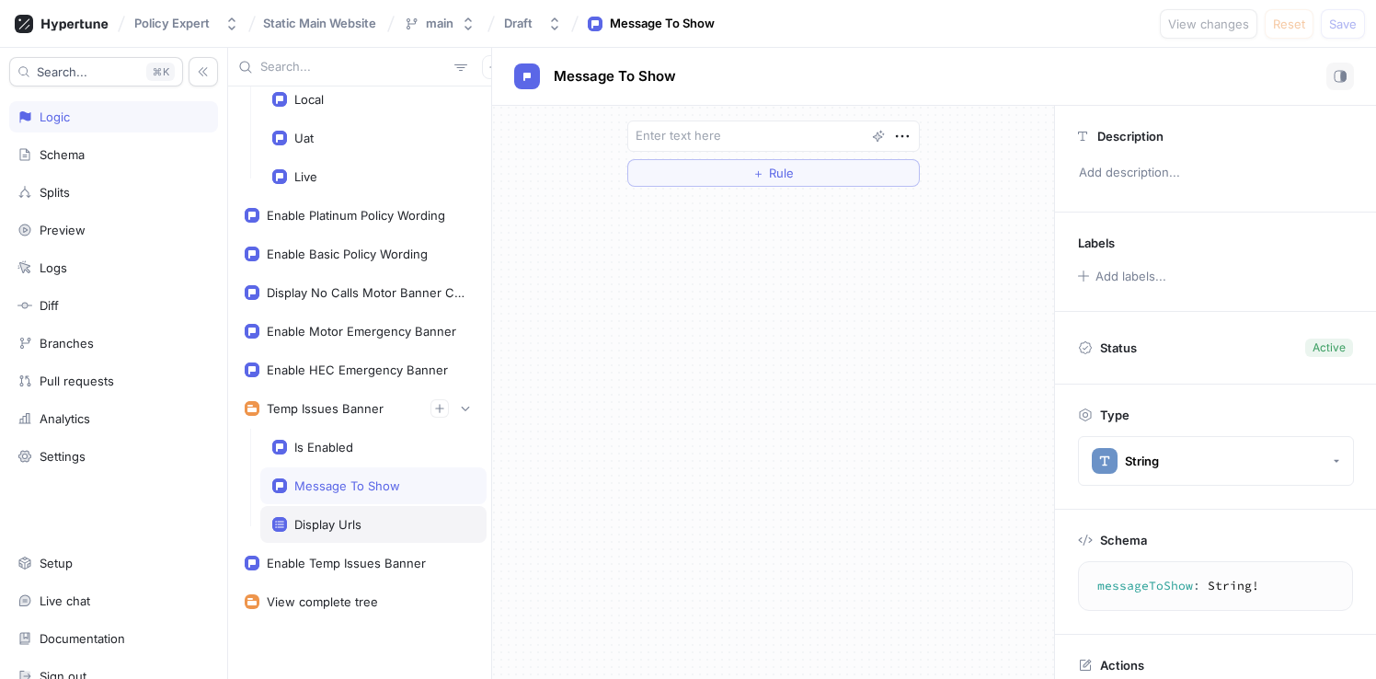
click at [346, 522] on div "Display Urls" at bounding box center [327, 524] width 67 height 15
type textarea "displayUrls: [String!]!"
type textarea "x"
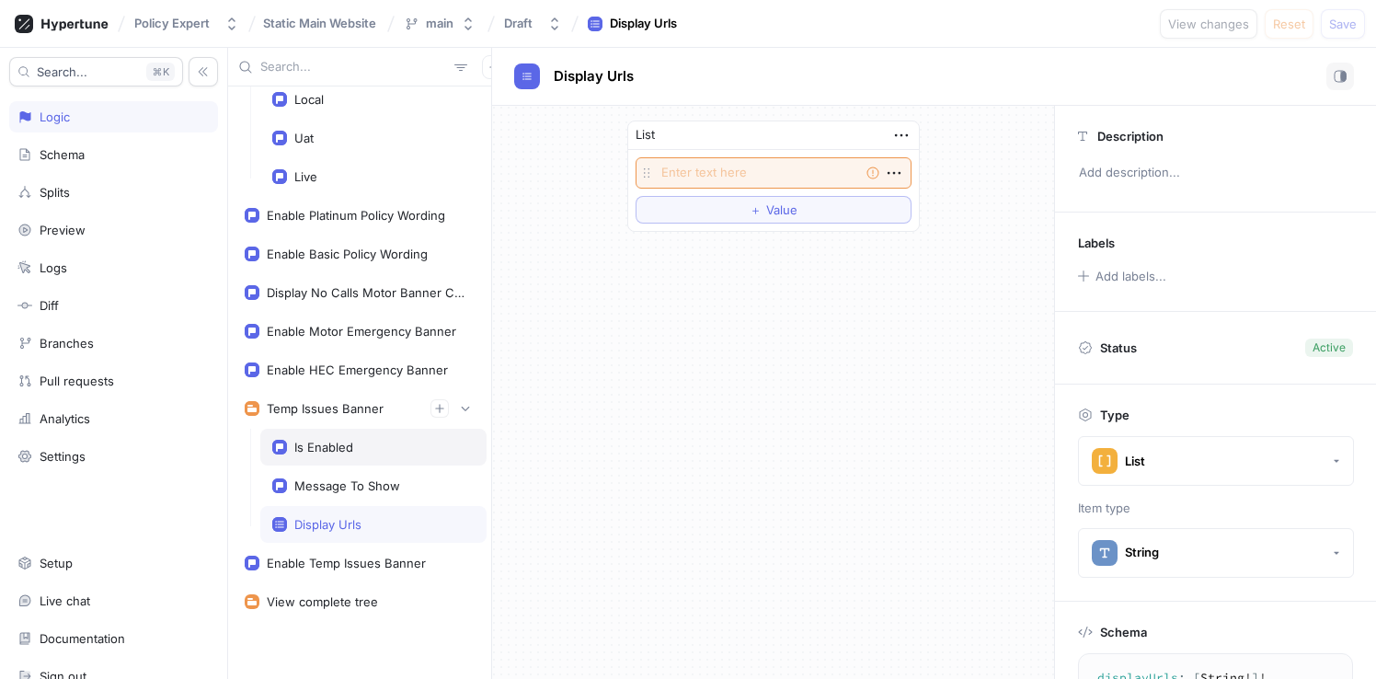
click at [337, 445] on div "Is Enabled" at bounding box center [323, 447] width 59 height 15
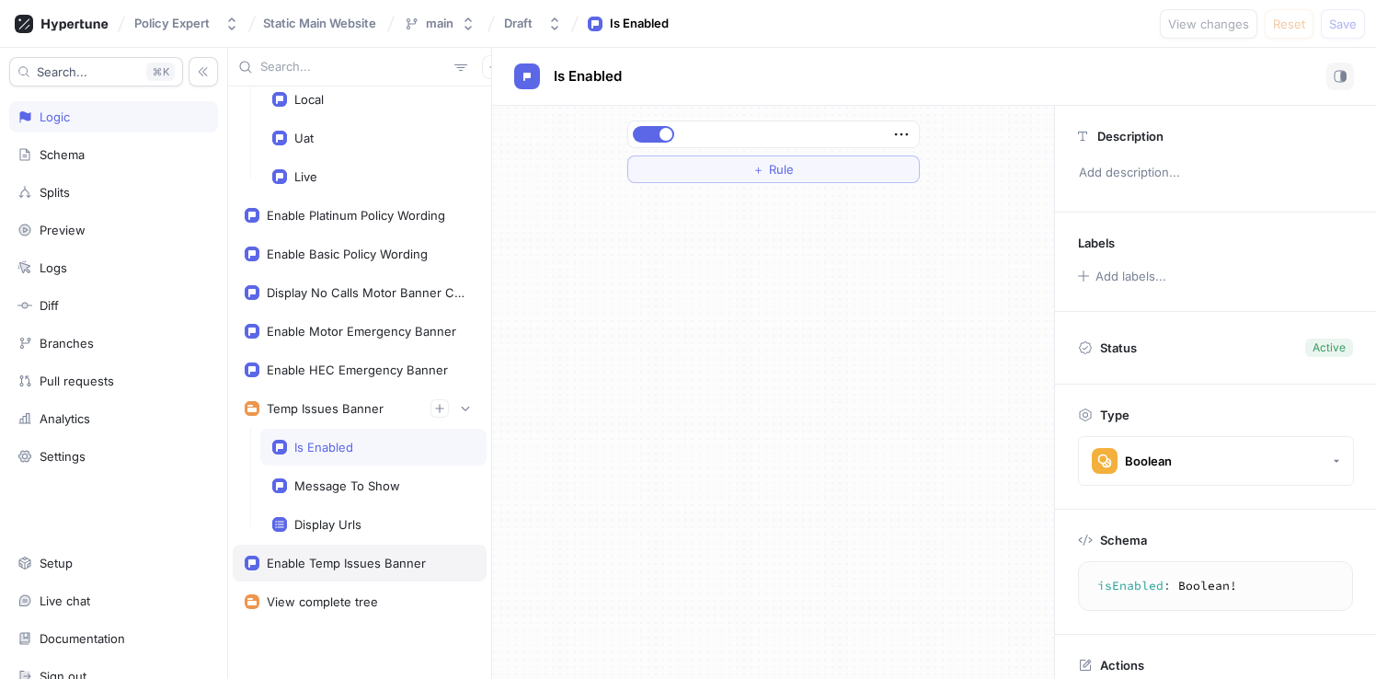
click at [330, 562] on div "Enable Temp Issues Banner" at bounding box center [346, 562] width 159 height 15
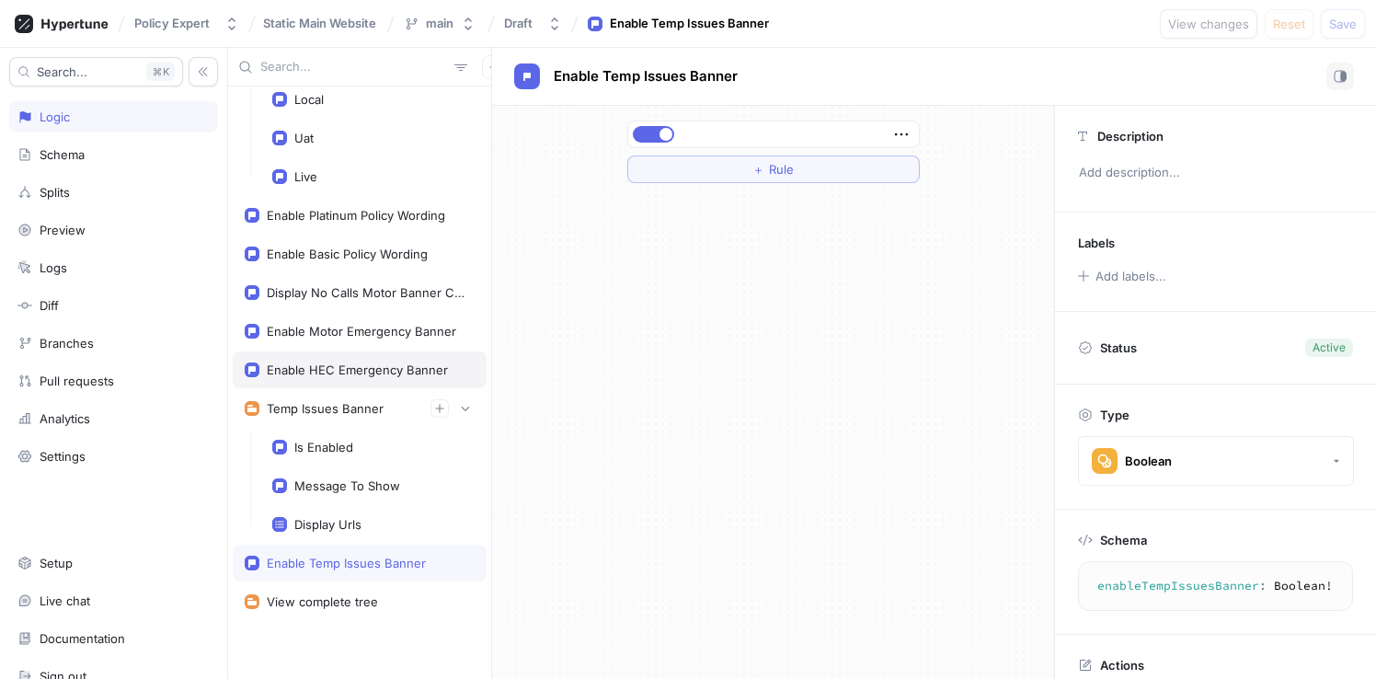
click at [337, 380] on div "Enable HEC Emergency Banner" at bounding box center [360, 369] width 254 height 37
type textarea "enableHECEmergencyBanner: Boolean!"
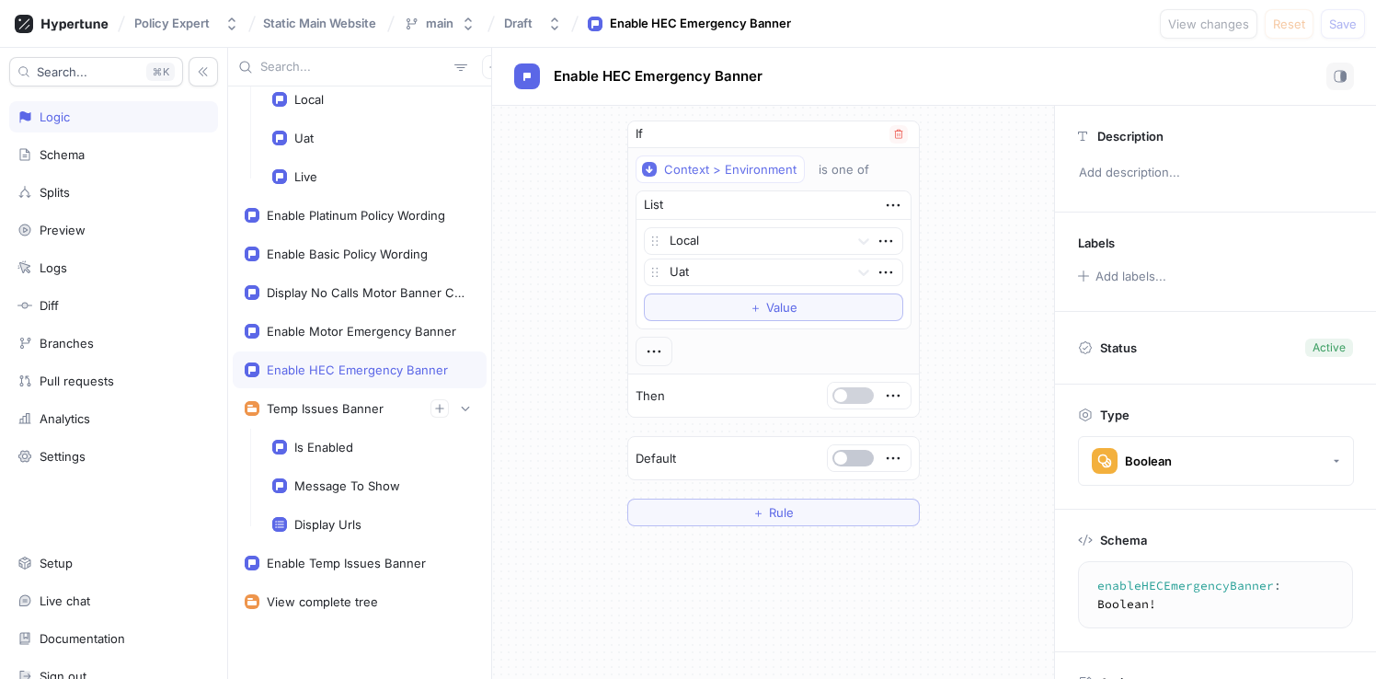
click at [853, 391] on button "button" at bounding box center [852, 395] width 41 height 17
click at [1352, 27] on span "Save" at bounding box center [1343, 23] width 28 height 11
